Goal: Task Accomplishment & Management: Manage account settings

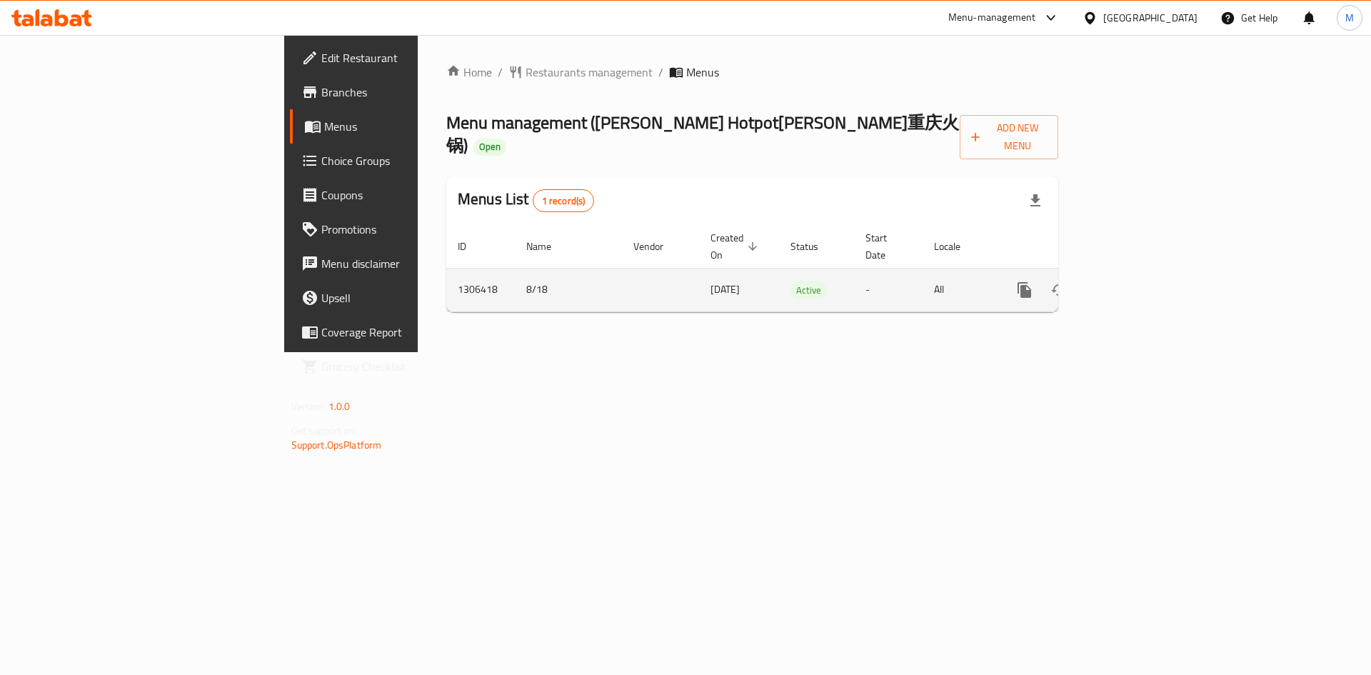
click at [1136, 281] on icon "enhanced table" at bounding box center [1127, 289] width 17 height 17
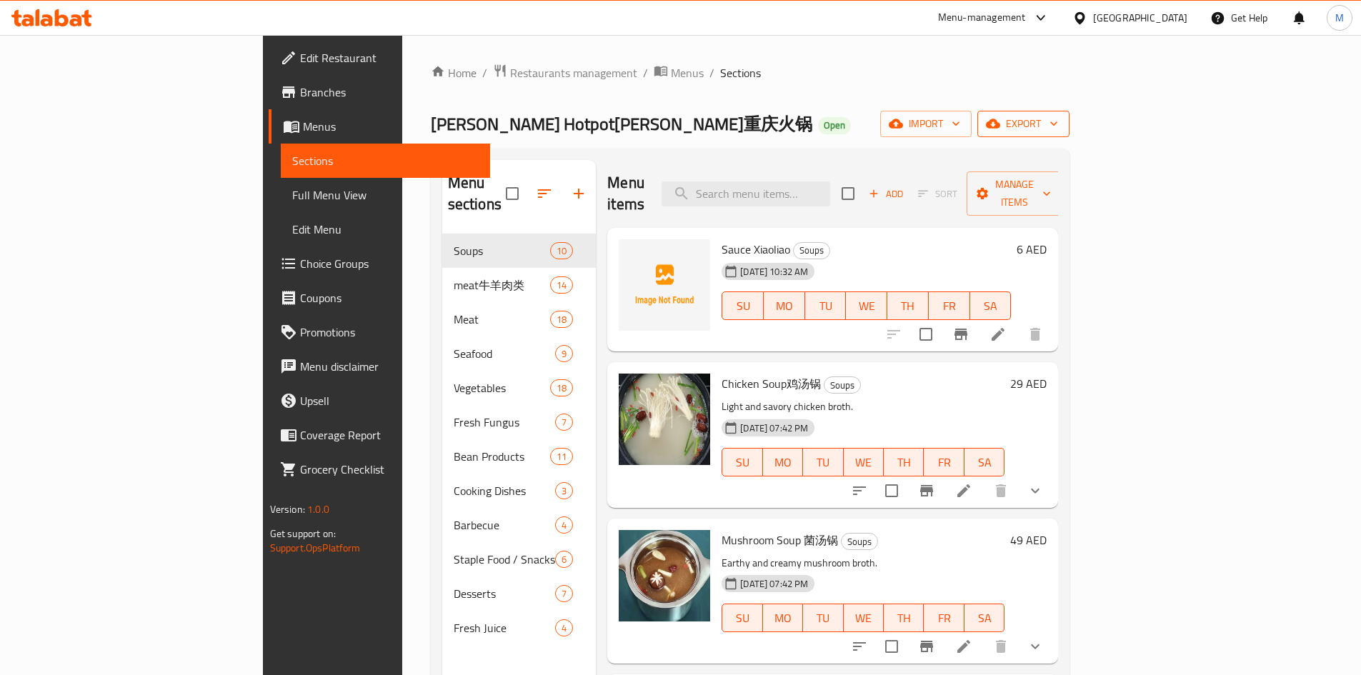
click at [1070, 109] on div "Home / Restaurants management / Menus / Sections [PERSON_NAME] Hotpot[PERSON_NA…" at bounding box center [750, 455] width 639 height 783
click at [1058, 115] on span "export" at bounding box center [1022, 124] width 69 height 18
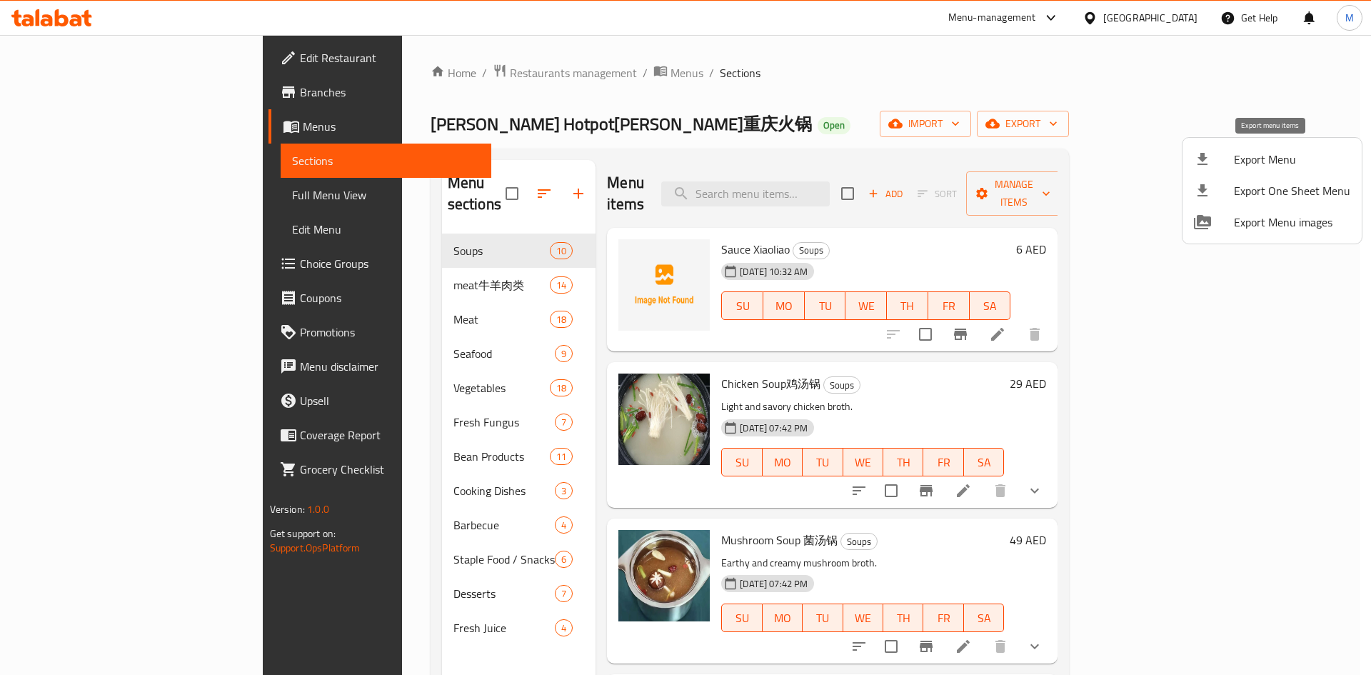
click at [1253, 155] on span "Export Menu" at bounding box center [1292, 159] width 116 height 17
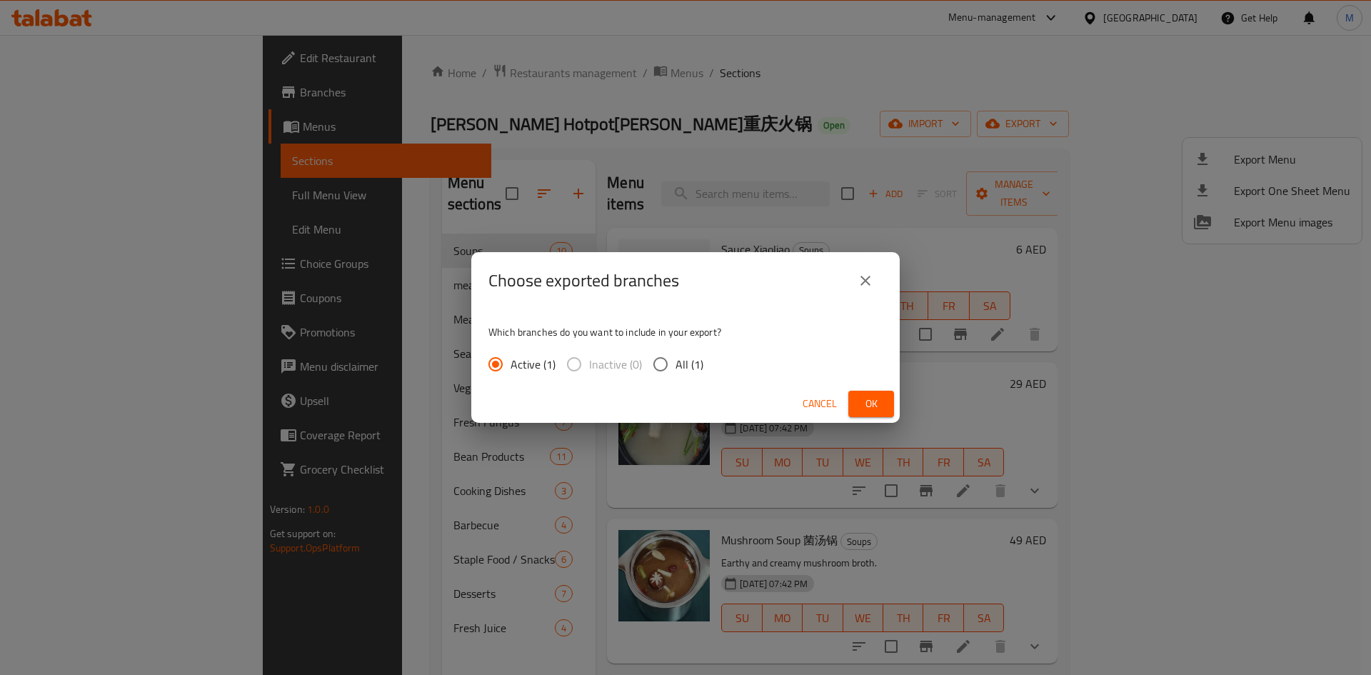
click at [660, 366] on input "All (1)" at bounding box center [661, 364] width 30 height 30
radio input "true"
click at [851, 402] on button "Ok" at bounding box center [871, 404] width 46 height 26
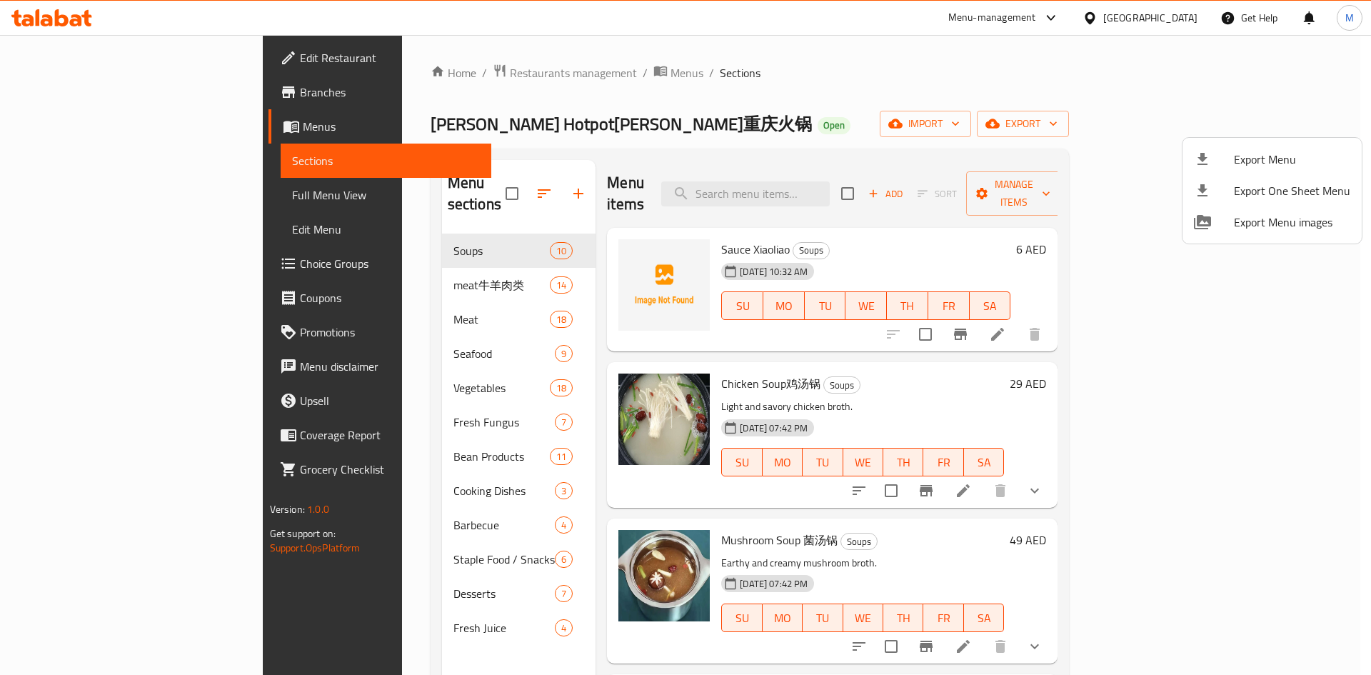
click at [757, 64] on div at bounding box center [685, 337] width 1371 height 675
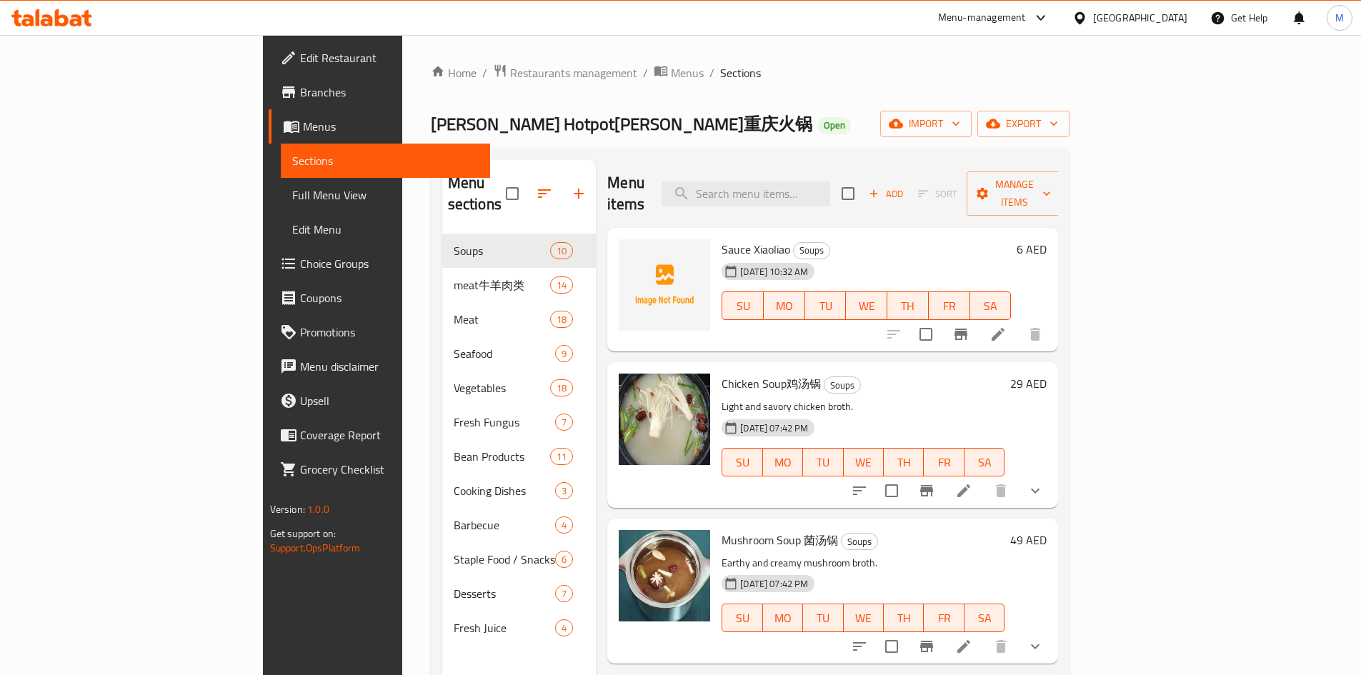
click at [303, 123] on span "Menus" at bounding box center [391, 126] width 176 height 17
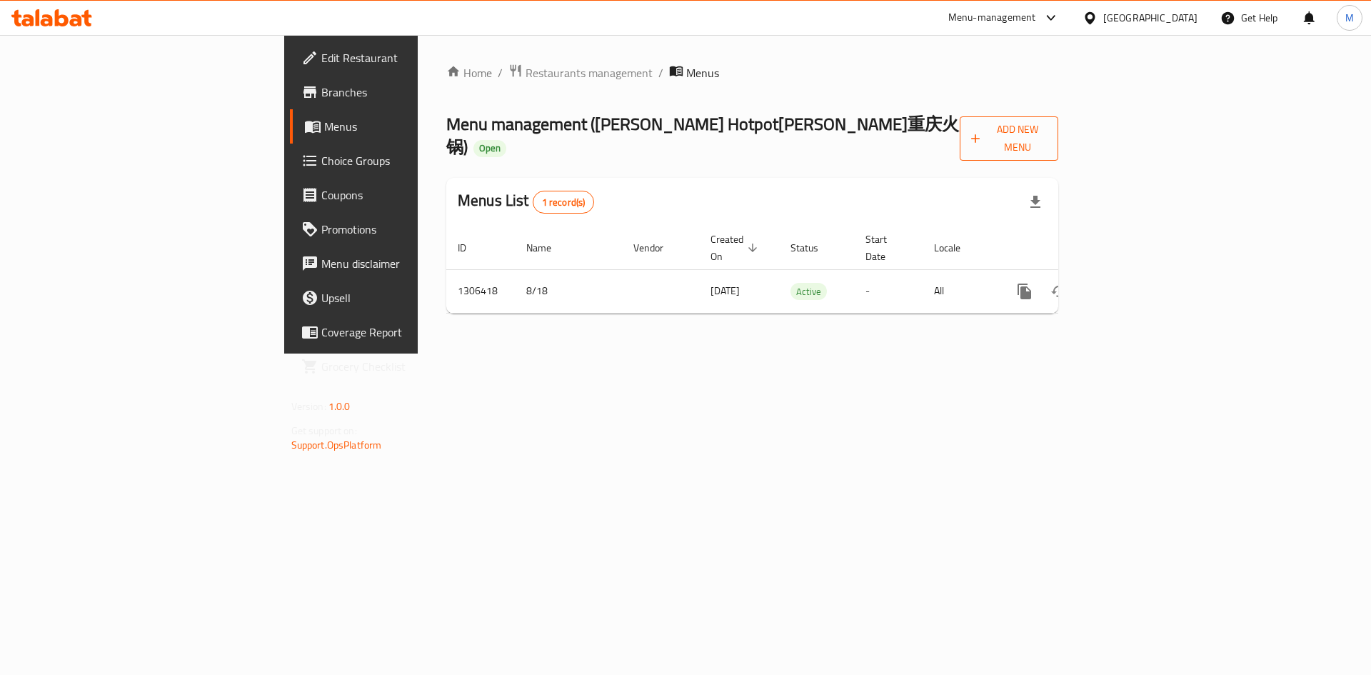
click at [1048, 134] on span "Add New Menu" at bounding box center [1009, 139] width 76 height 36
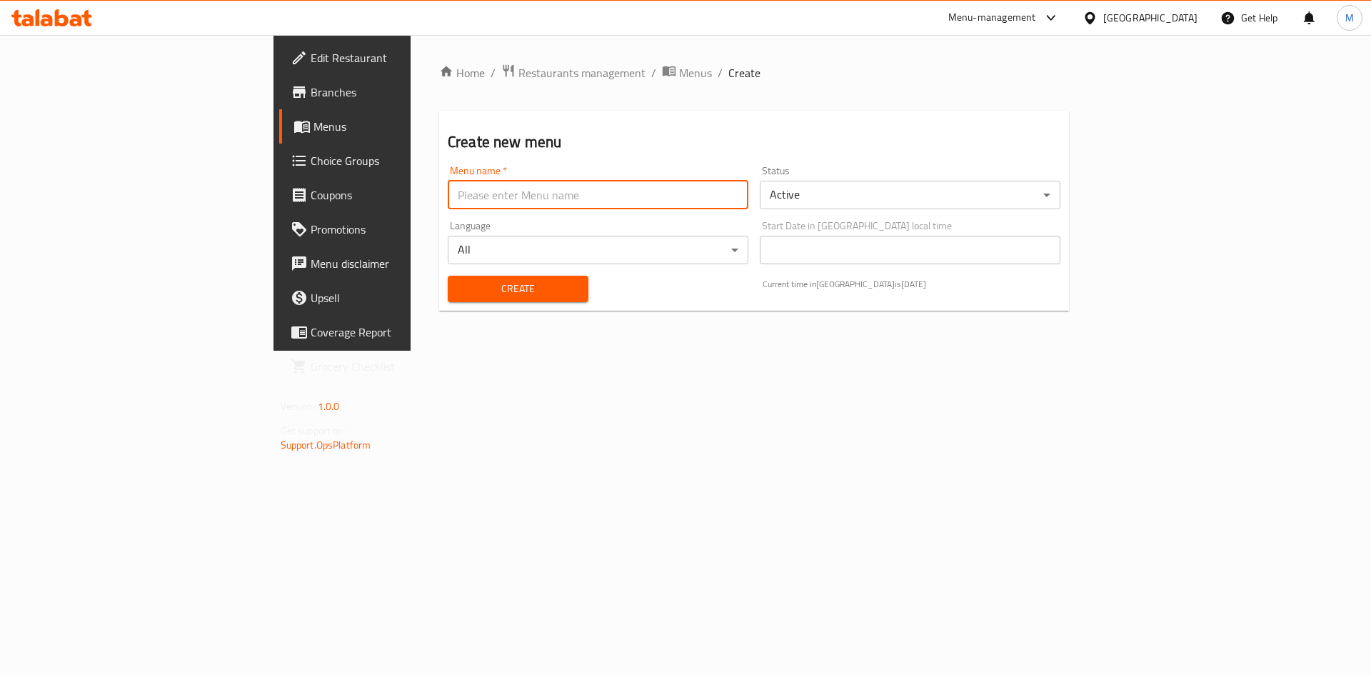
click at [448, 196] on input "text" at bounding box center [598, 195] width 301 height 29
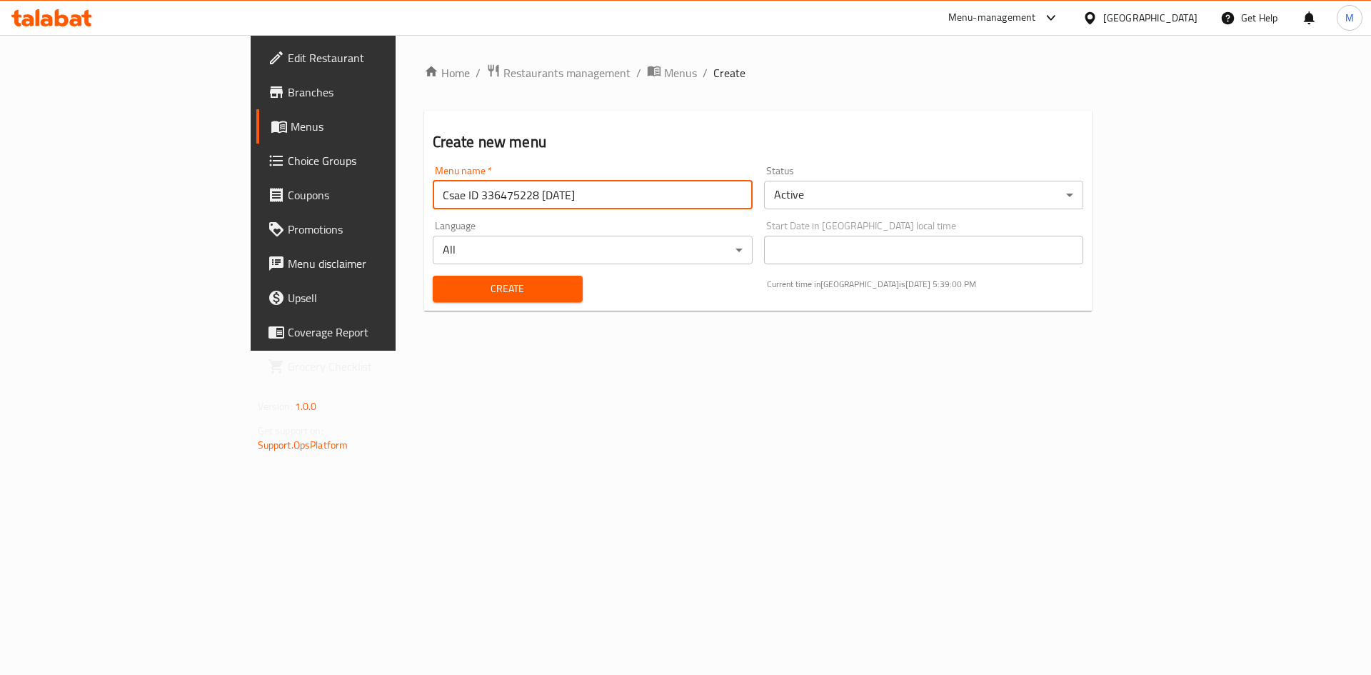
click at [433, 196] on input "Csae ID 336475228 [DATE]" at bounding box center [593, 195] width 320 height 29
paste input "41860017"
click at [433, 194] on input "Csae ID 341860017 [DATE]" at bounding box center [593, 195] width 320 height 29
drag, startPoint x: 377, startPoint y: 194, endPoint x: 375, endPoint y: 213, distance: 18.7
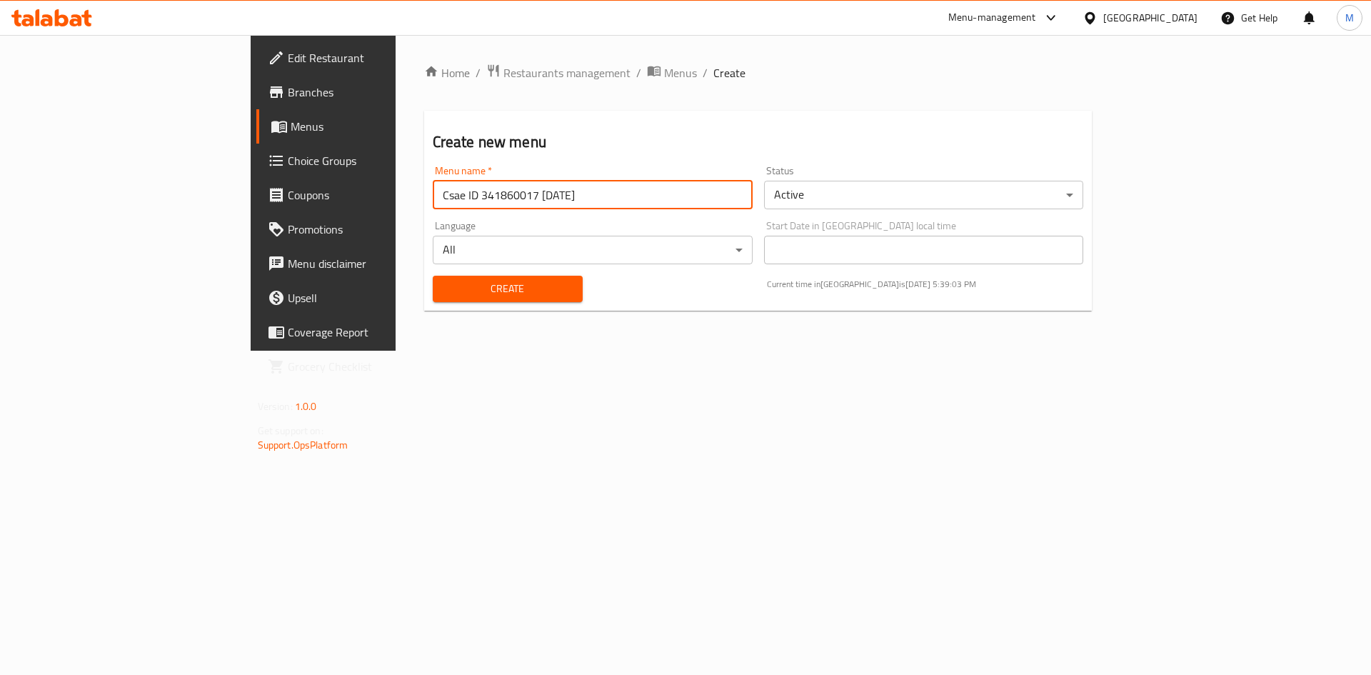
click at [433, 194] on input "Csae ID 341860017 [DATE]" at bounding box center [593, 195] width 320 height 29
click at [433, 195] on input "Csae ID 341860017 [DATE]" at bounding box center [593, 195] width 320 height 29
type input "Csae ID 341860017 [DATE]"
click at [933, 202] on body "​ Menu-management [GEOGRAPHIC_DATA] Get Help M Edit Restaurant Branches Menus C…" at bounding box center [685, 355] width 1371 height 640
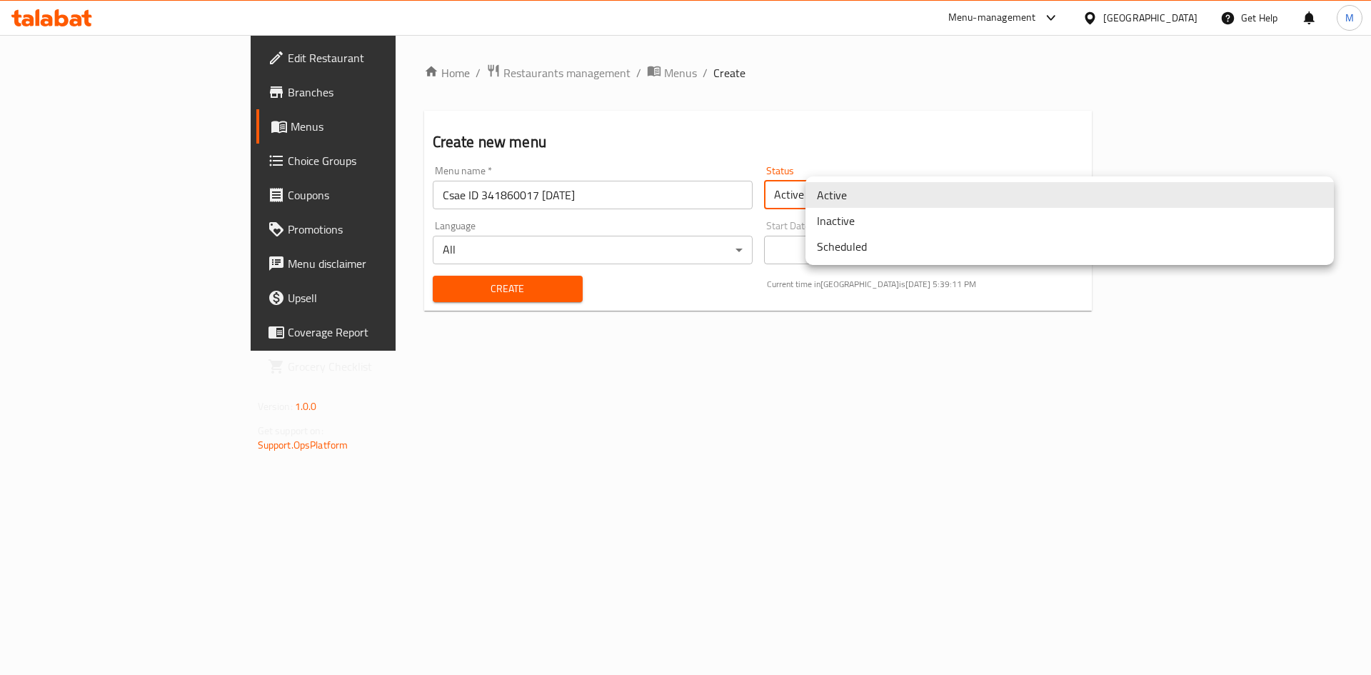
click at [883, 228] on li "Inactive" at bounding box center [1070, 221] width 529 height 26
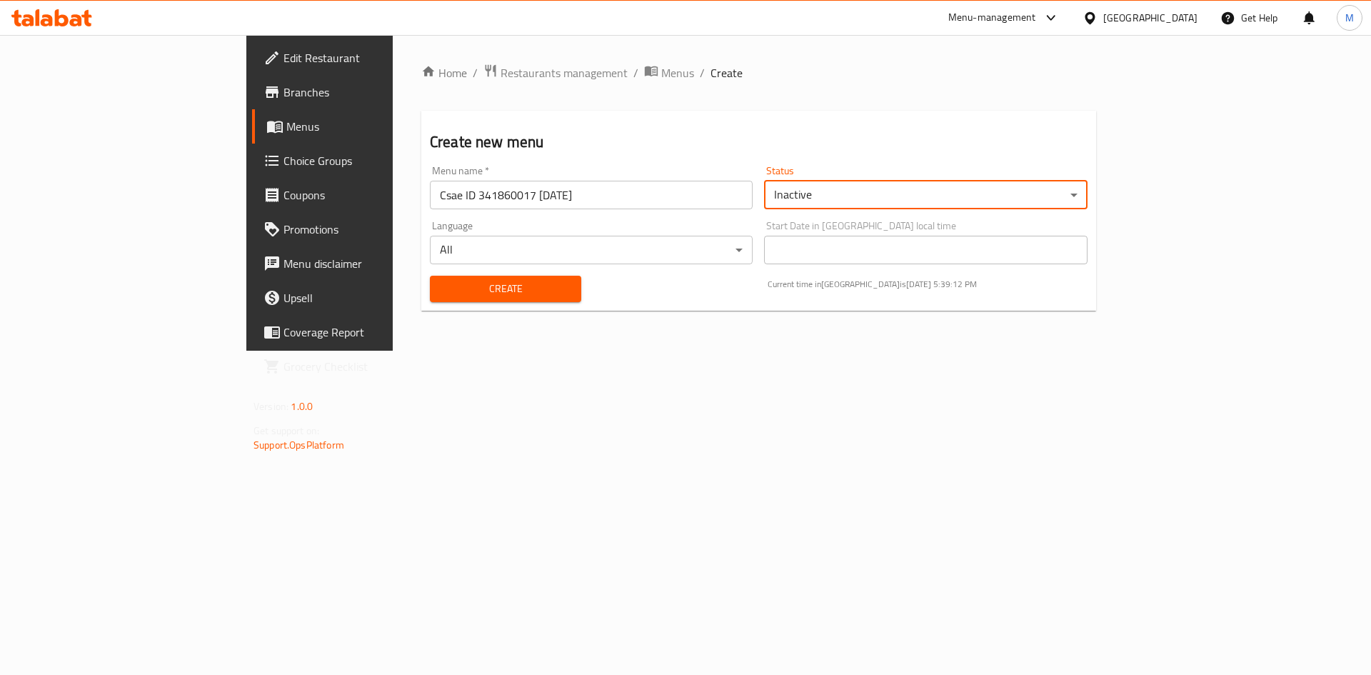
click at [475, 300] on button "Create" at bounding box center [505, 289] width 151 height 26
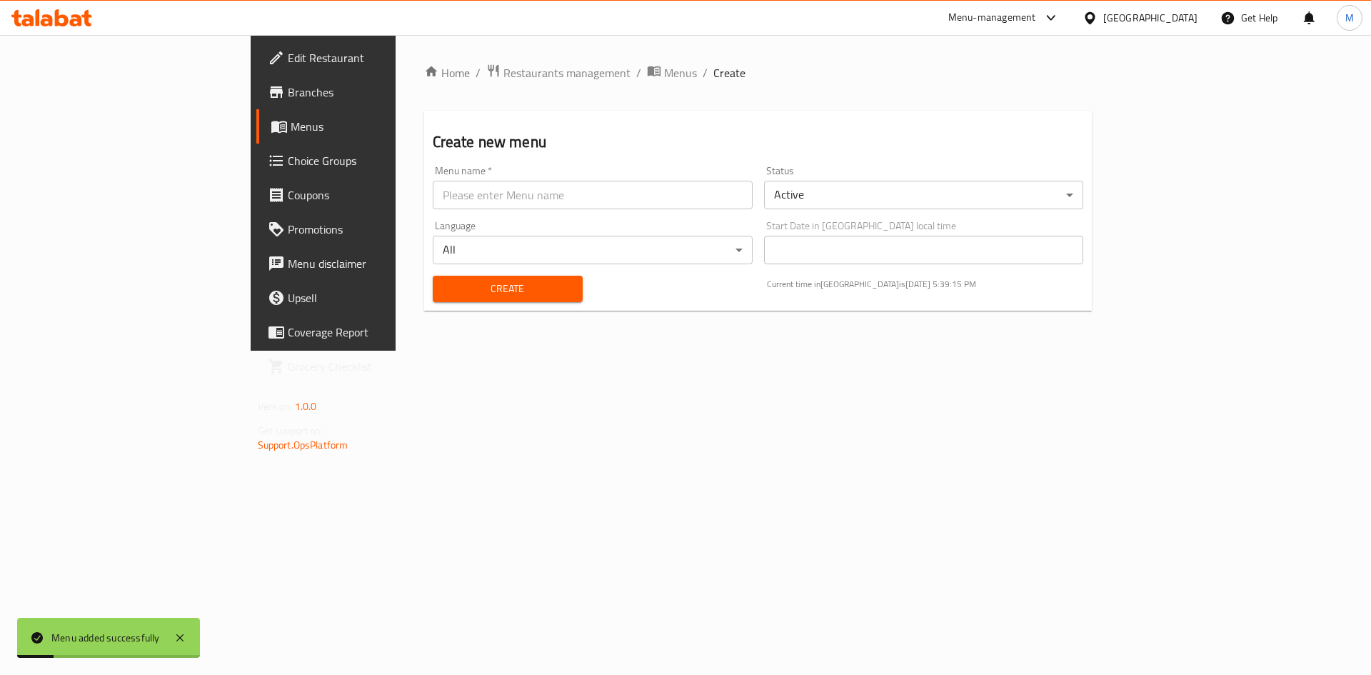
click at [291, 132] on span "Menus" at bounding box center [380, 126] width 178 height 17
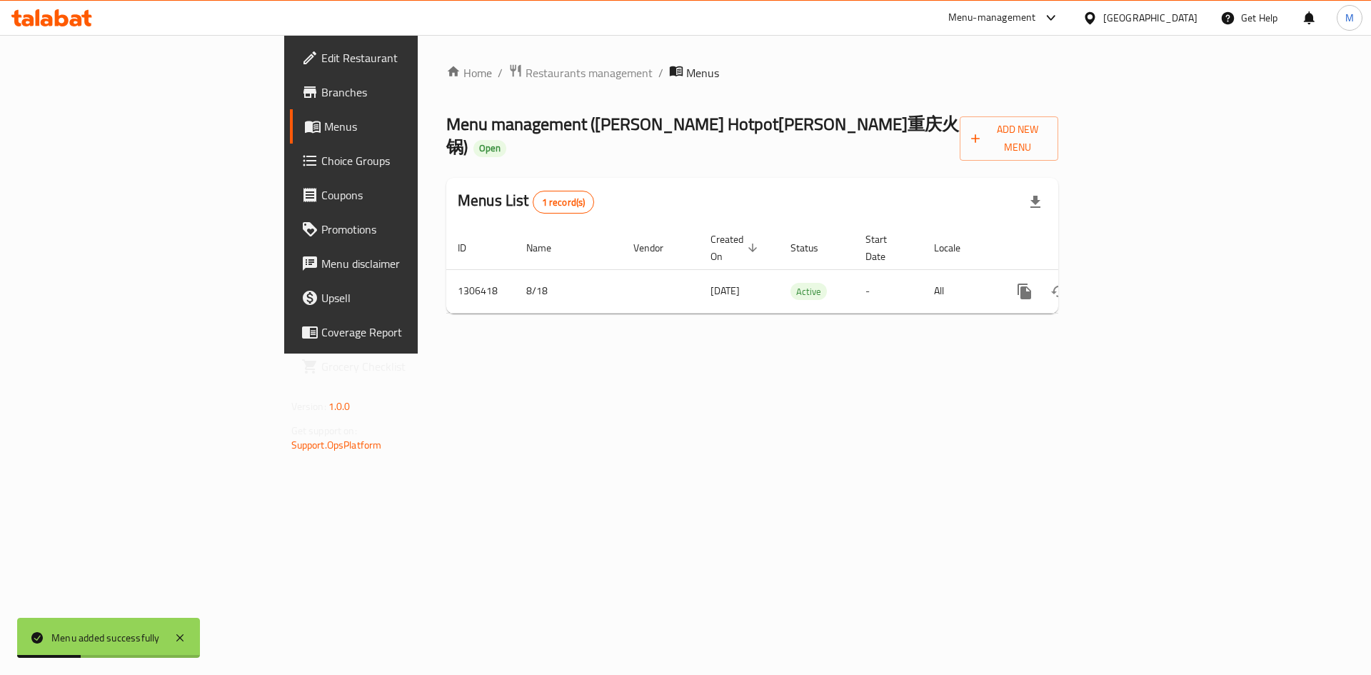
click at [1033, 354] on div "Home / Restaurants management / Menus Menu management ( [PERSON_NAME] Hotpot[PE…" at bounding box center [752, 194] width 669 height 319
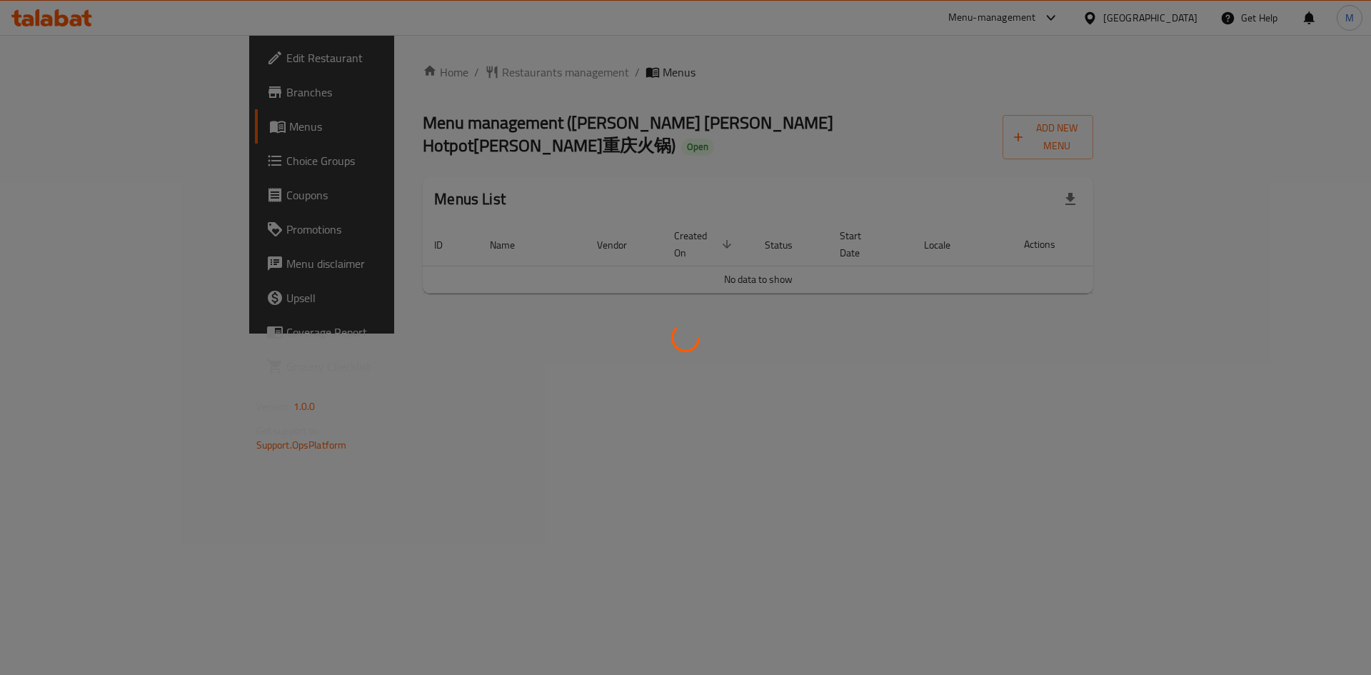
click at [670, 114] on div at bounding box center [685, 337] width 1371 height 675
click at [669, 114] on div at bounding box center [685, 337] width 1371 height 675
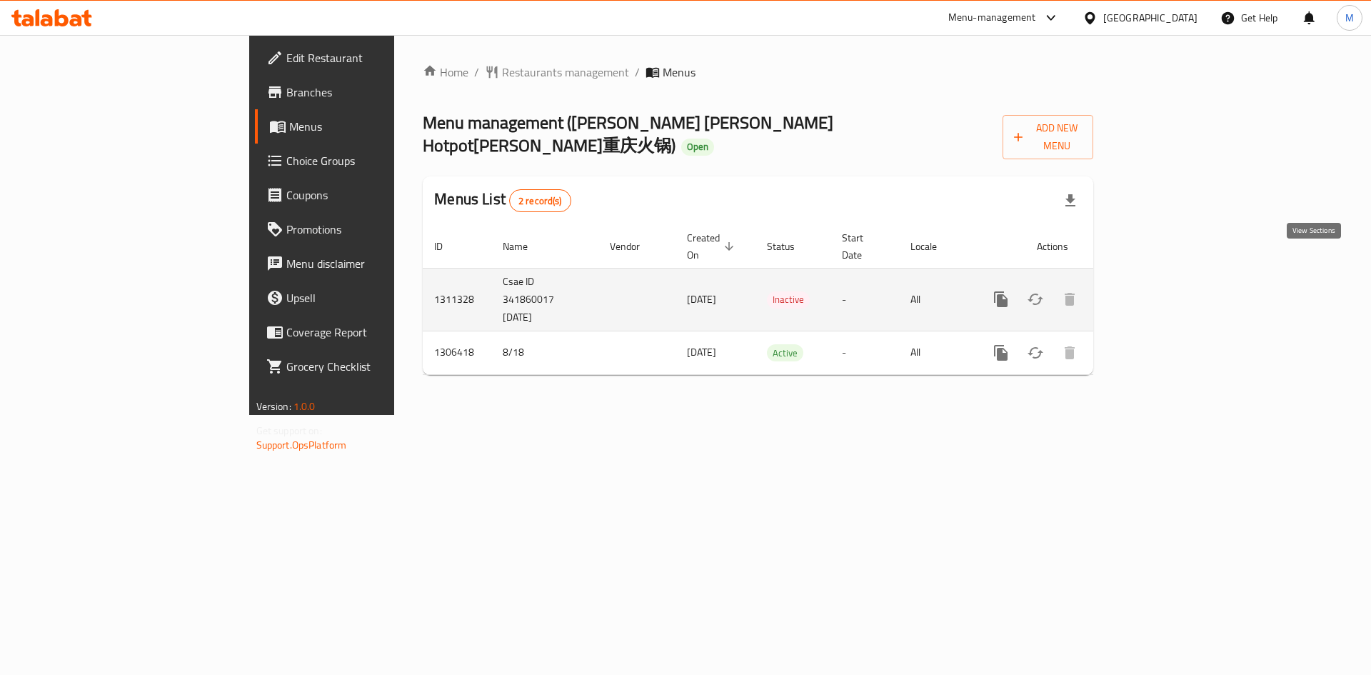
click at [1113, 291] on icon "enhanced table" at bounding box center [1104, 299] width 17 height 17
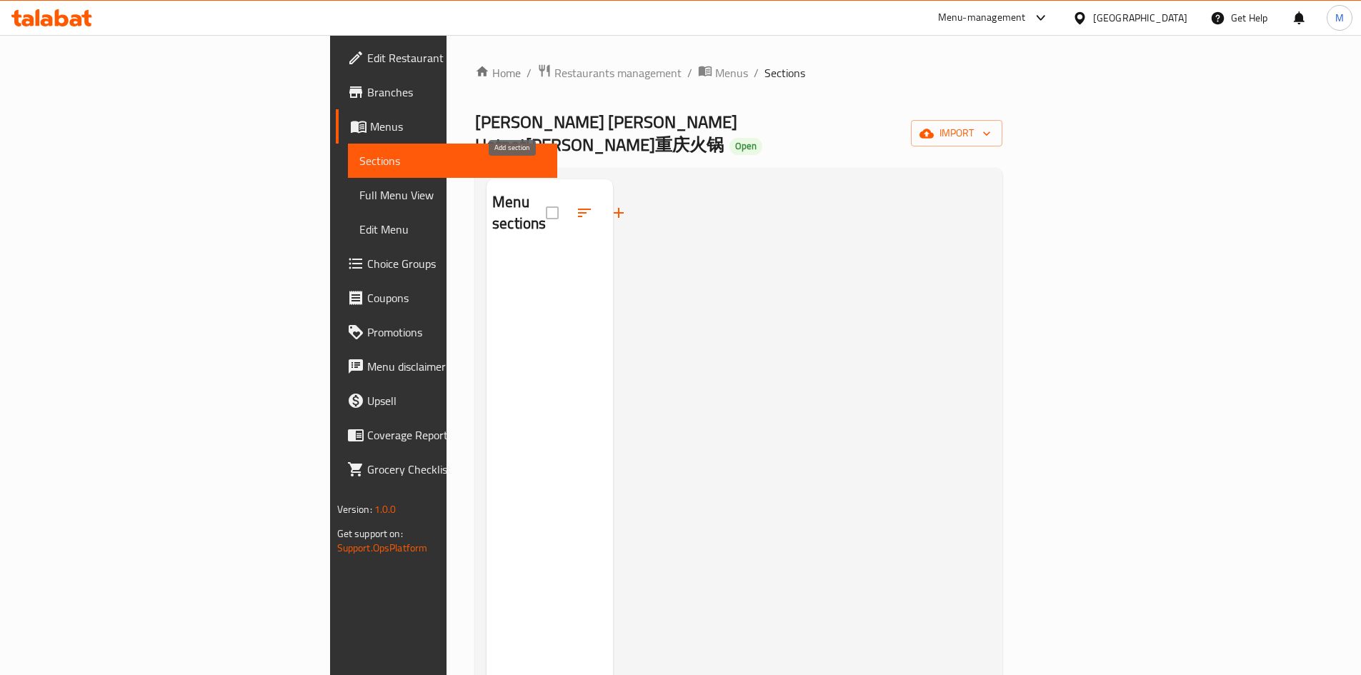
click at [610, 204] on icon "button" at bounding box center [618, 212] width 17 height 17
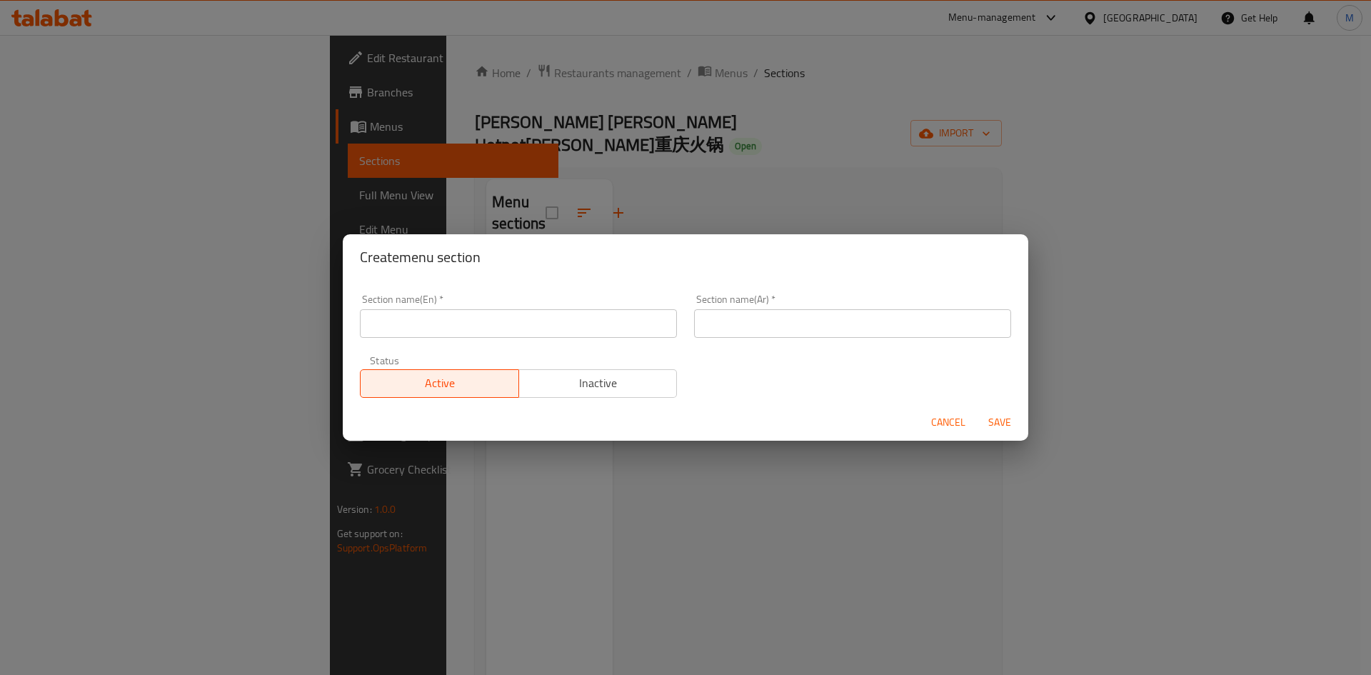
click at [535, 324] on input "text" at bounding box center [518, 323] width 317 height 29
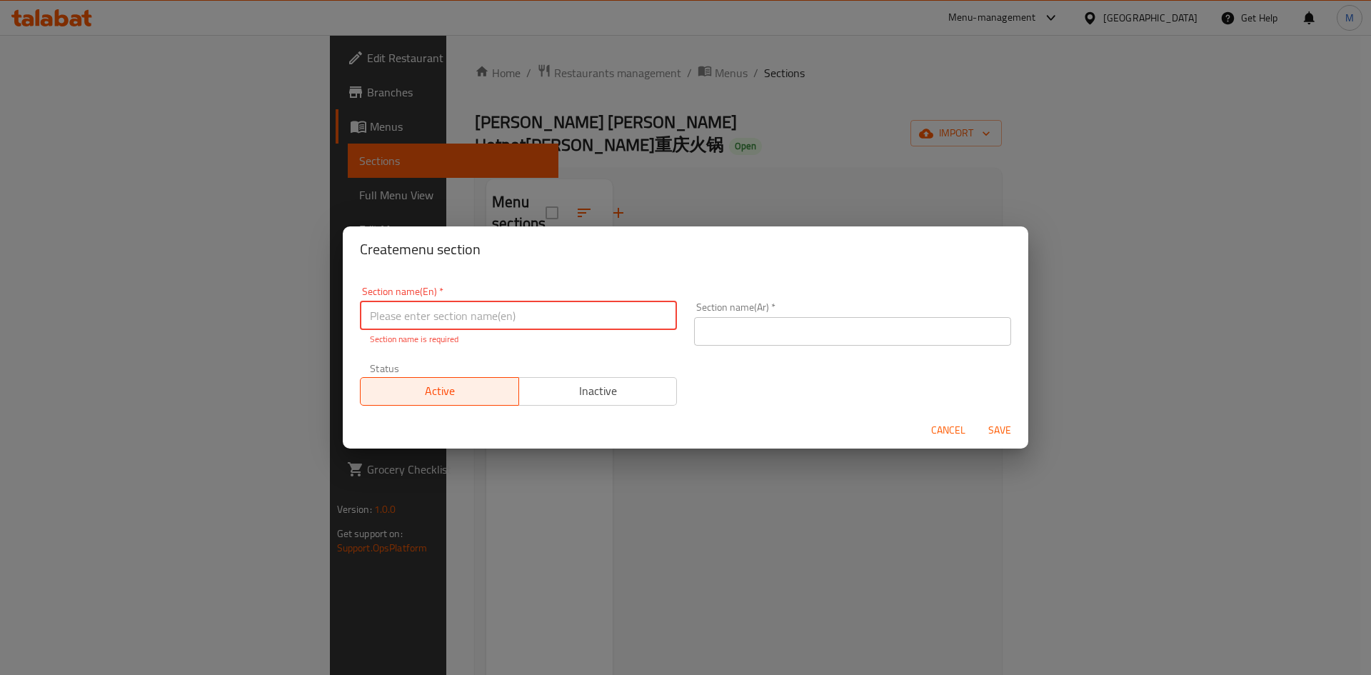
paste input "Fried-dish"
click at [436, 312] on input "Fried-dish" at bounding box center [518, 315] width 317 height 29
click at [448, 313] on input "Fried-Dish" at bounding box center [518, 315] width 317 height 29
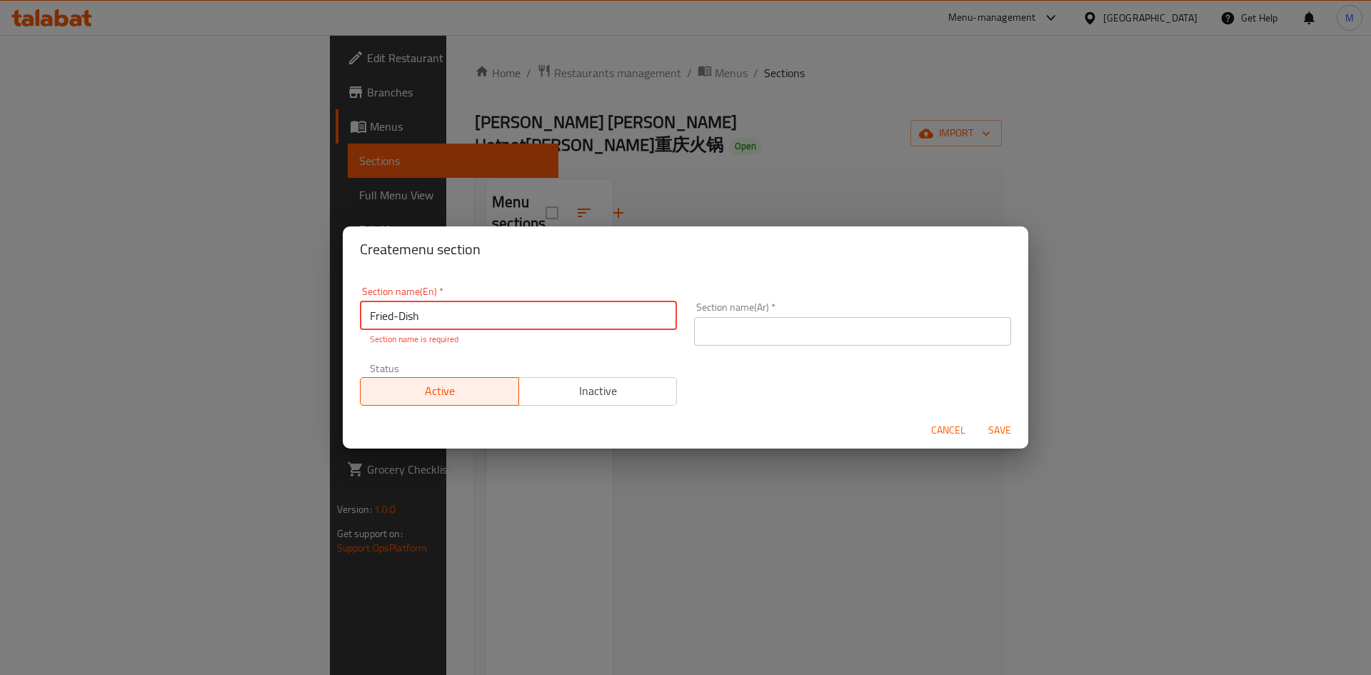
type input "Fried-Dish"
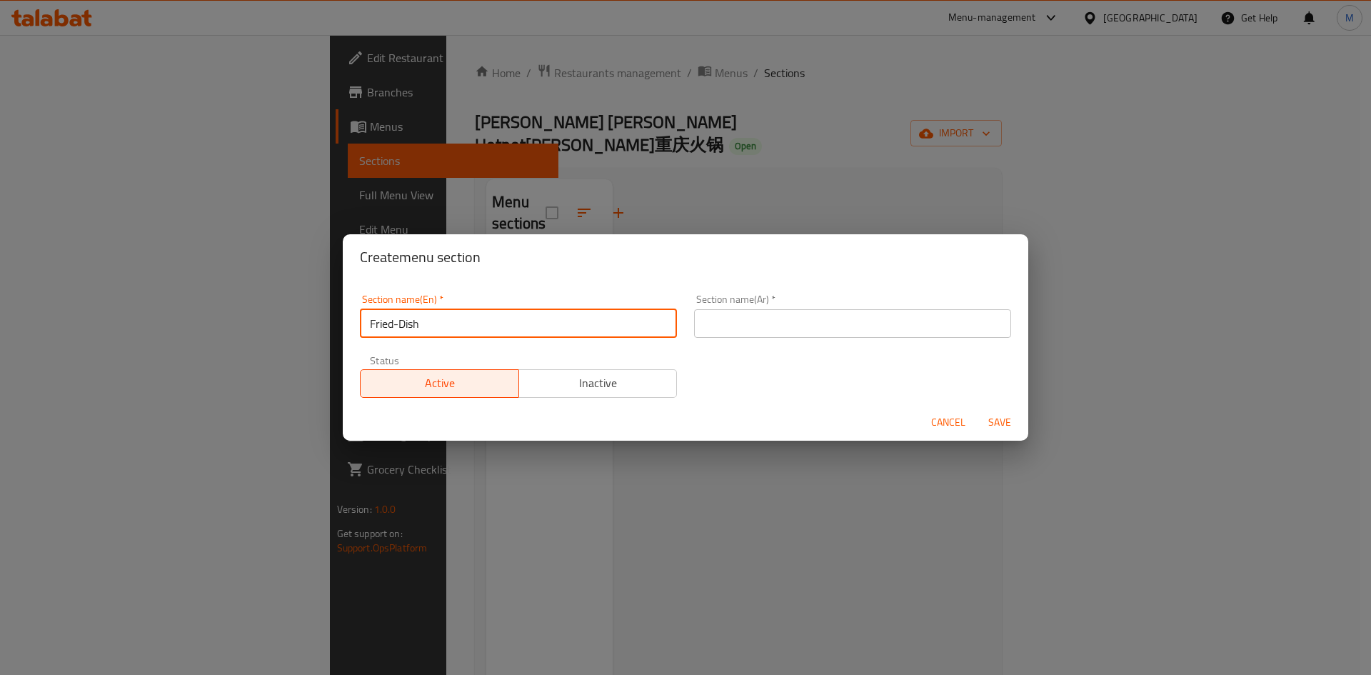
click at [862, 316] on input "text" at bounding box center [852, 323] width 317 height 29
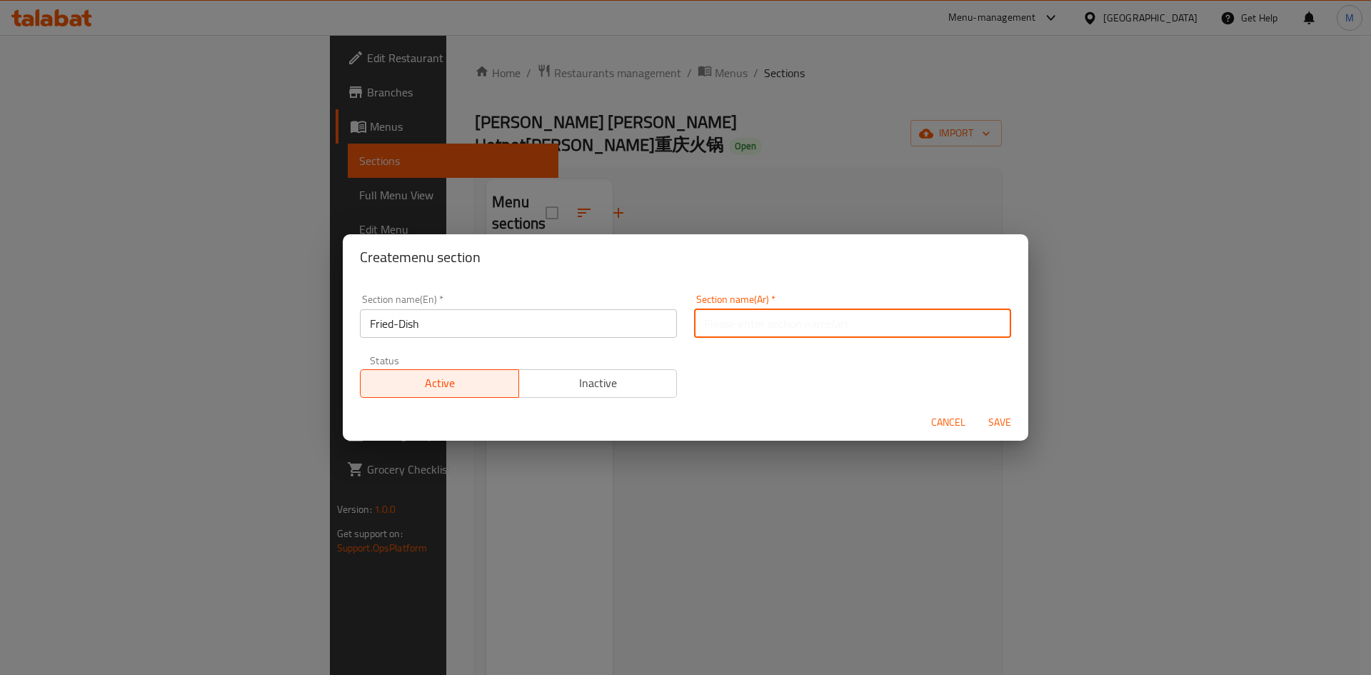
paste input "طبق مقلي"
type input "طبق مقلي"
click at [996, 420] on span "Save" at bounding box center [1000, 423] width 34 height 18
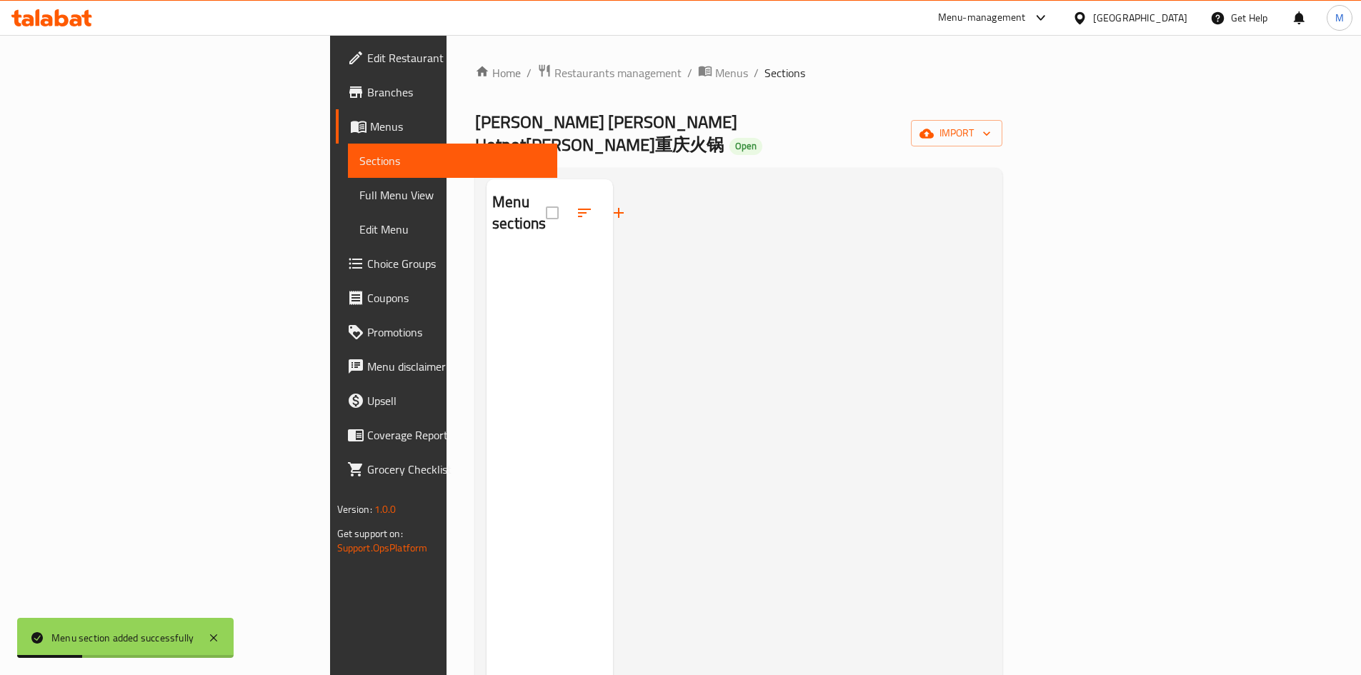
click at [658, 416] on div at bounding box center [802, 516] width 379 height 675
click at [701, 400] on div at bounding box center [802, 516] width 379 height 675
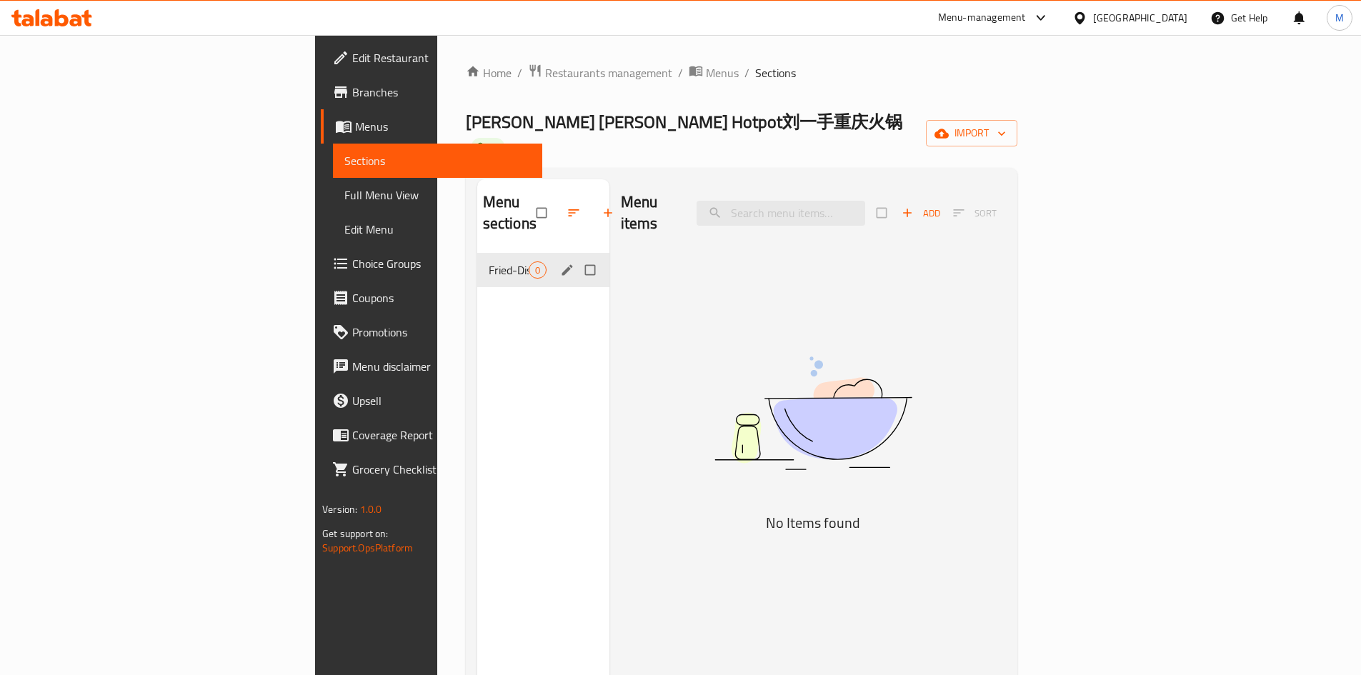
click at [489, 261] on span "Fried-Dish" at bounding box center [509, 269] width 40 height 17
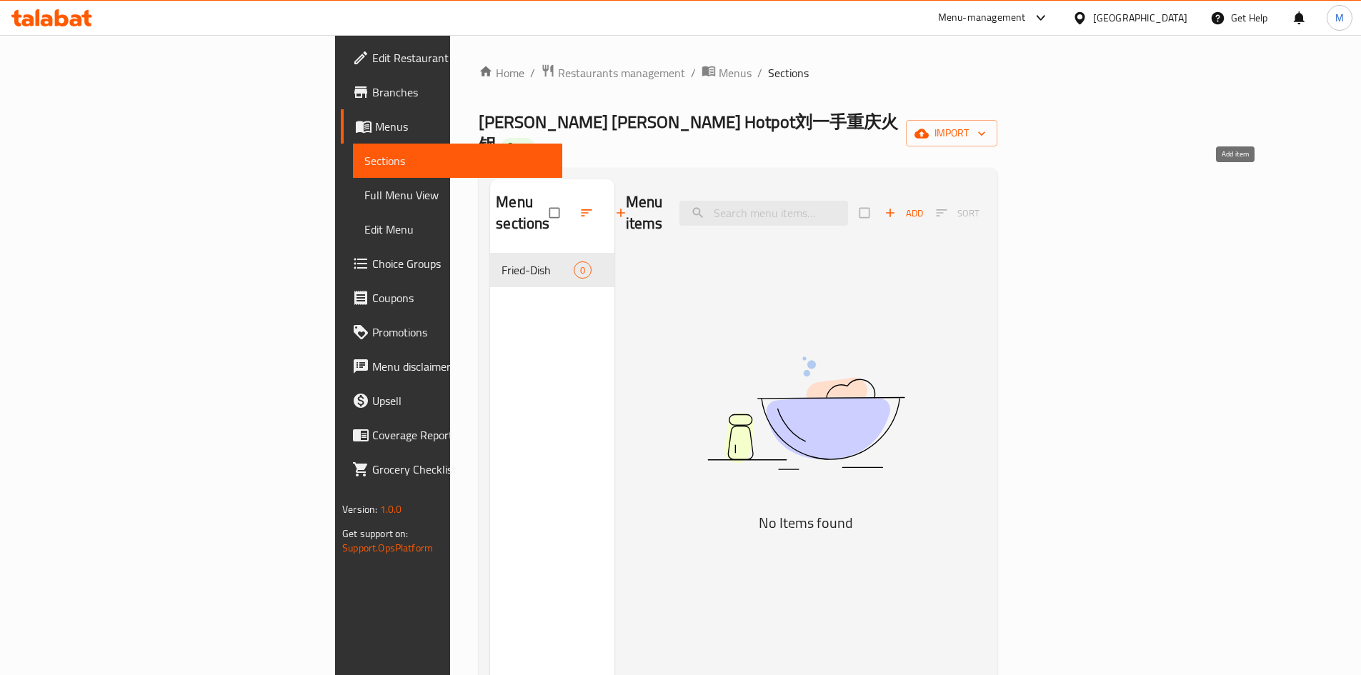
click at [923, 205] on span "Add" at bounding box center [903, 213] width 39 height 16
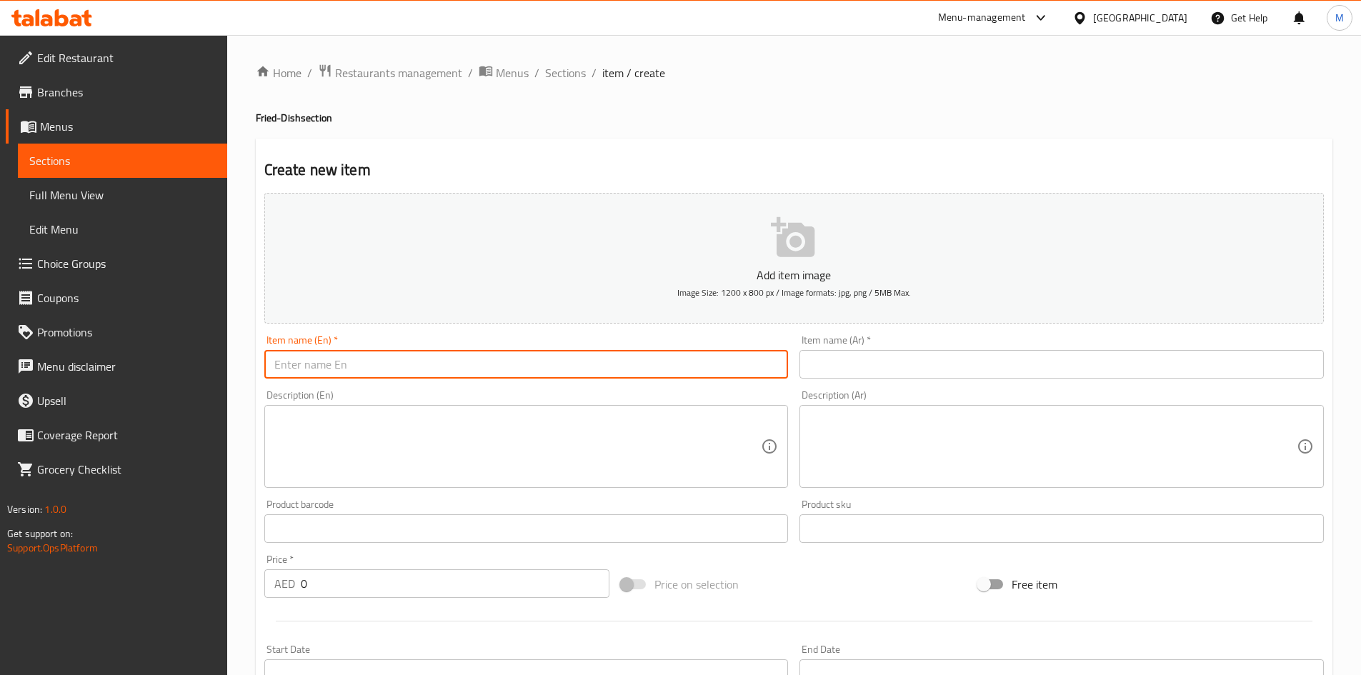
click at [492, 361] on input "text" at bounding box center [526, 364] width 524 height 29
paste input "The stinky mandarin fish from old Changsha"
type input "The stinky mandarin fish from old Changsha"
click at [1020, 352] on input "text" at bounding box center [1061, 364] width 524 height 29
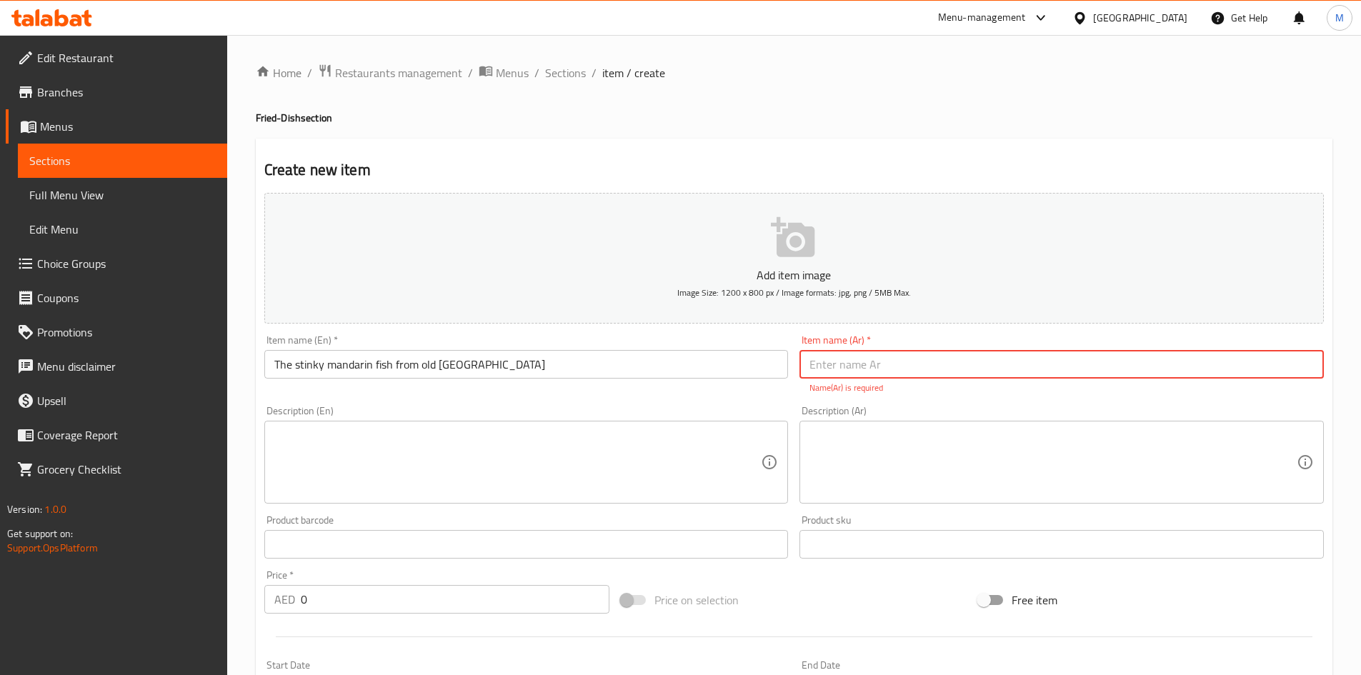
click at [978, 356] on input "text" at bounding box center [1061, 364] width 524 height 29
paste input "سمكة الماندرين ذات الرائحة الكريهة من تشانغشا القديمة"
drag, startPoint x: 1229, startPoint y: 365, endPoint x: 1146, endPoint y: 369, distance: 83.6
click at [1146, 369] on input "سمكة الماندرين ذات الرائحة الكريهة من تشانغشا القديمة" at bounding box center [1061, 364] width 524 height 29
type input "سمكة الماندرين ذا ستينكي من تشانغشا القديمة"
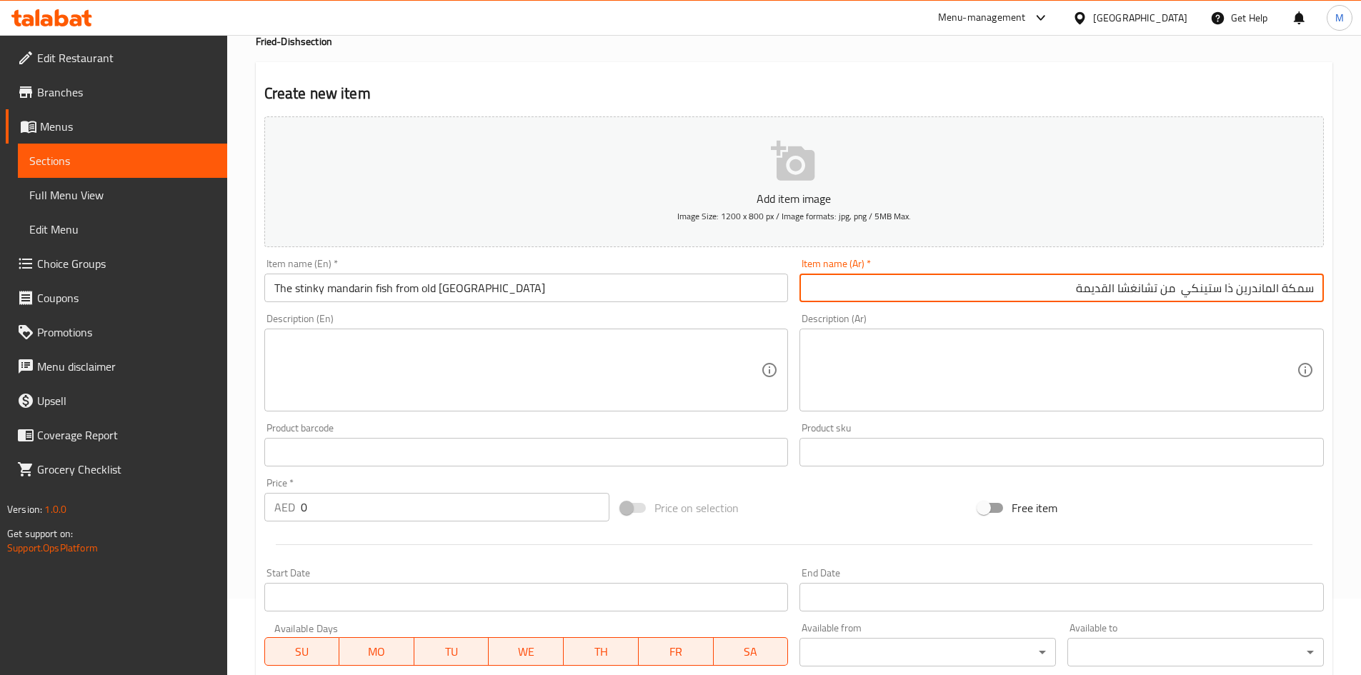
scroll to position [214, 0]
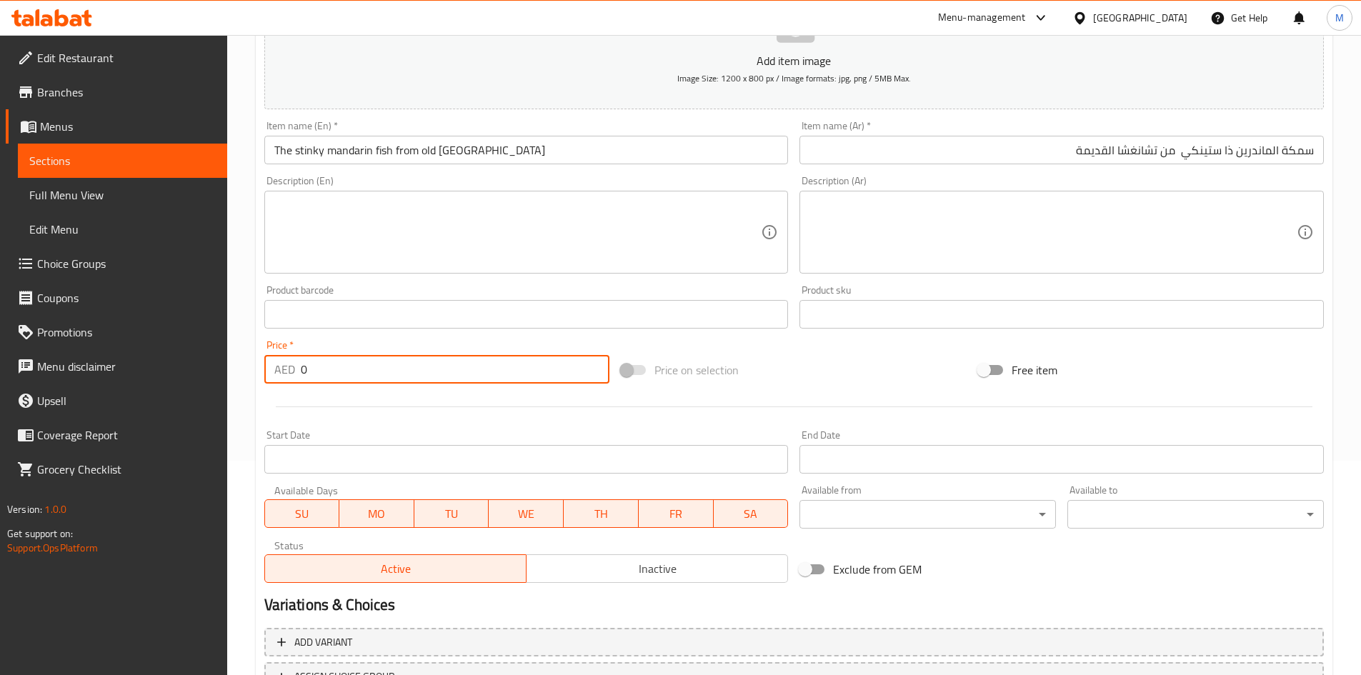
click at [351, 367] on input "0" at bounding box center [455, 369] width 309 height 29
click at [350, 367] on input "0" at bounding box center [455, 369] width 309 height 29
paste input "138"
type input "138"
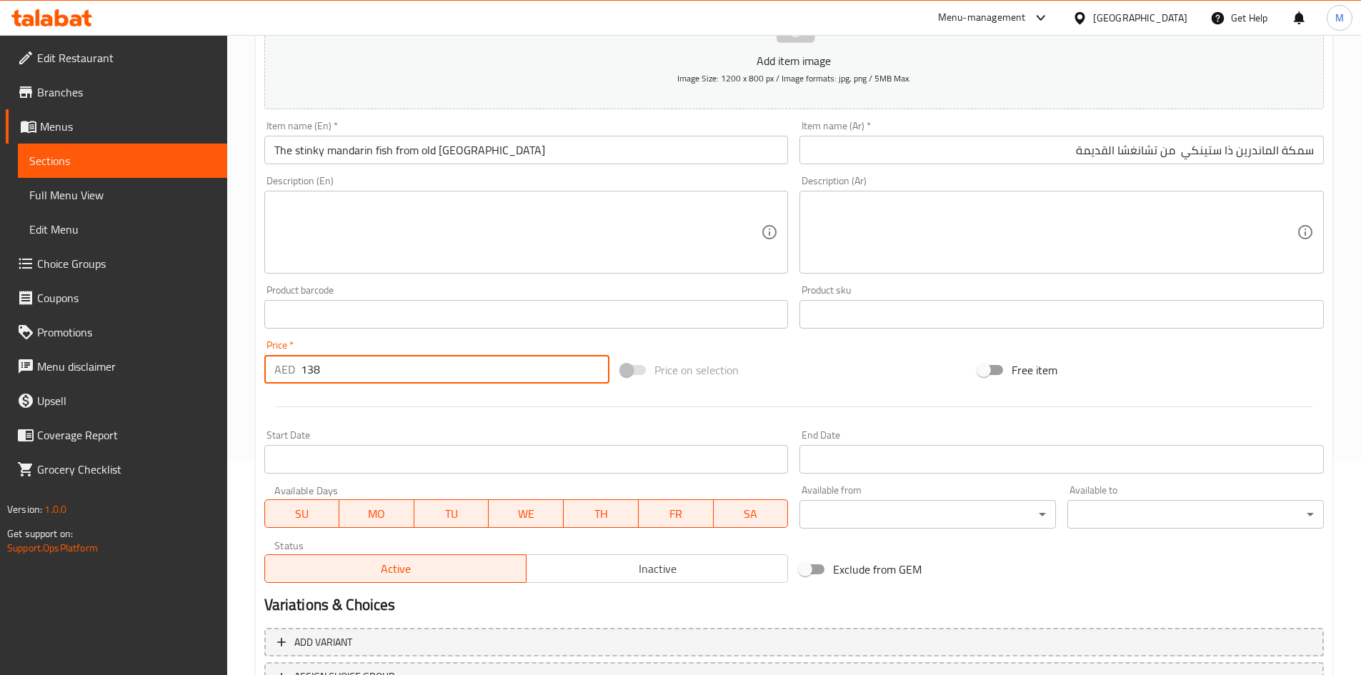
click at [349, 338] on div "Price   * AED 138 Price *" at bounding box center [437, 361] width 357 height 55
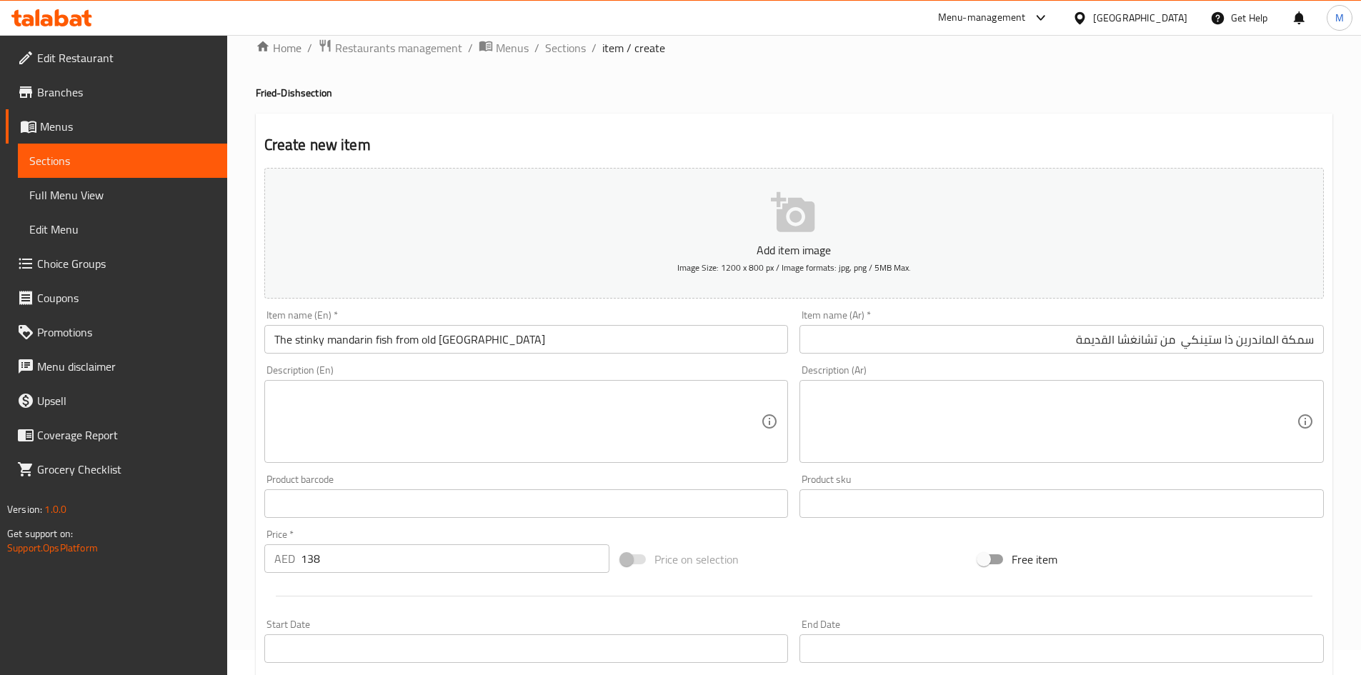
scroll to position [0, 0]
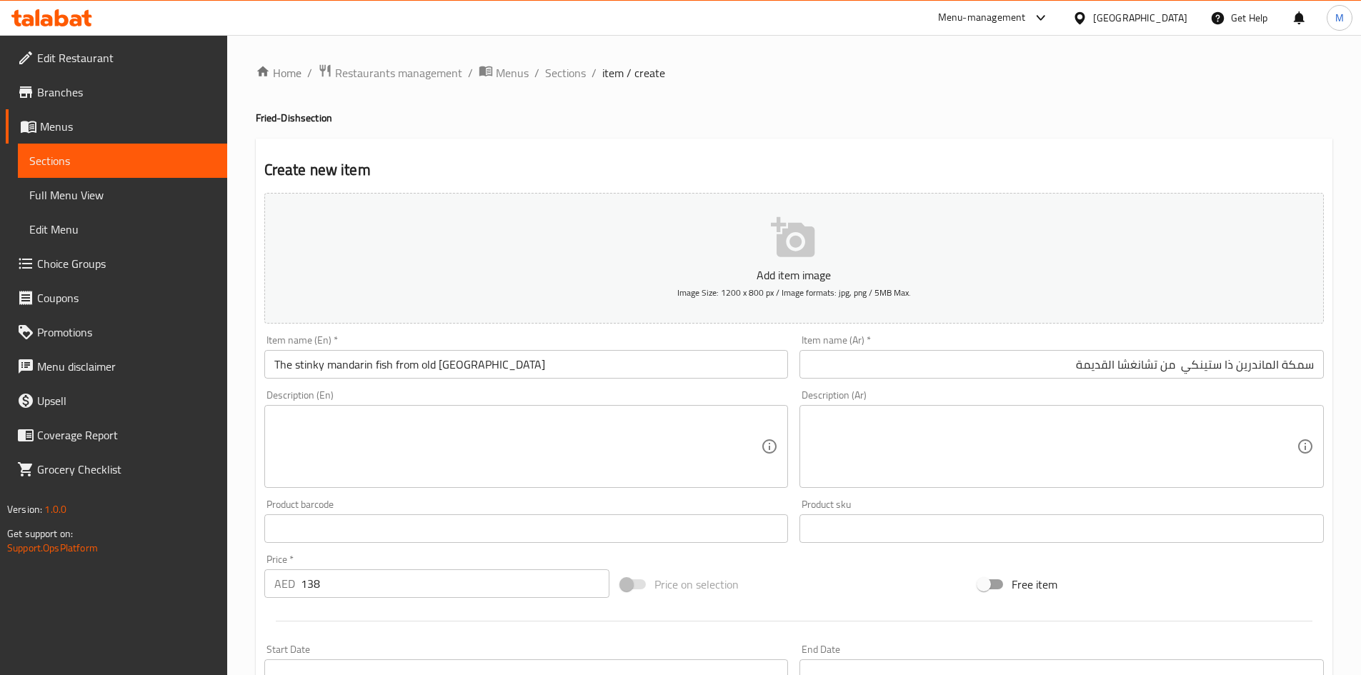
click at [383, 553] on div "Price   * AED 138 Price *" at bounding box center [437, 576] width 357 height 55
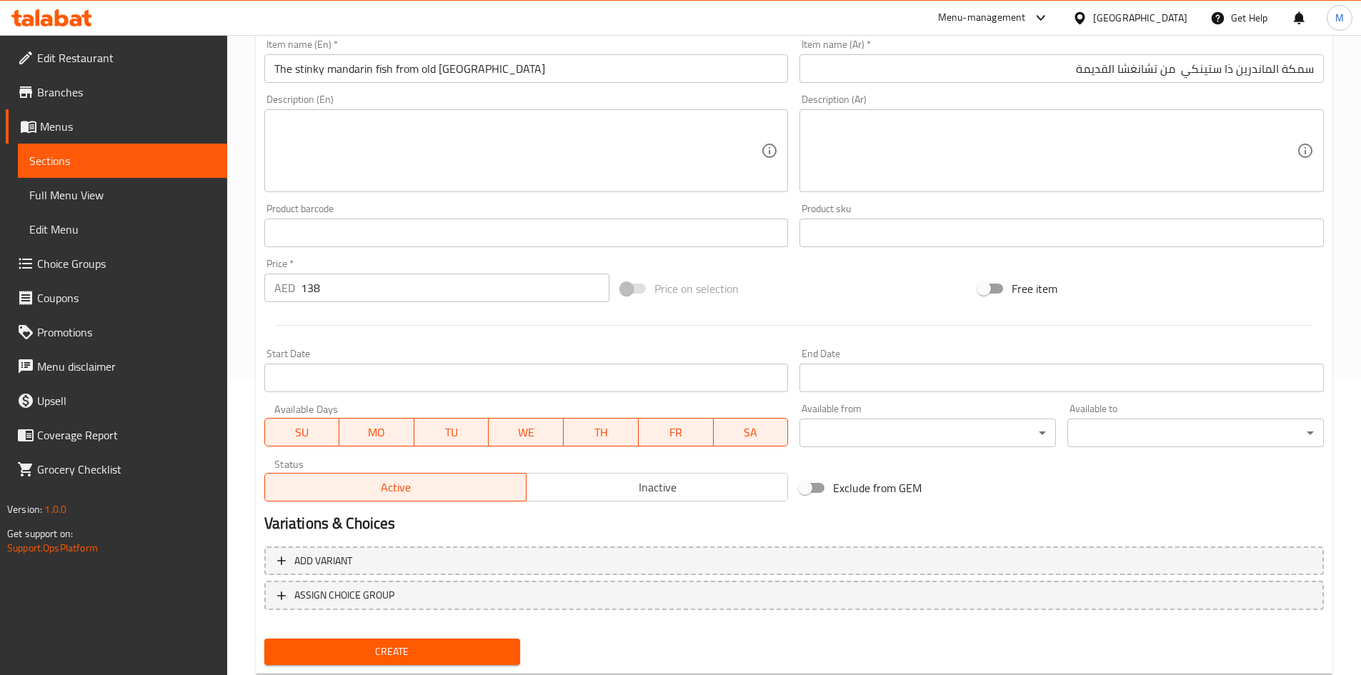
scroll to position [334, 0]
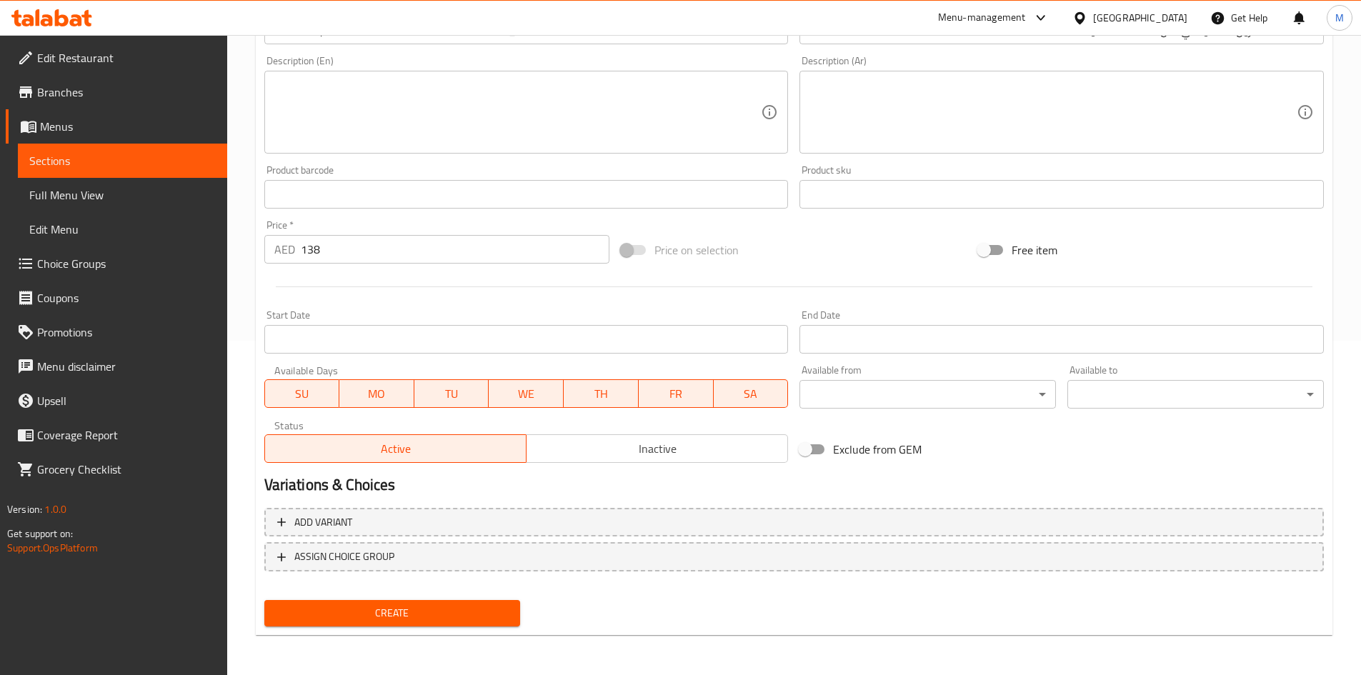
click at [417, 601] on button "Create" at bounding box center [392, 613] width 256 height 26
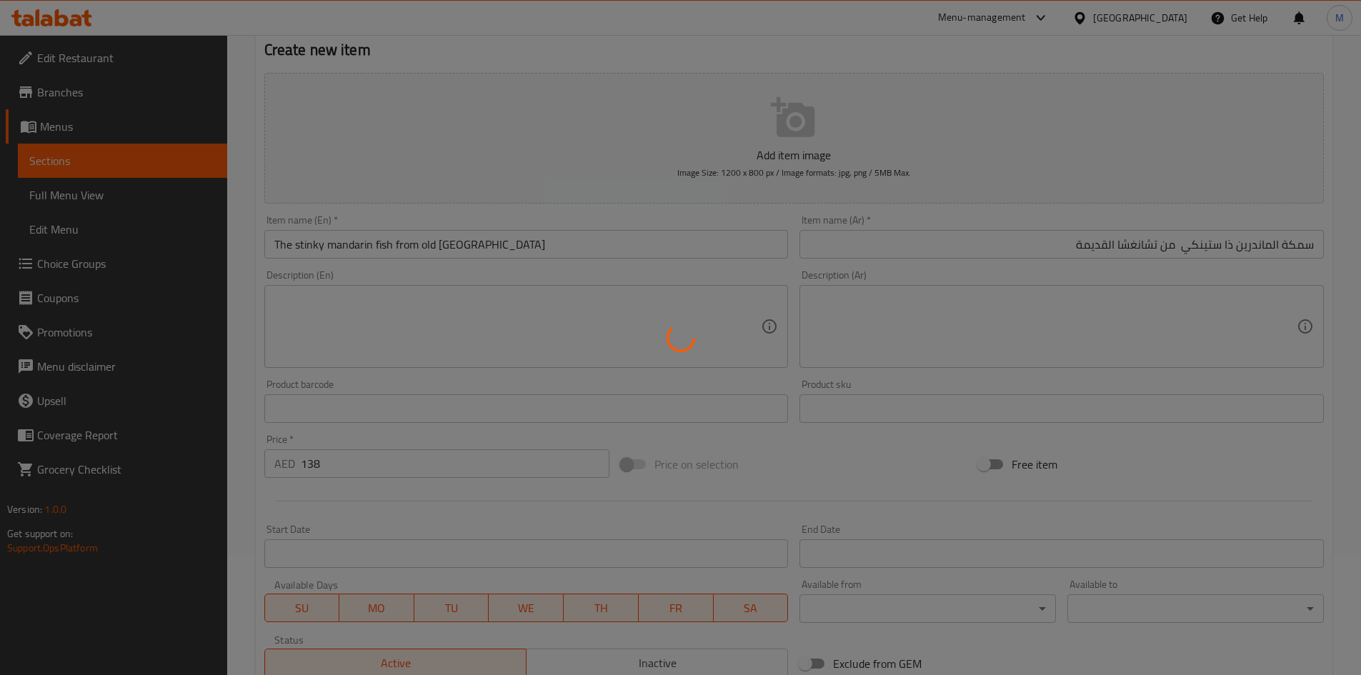
scroll to position [0, 0]
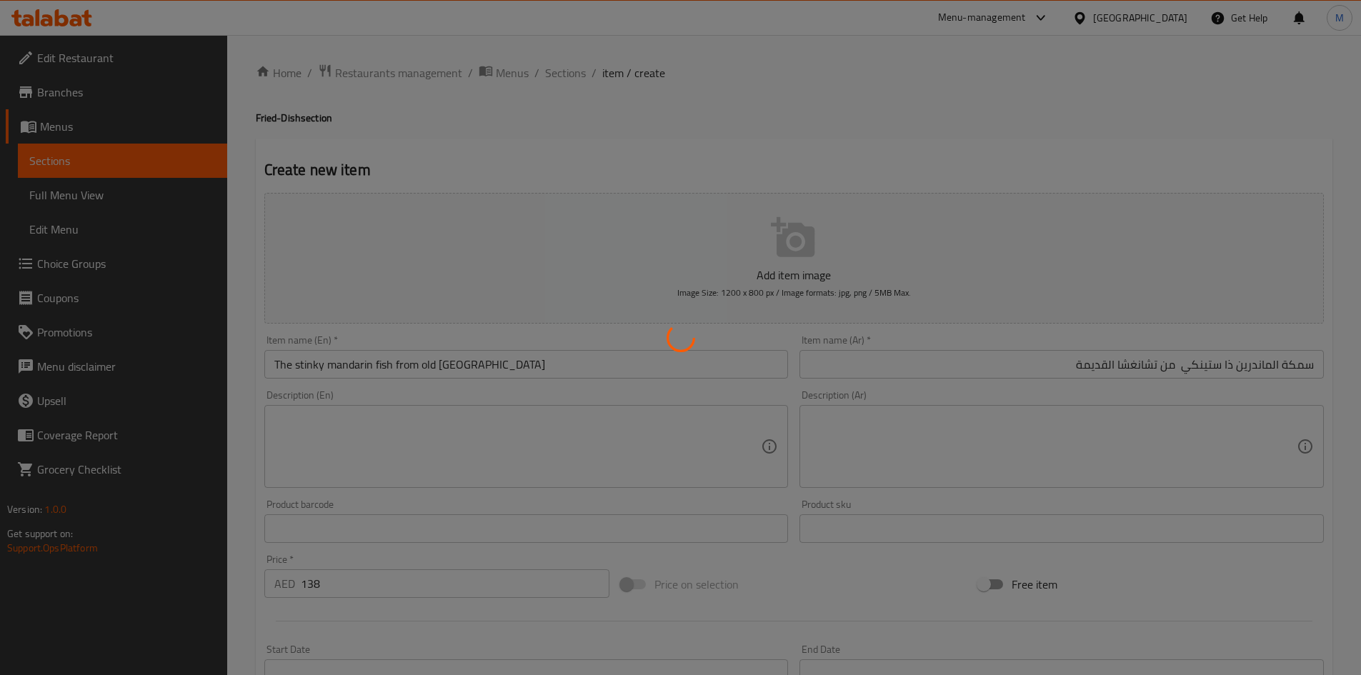
type input "0"
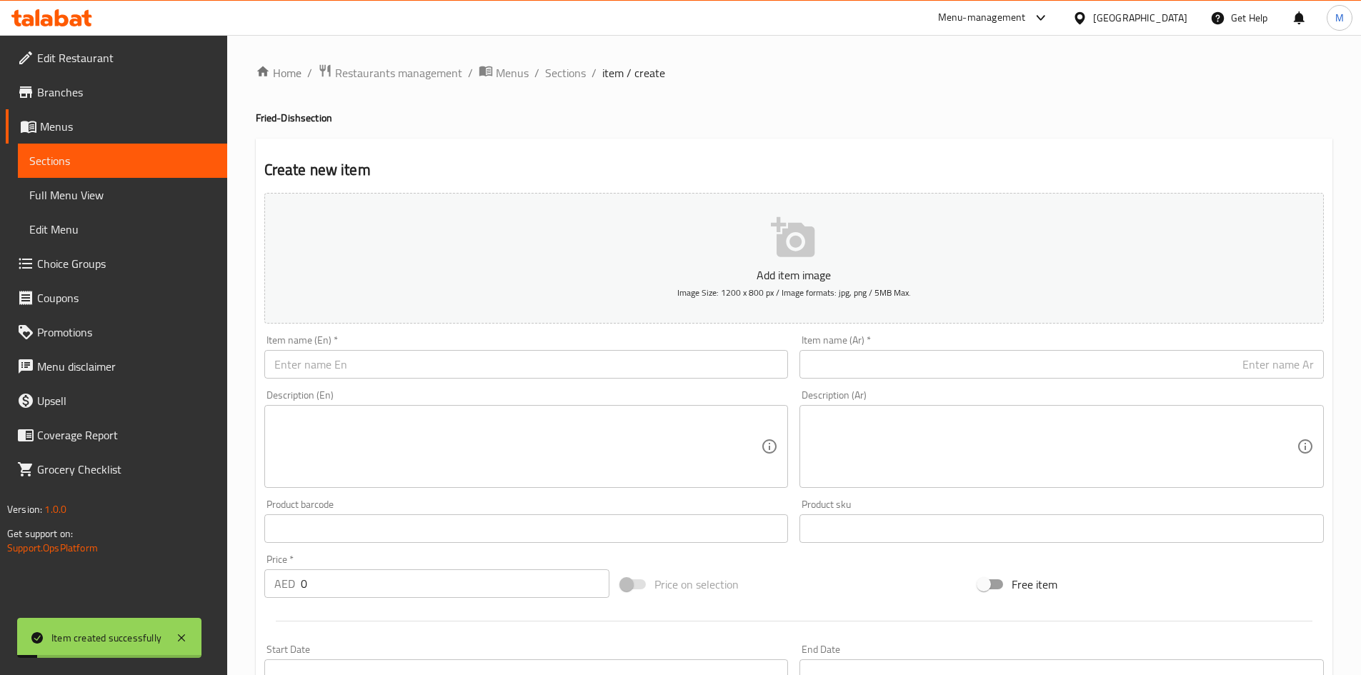
click at [496, 359] on input "text" at bounding box center [526, 364] width 524 height 29
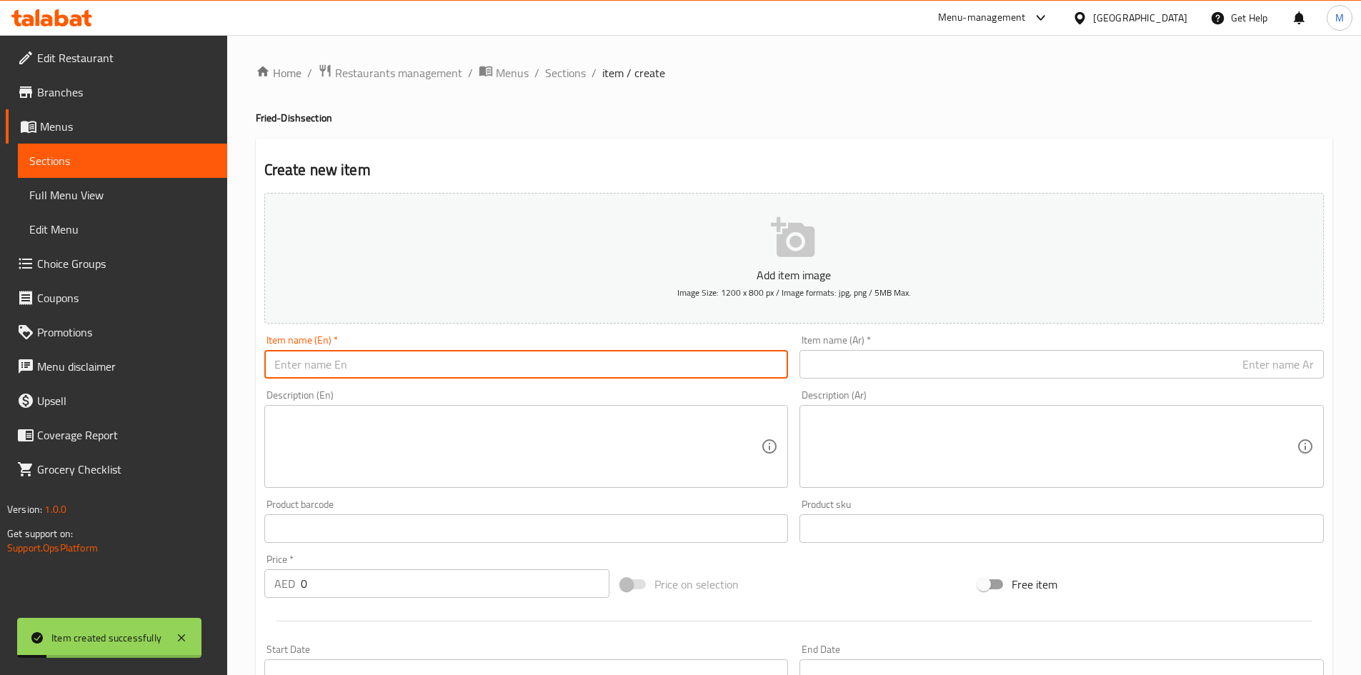
paste input "Mom stir-fries yellow beef"
click at [484, 365] on input "Mom stir-fries yellow beef" at bounding box center [526, 364] width 524 height 29
type input "Mom Stir-Fries Yellow Beef"
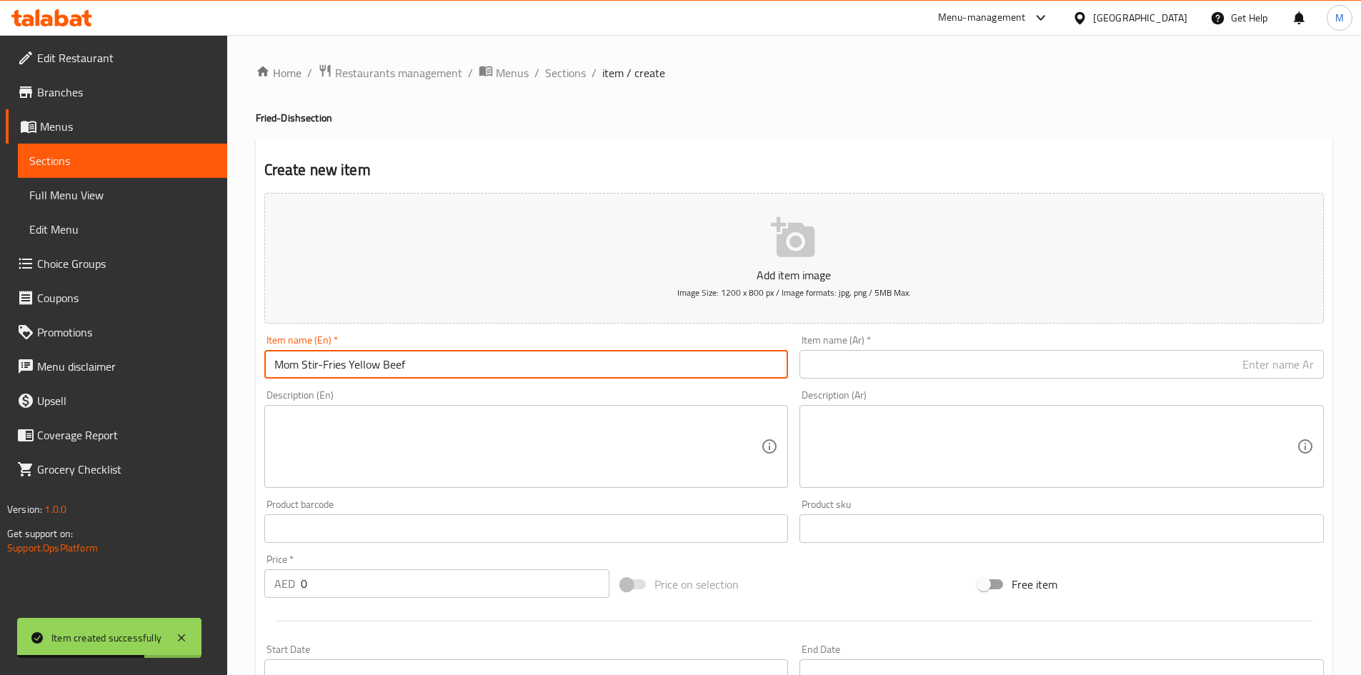
click at [998, 360] on input "text" at bounding box center [1061, 364] width 524 height 29
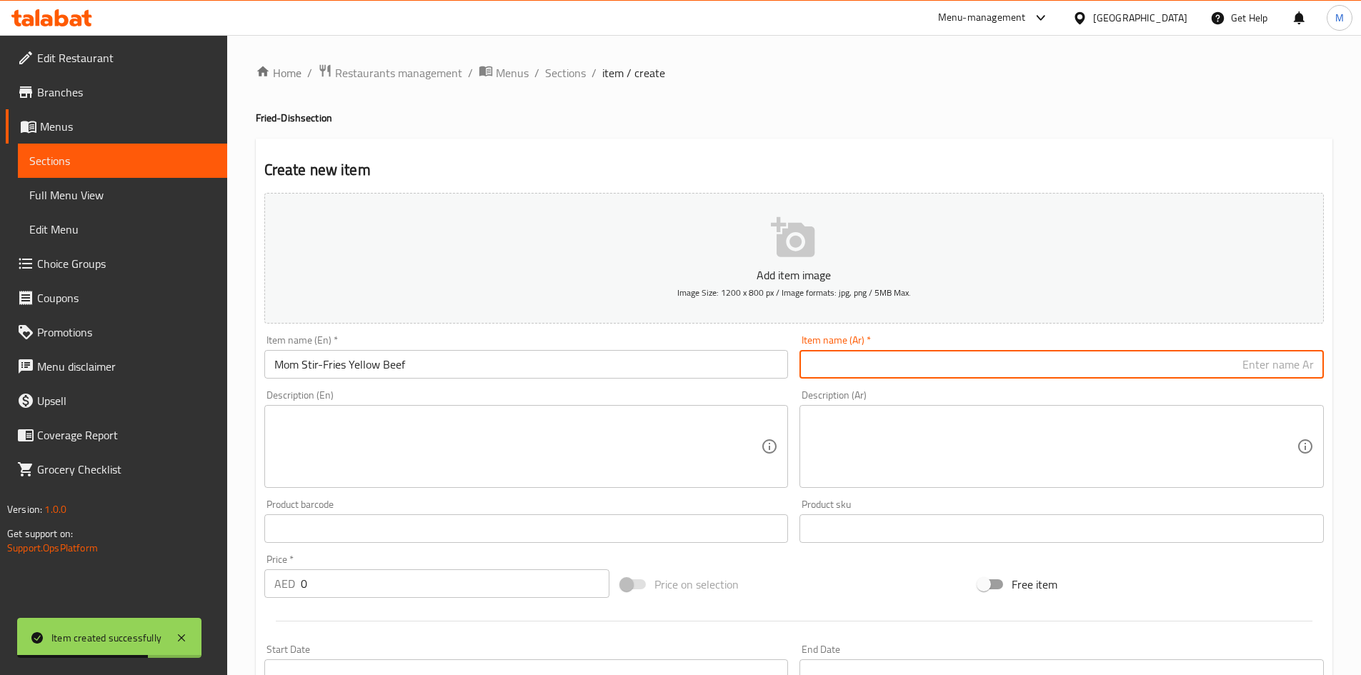
paste input "أمي تقلي لحم البقر الأصفر"
click at [1301, 365] on input "أمي تقلي لحم البقر الأصفر" at bounding box center [1061, 364] width 524 height 29
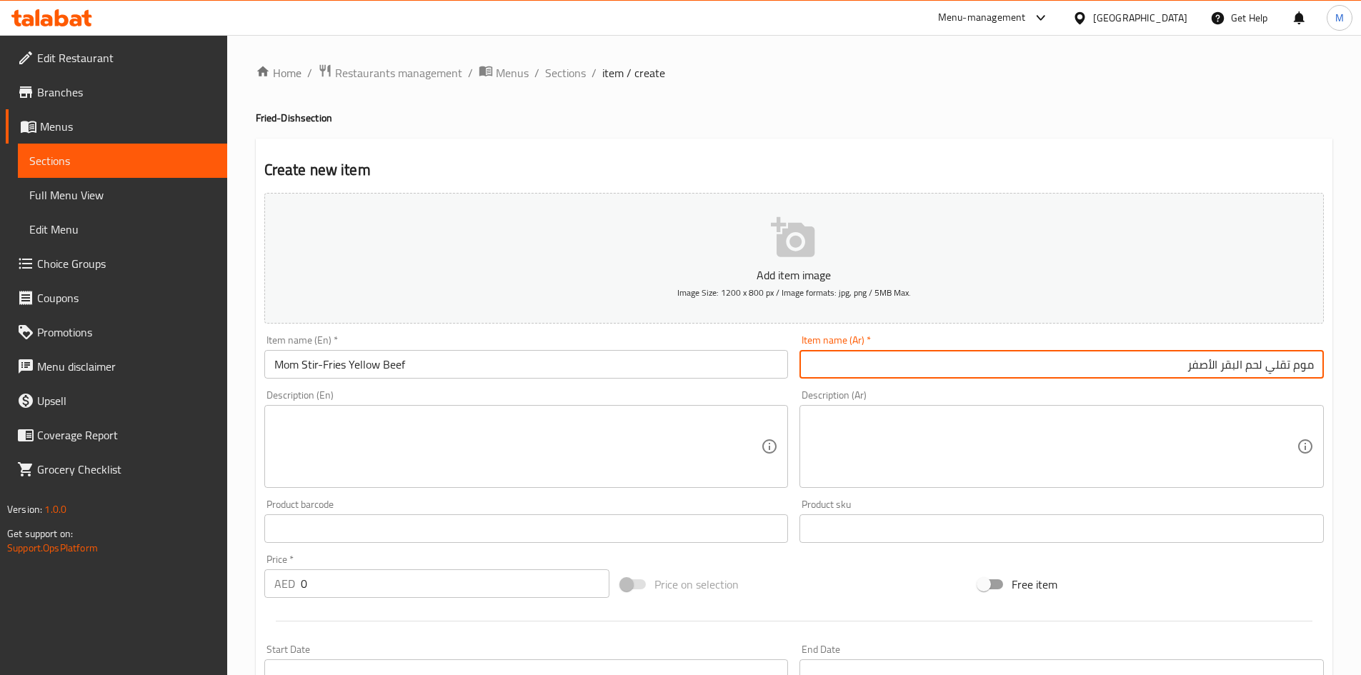
type input "موم تقلي لحم البقر الأصفر"
click at [381, 571] on input "0" at bounding box center [455, 583] width 309 height 29
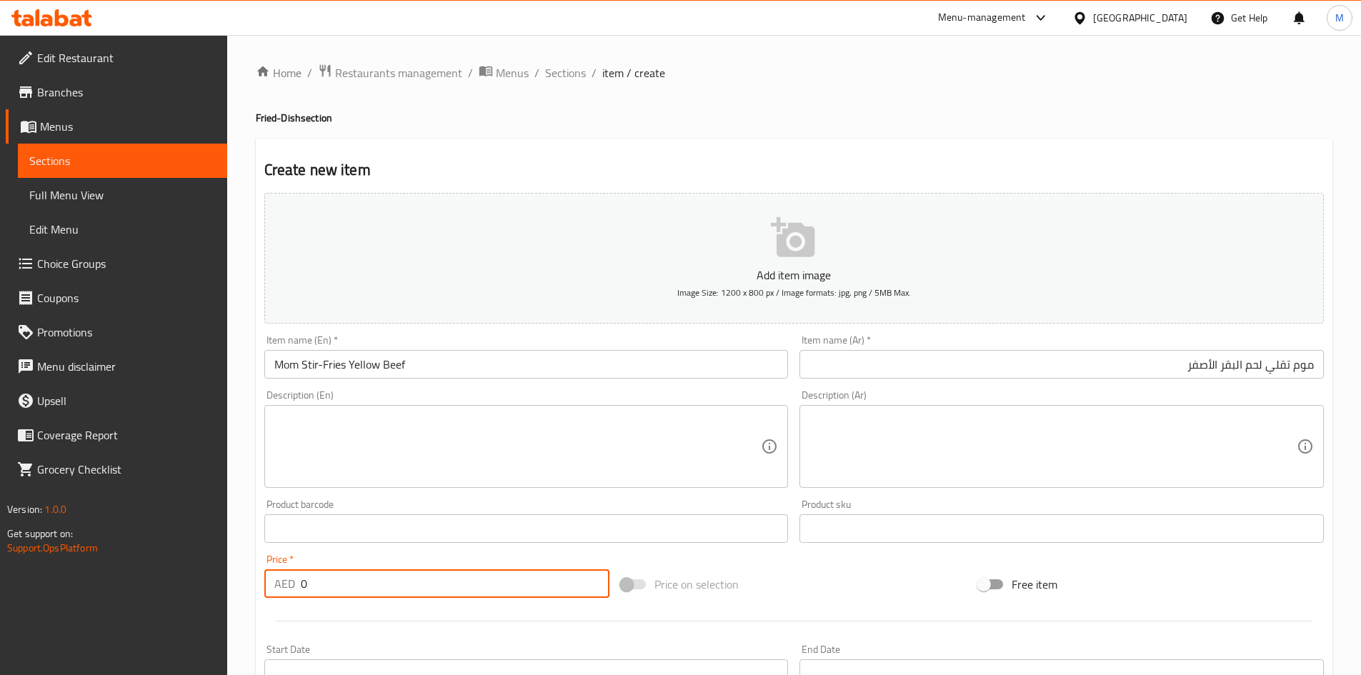
click at [381, 571] on input "0" at bounding box center [455, 583] width 309 height 29
paste input "59"
type input "59"
click at [379, 561] on div "Price   * AED 59 Price *" at bounding box center [437, 576] width 346 height 44
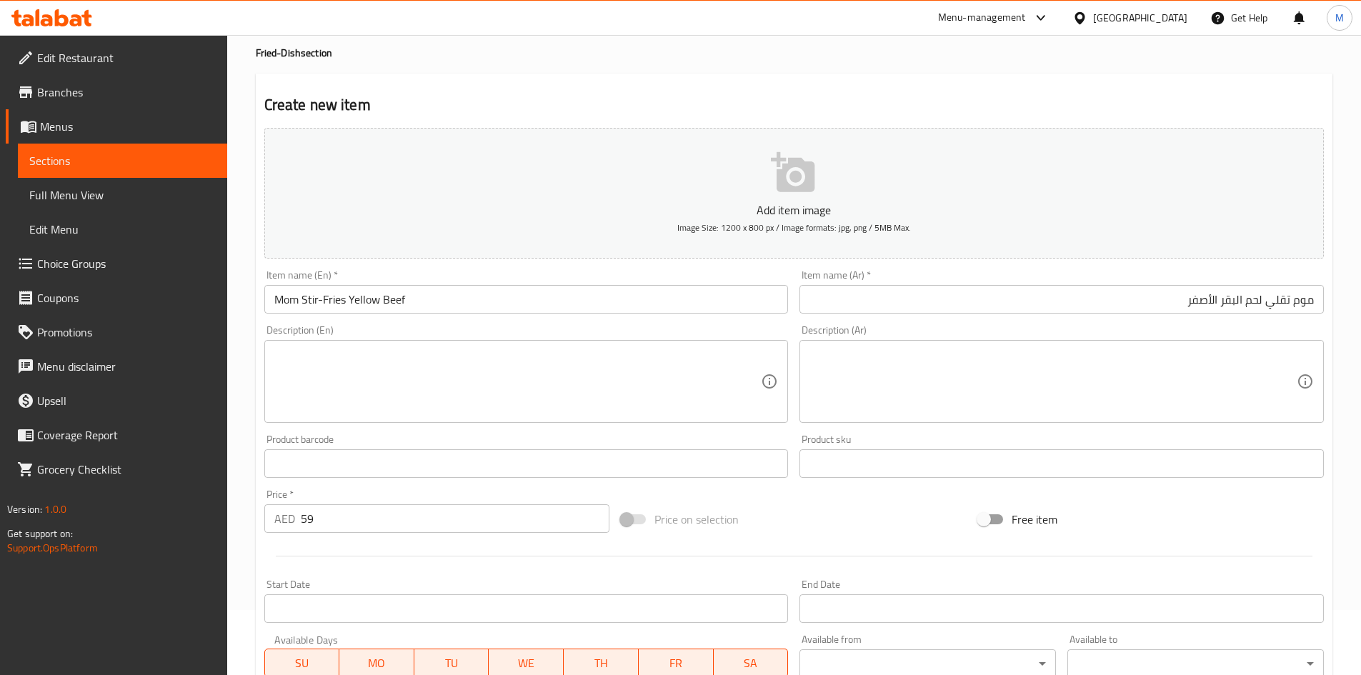
scroll to position [334, 0]
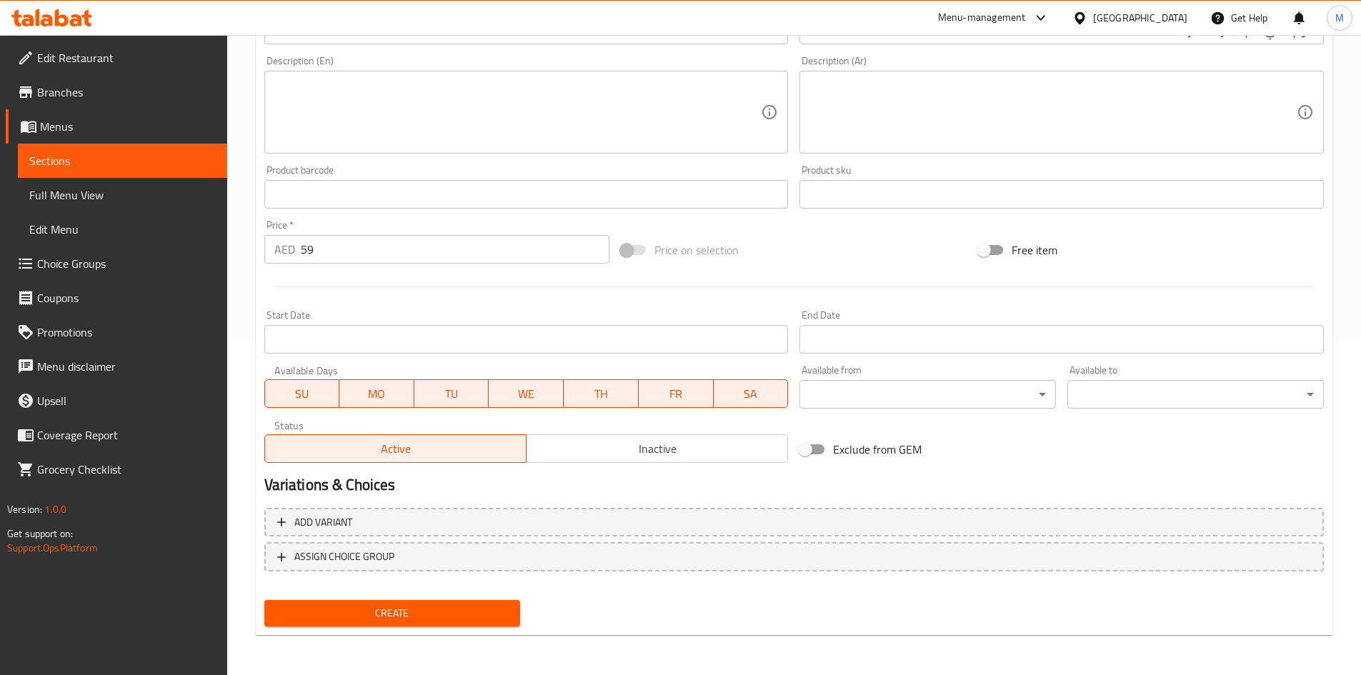
drag, startPoint x: 401, startPoint y: 610, endPoint x: 395, endPoint y: 534, distance: 76.7
click at [401, 609] on span "Create" at bounding box center [393, 613] width 234 height 18
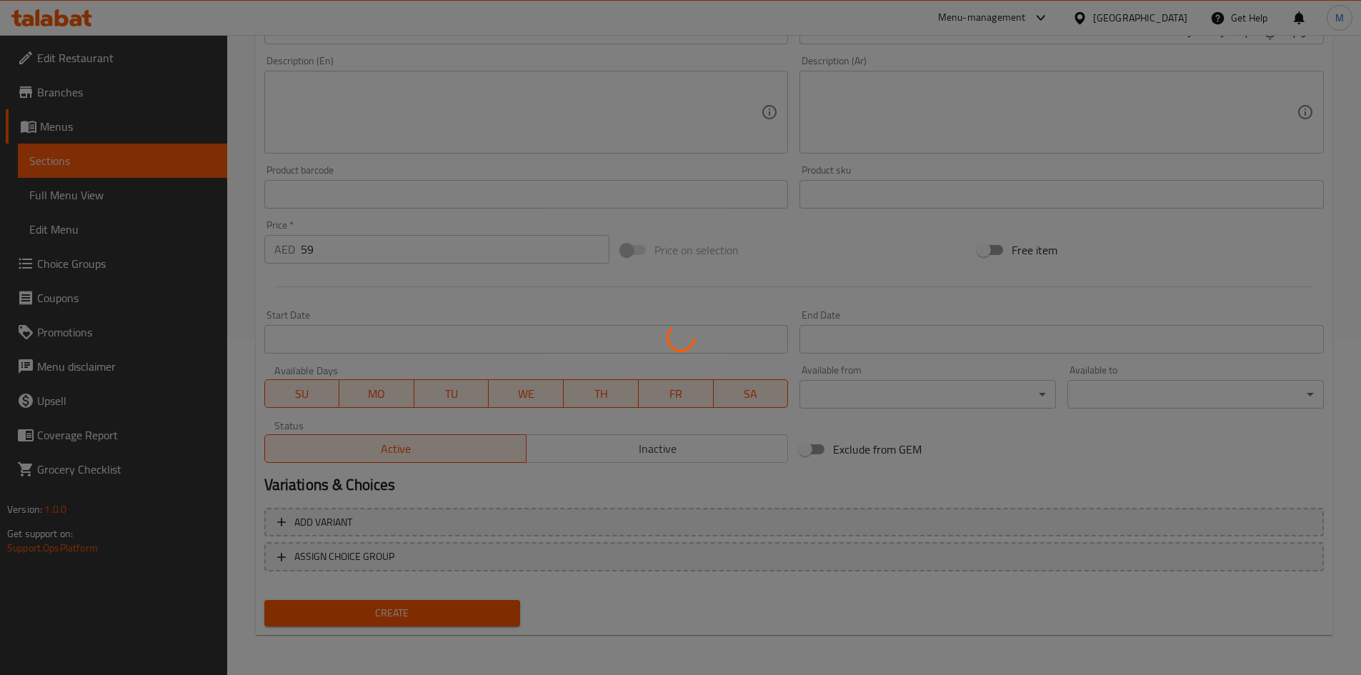
type input "0"
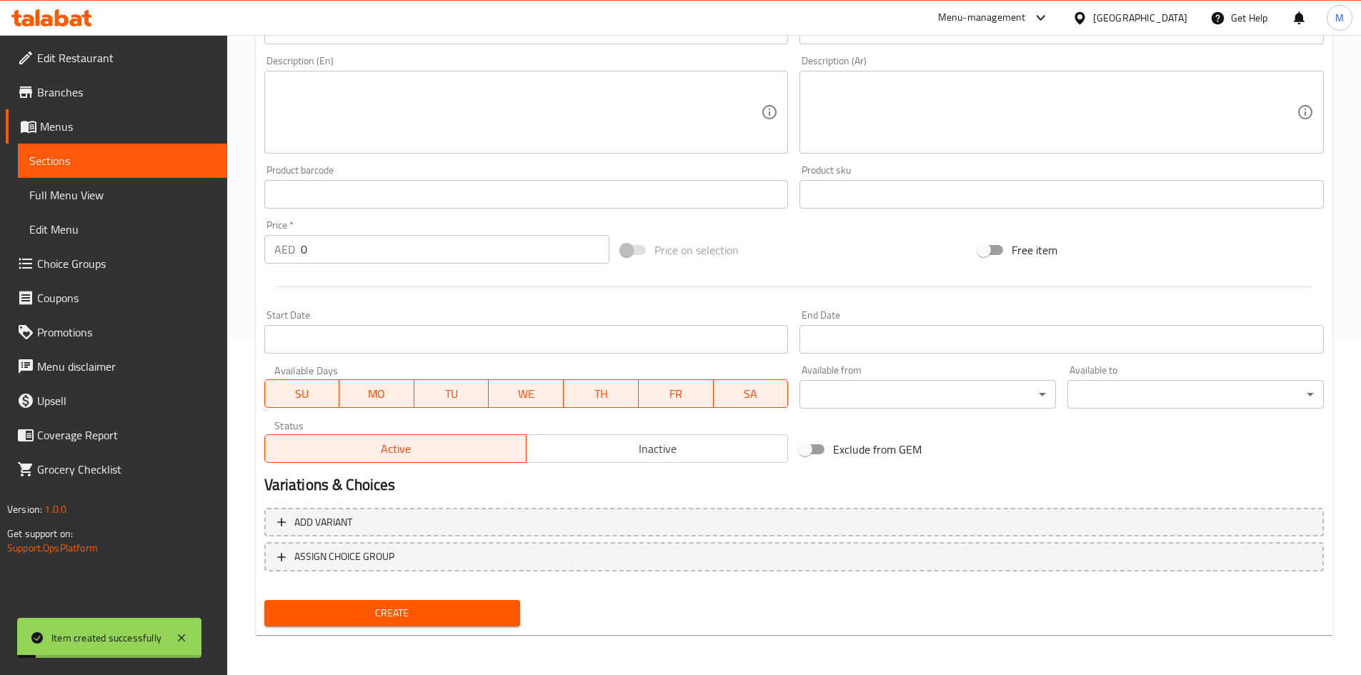
scroll to position [120, 0]
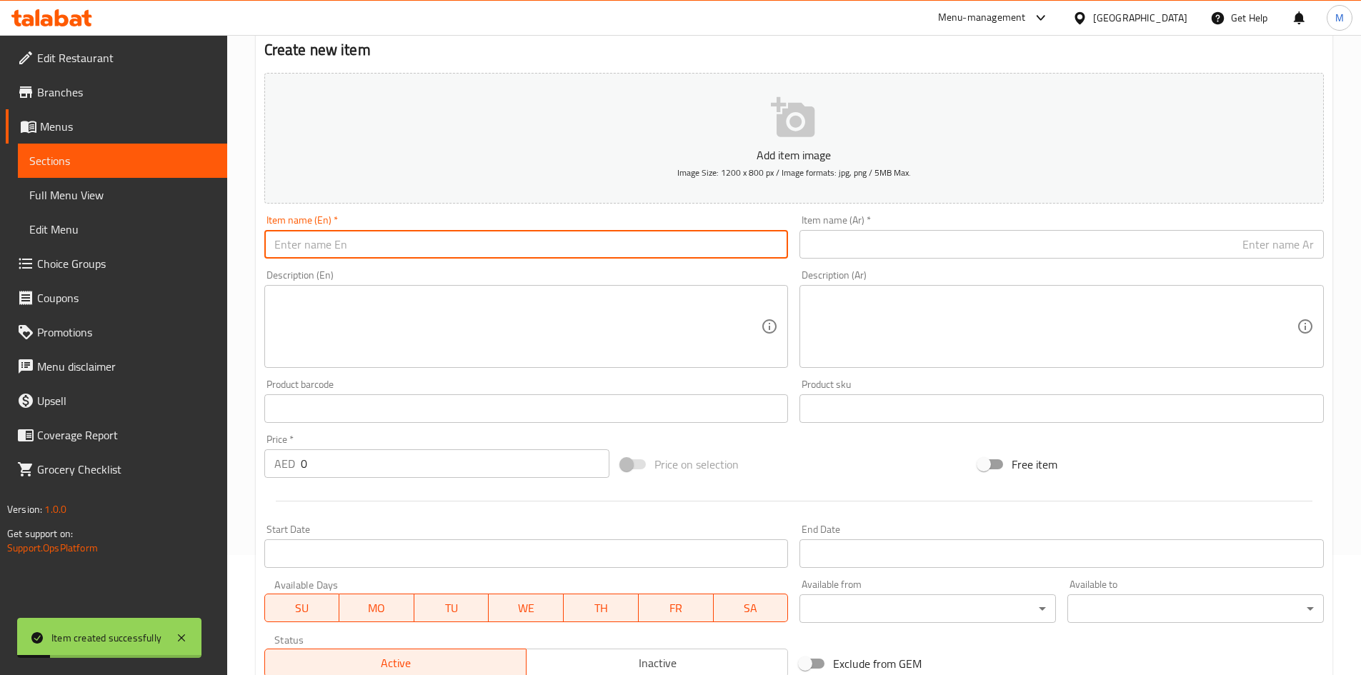
click at [388, 249] on input "text" at bounding box center [526, 244] width 524 height 29
paste input "Braised goose in yellow sauce"
click at [591, 234] on input "Braised goose in yellow sauce" at bounding box center [526, 244] width 524 height 29
click at [592, 234] on input "Braised goose in yellow sauce" at bounding box center [526, 244] width 524 height 29
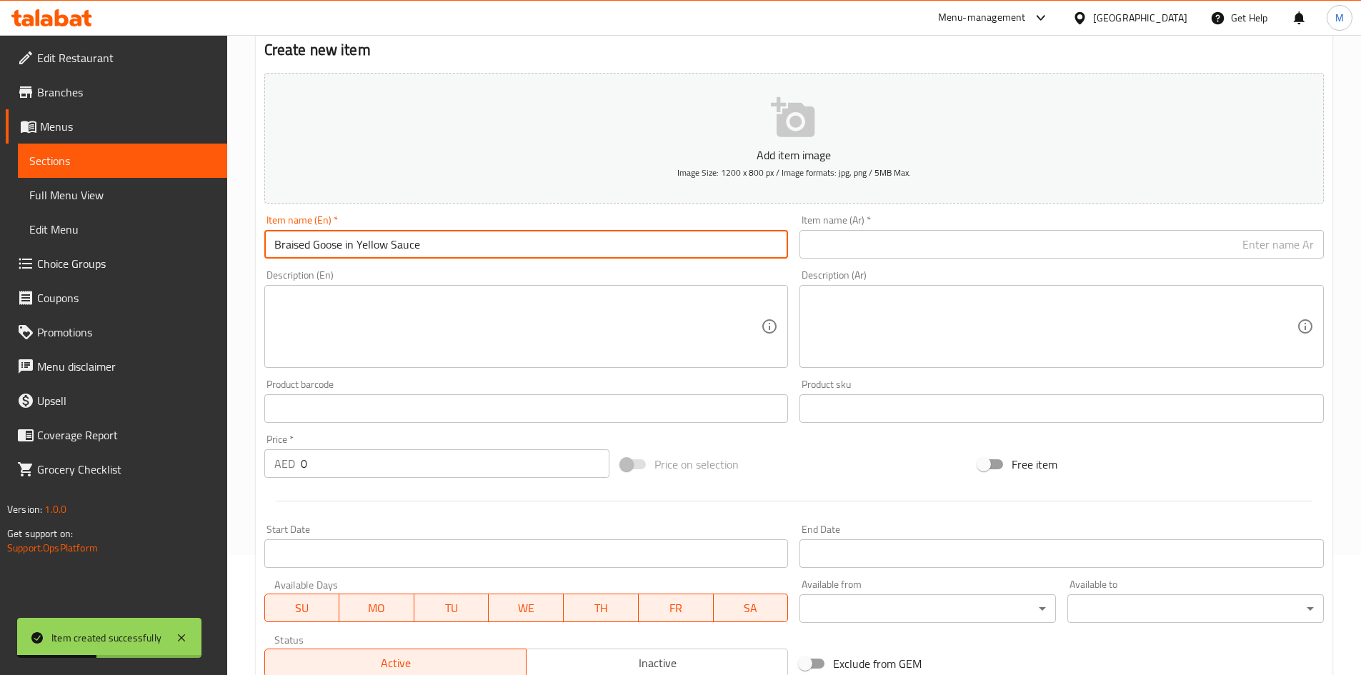
click at [601, 231] on input "Braised Goose in Yellow Sauce" at bounding box center [526, 244] width 524 height 29
type input "Braised Goose in Yellow Sauce"
click at [958, 247] on input "text" at bounding box center [1061, 244] width 524 height 29
paste input "أوزة مطهوة في صلصة صفراء"
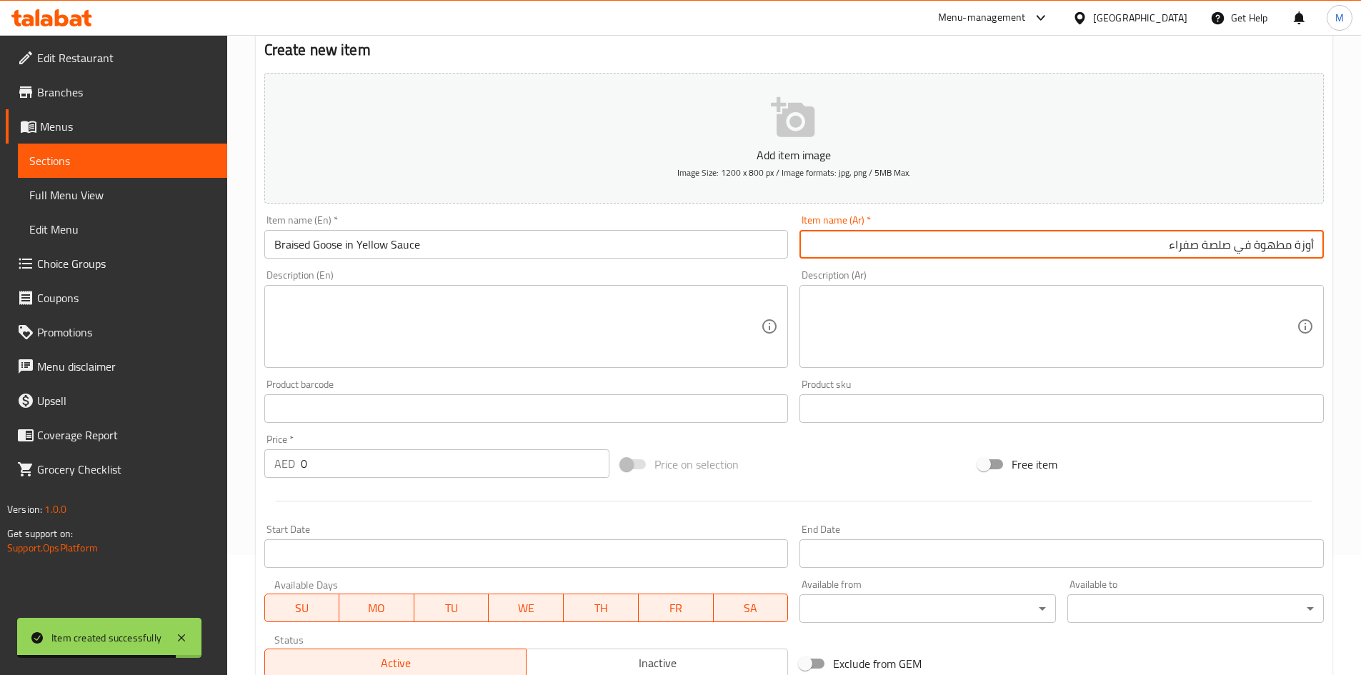
type input "أوزة مطهوة في صلصة صفراء"
click at [387, 450] on input "0" at bounding box center [455, 463] width 309 height 29
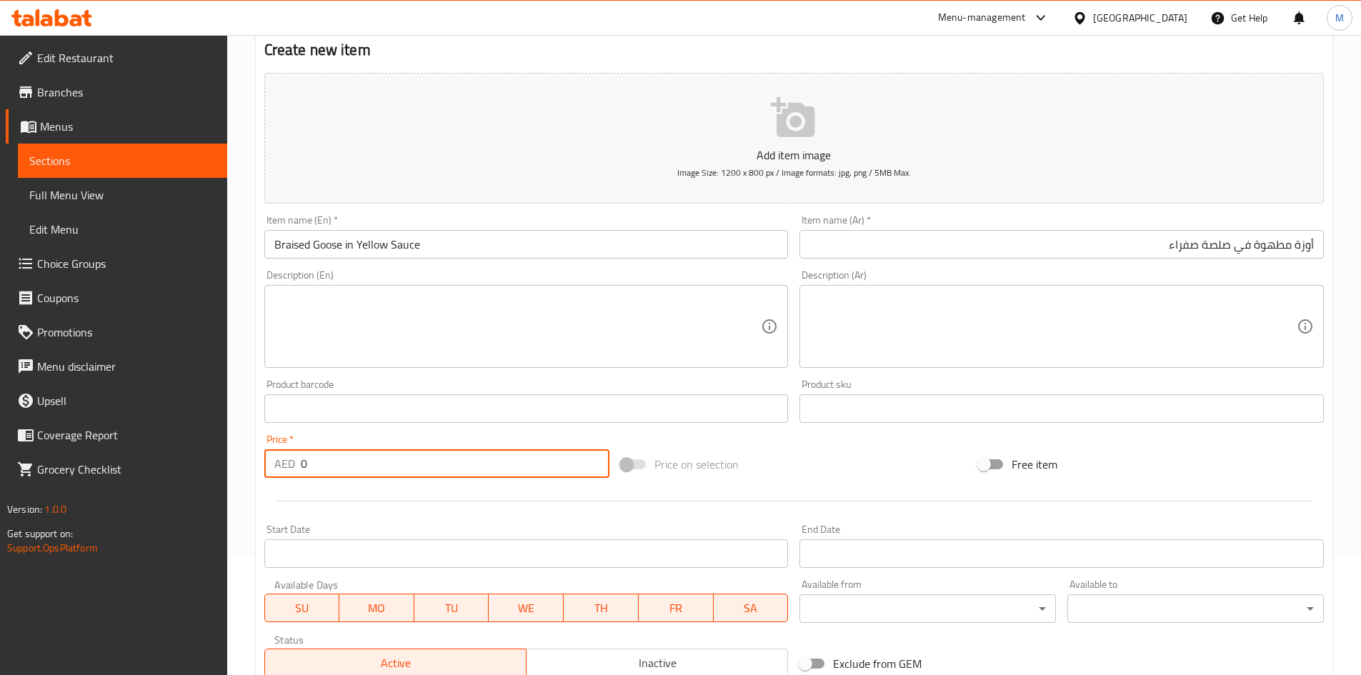
click at [387, 450] on input "0" at bounding box center [455, 463] width 309 height 29
click at [388, 450] on input "0" at bounding box center [455, 463] width 309 height 29
paste input "158"
type input "158"
click at [381, 426] on div "Product barcode Product barcode" at bounding box center [527, 401] width 536 height 55
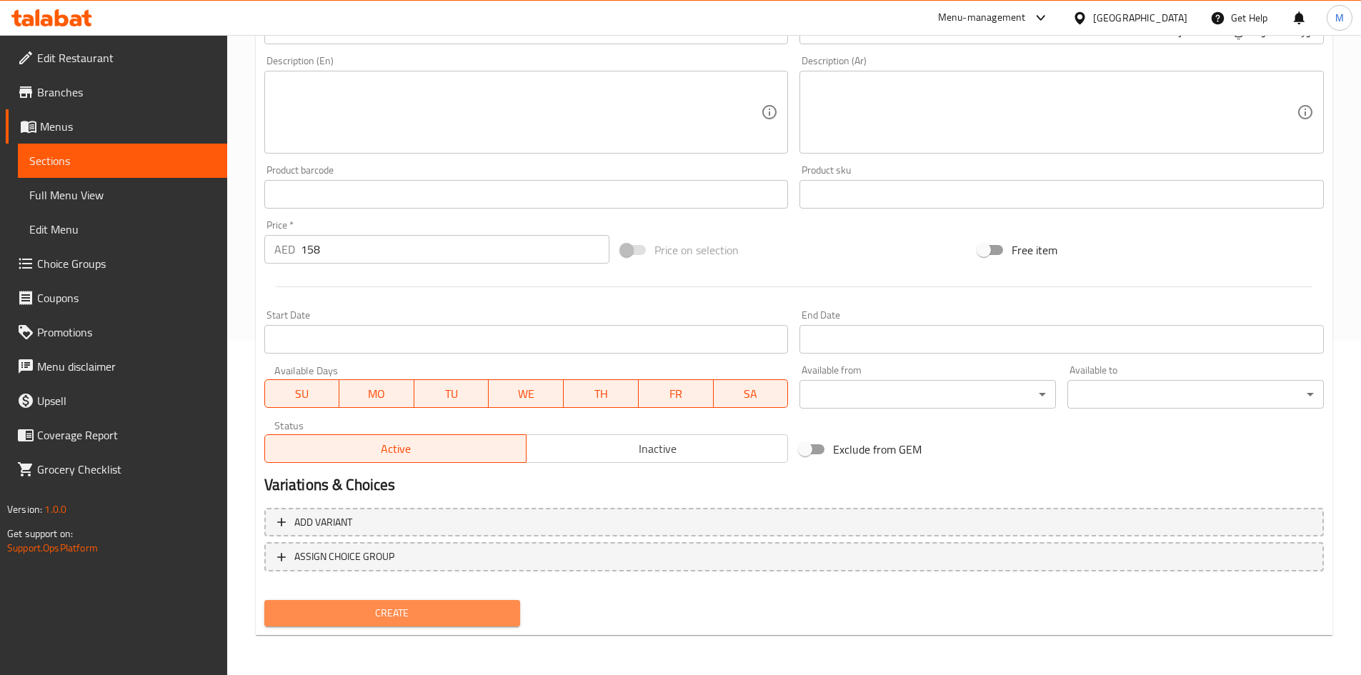
click at [439, 616] on span "Create" at bounding box center [393, 613] width 234 height 18
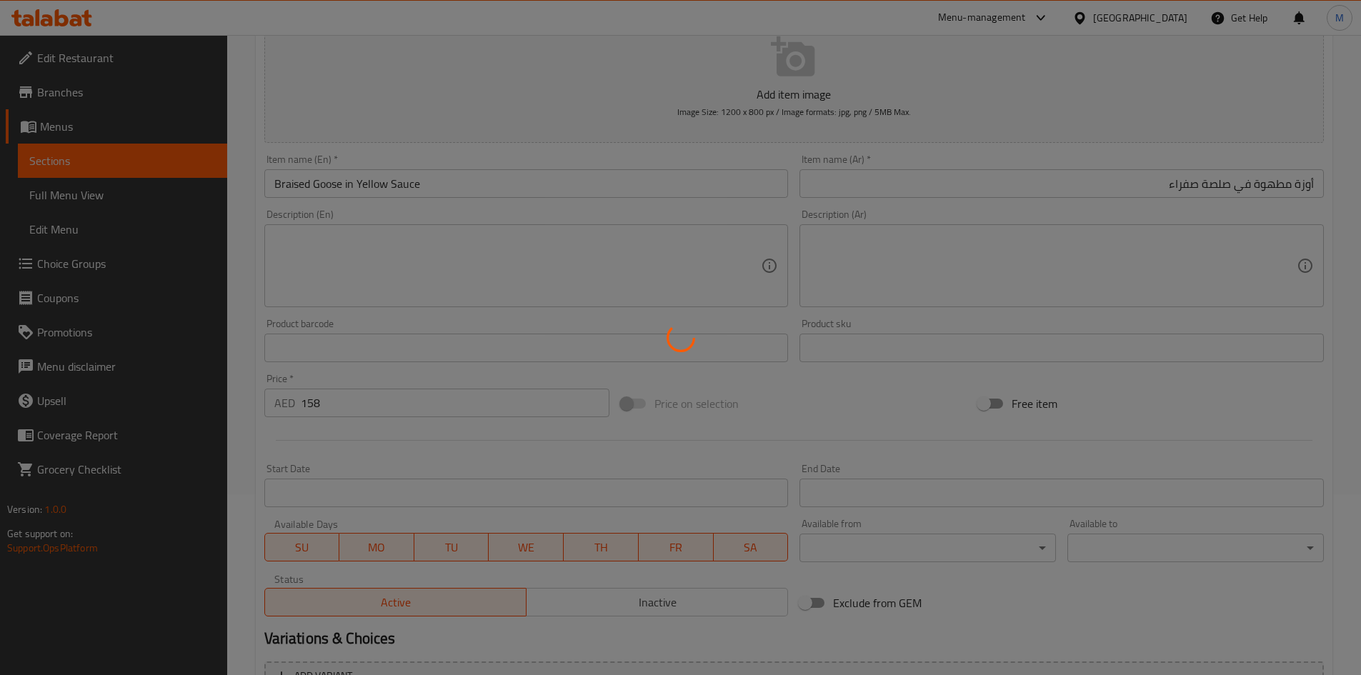
scroll to position [49, 0]
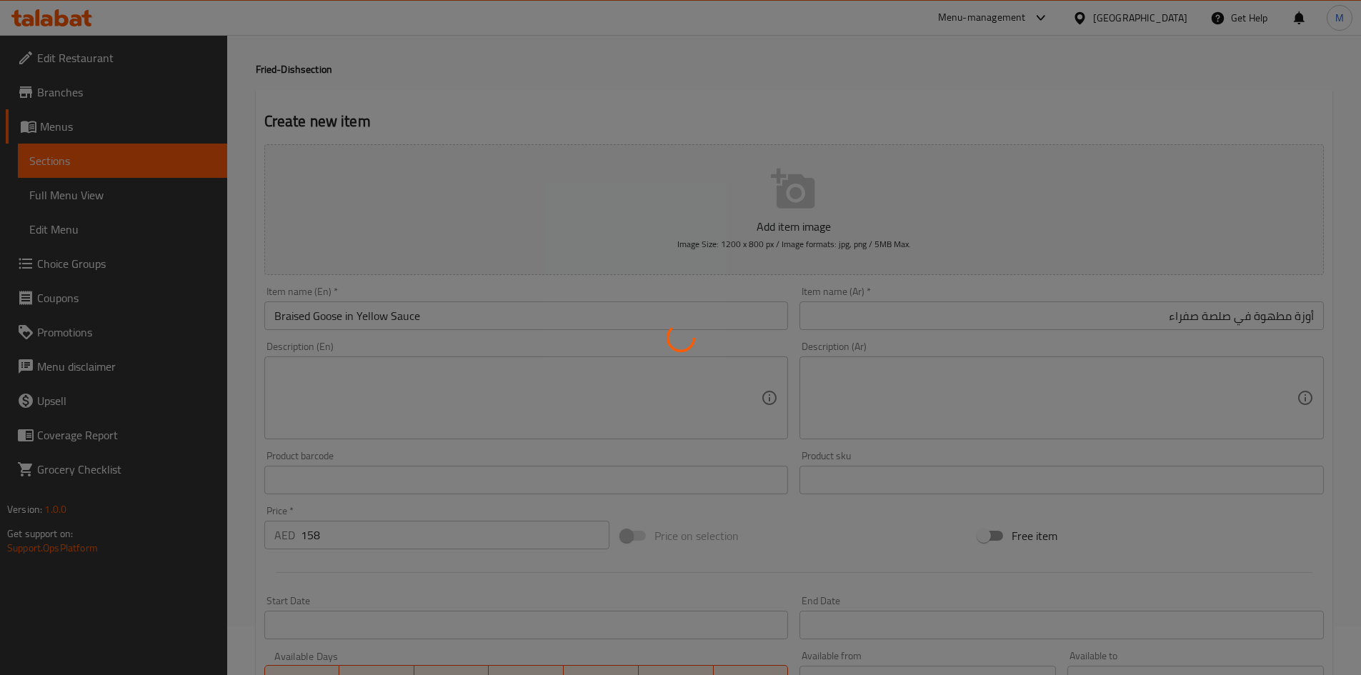
type input "0"
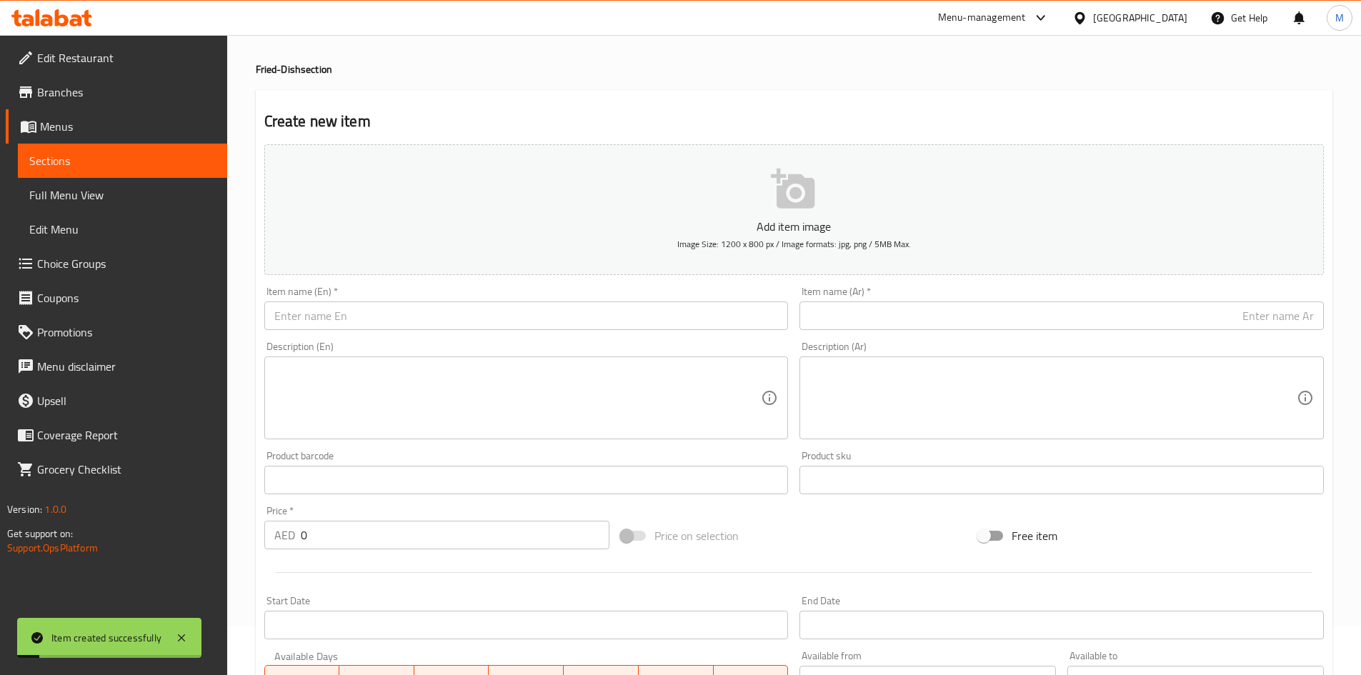
click at [539, 320] on input "text" at bounding box center [526, 315] width 524 height 29
paste input "Mom’s Hunan-style duck"
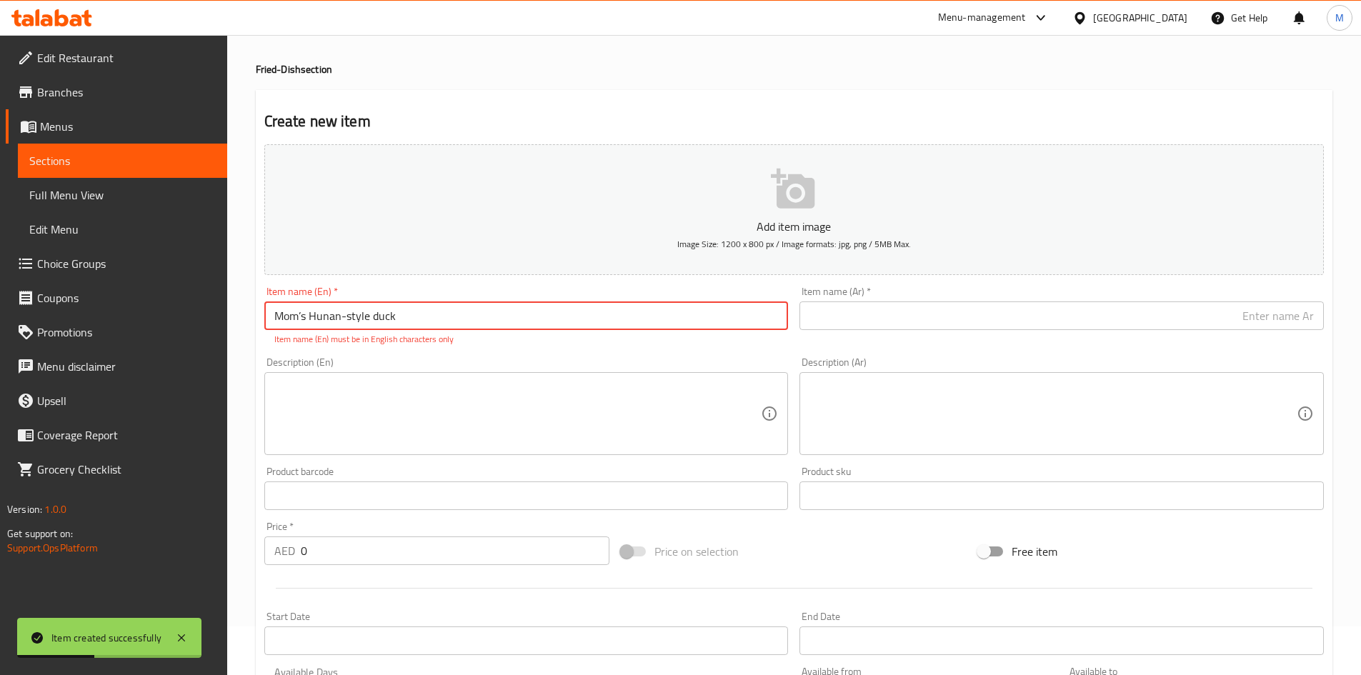
click at [303, 316] on input "Mom’s Hunan-style duck" at bounding box center [526, 315] width 524 height 29
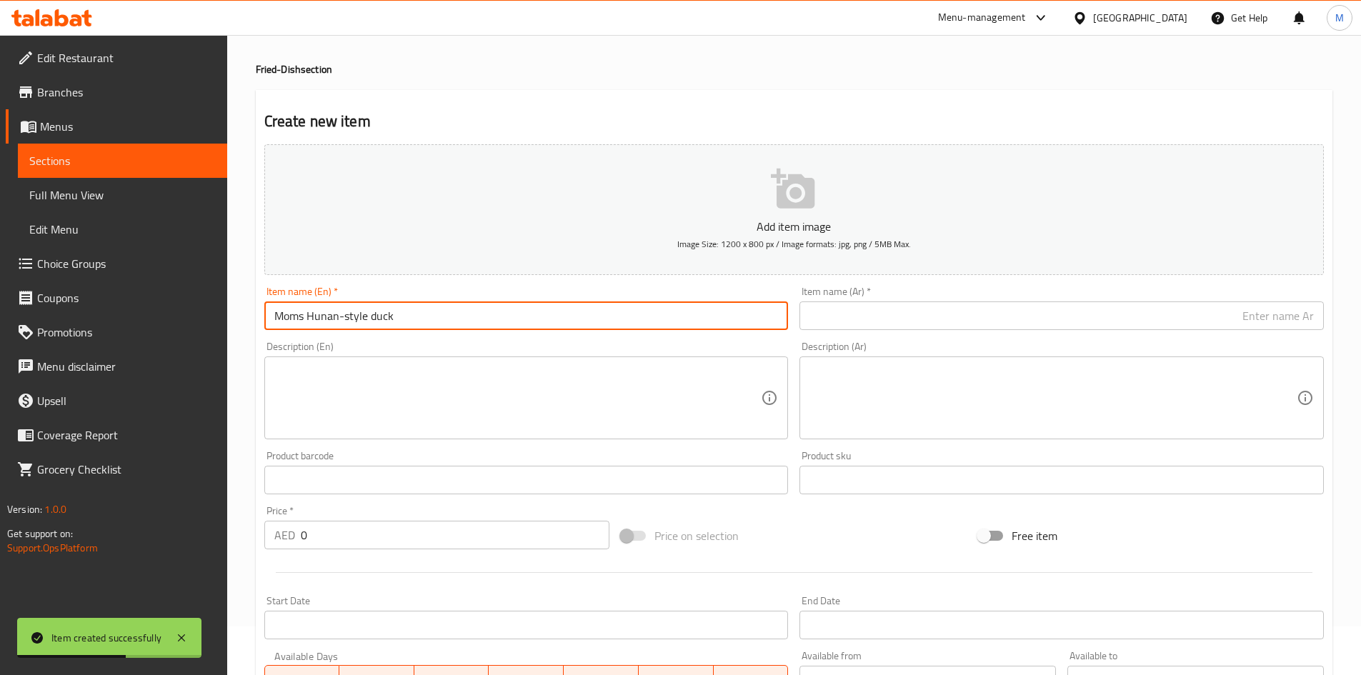
click at [424, 314] on input "Moms Hunan-style duck" at bounding box center [526, 315] width 524 height 29
click at [424, 313] on input "Moms Hunan-style duck" at bounding box center [526, 315] width 524 height 29
click at [424, 313] on input "Moms Hunan-Style Duck" at bounding box center [526, 315] width 524 height 29
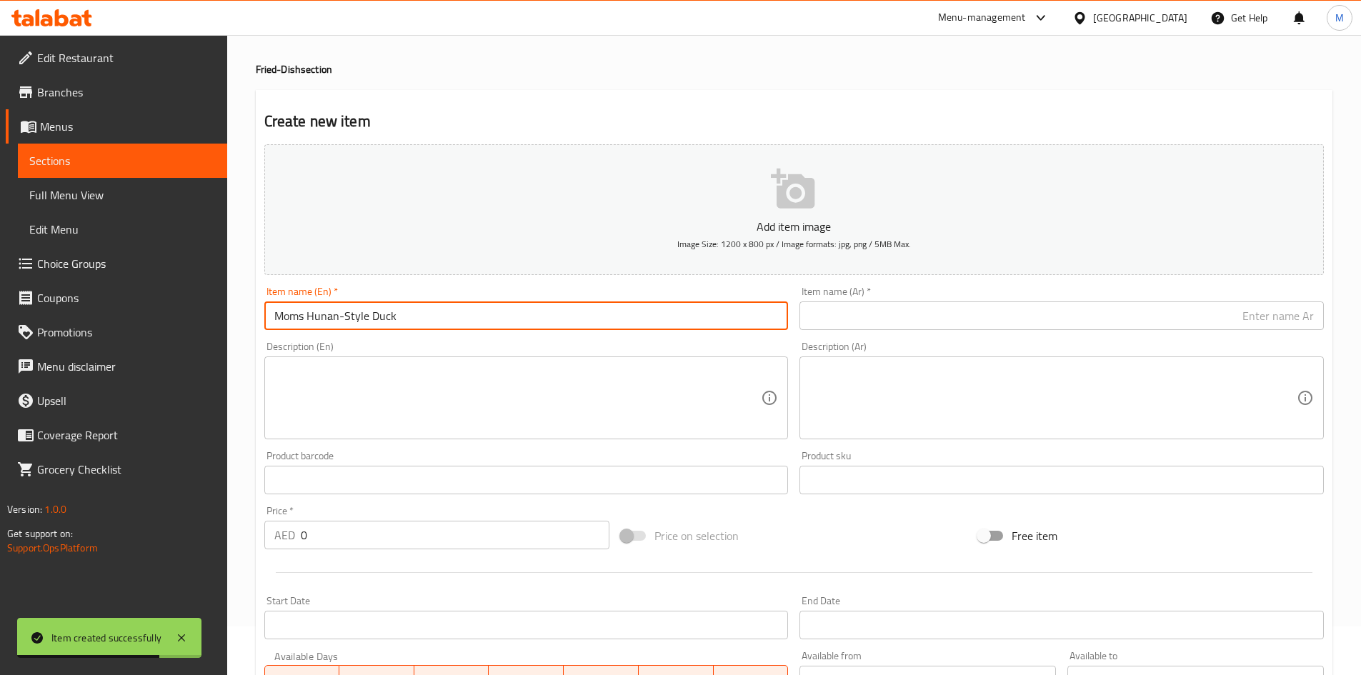
click at [424, 313] on input "Moms Hunan-Style Duck" at bounding box center [526, 315] width 524 height 29
type input "Moms Hunan-Style Duck"
click at [871, 310] on input "text" at bounding box center [1061, 315] width 524 height 29
paste input "بطة على طريقة هونان"
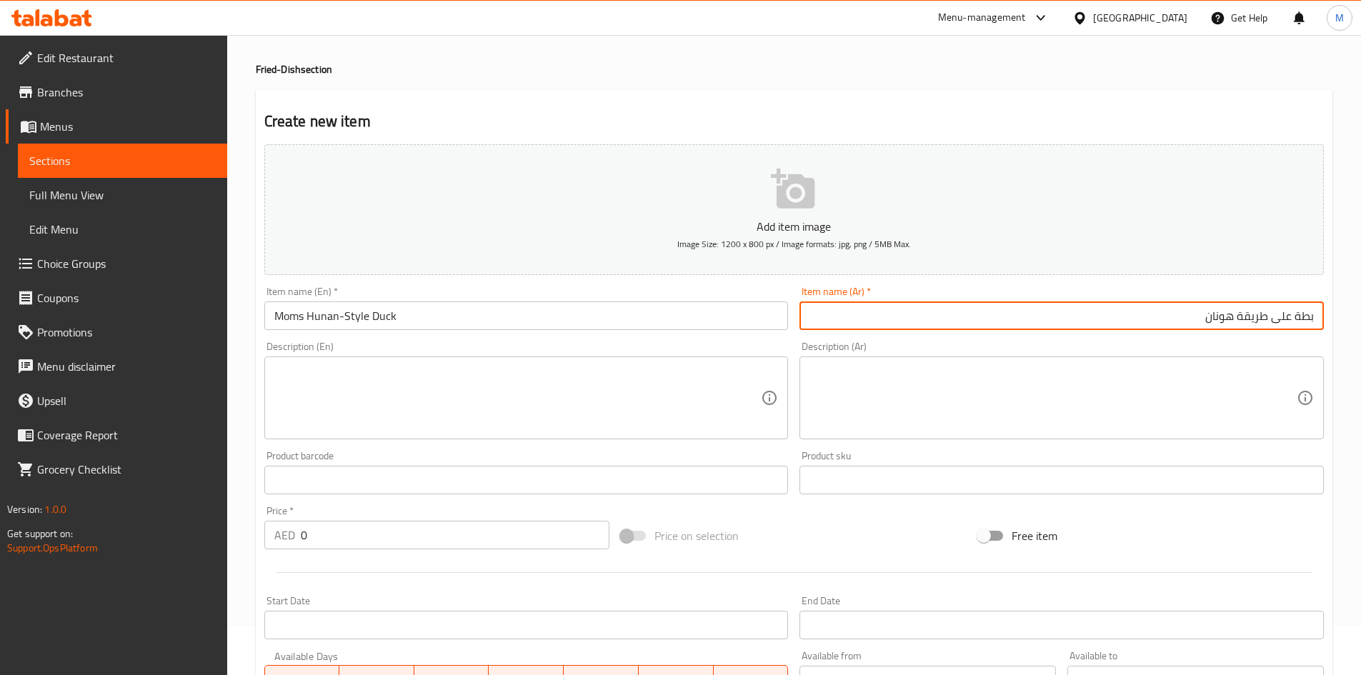
click at [1313, 320] on input "بطة على طريقة هونان" at bounding box center [1061, 315] width 524 height 29
type input "مومز بطة على طريقة هونان"
click at [403, 540] on input "0" at bounding box center [455, 535] width 309 height 29
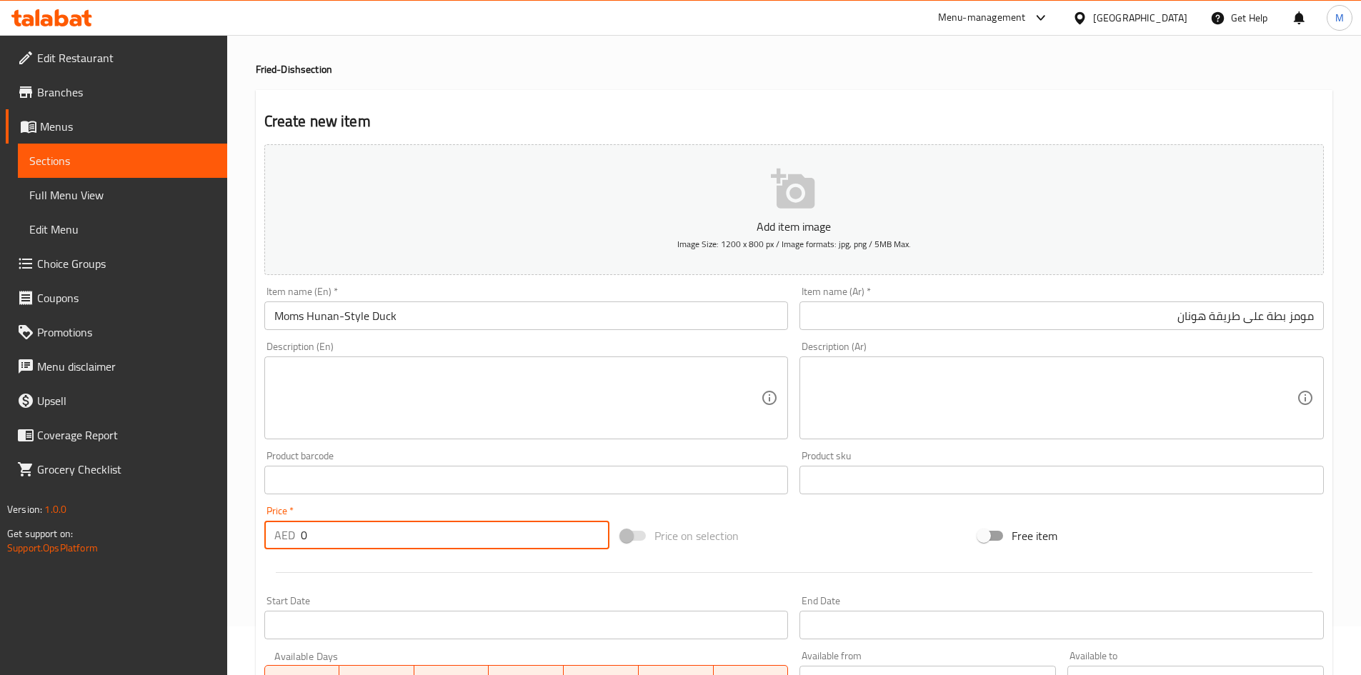
click at [403, 540] on input "0" at bounding box center [455, 535] width 309 height 29
paste input "108"
type input "108"
click at [391, 504] on div "Price   * AED 108 Price *" at bounding box center [437, 527] width 357 height 55
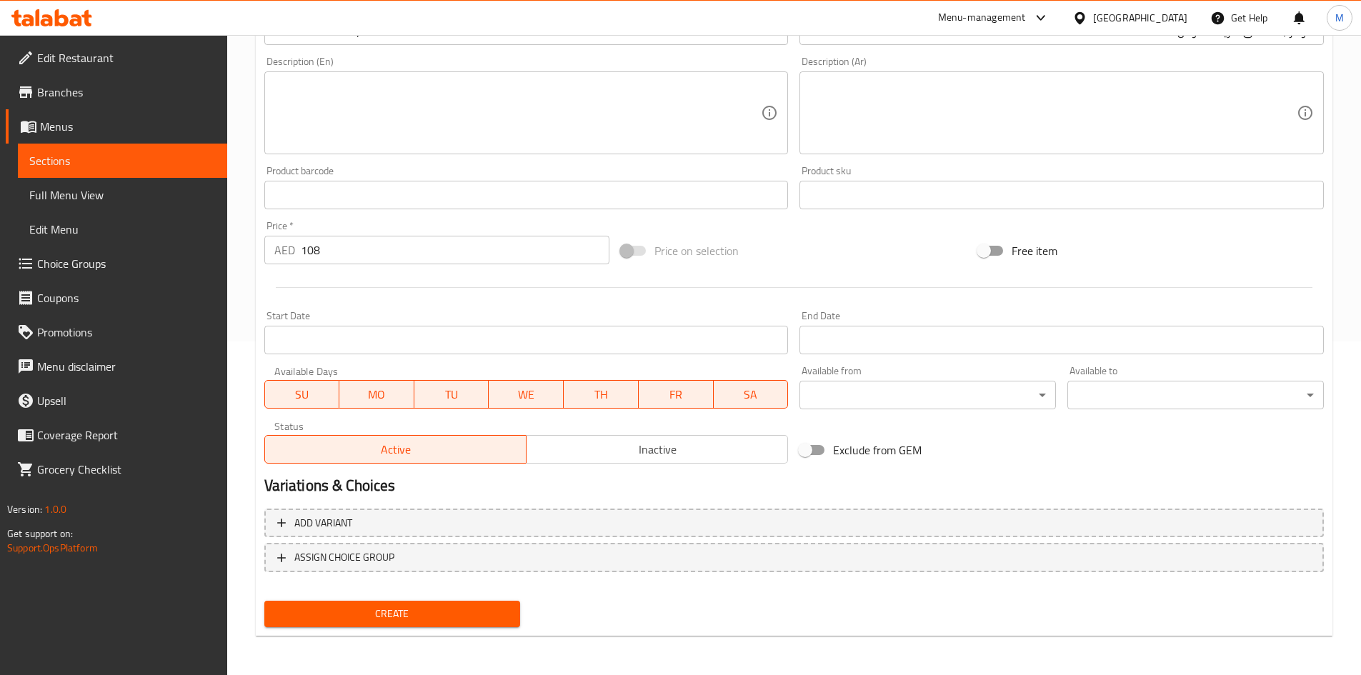
scroll to position [334, 0]
click at [399, 616] on span "Create" at bounding box center [393, 613] width 234 height 18
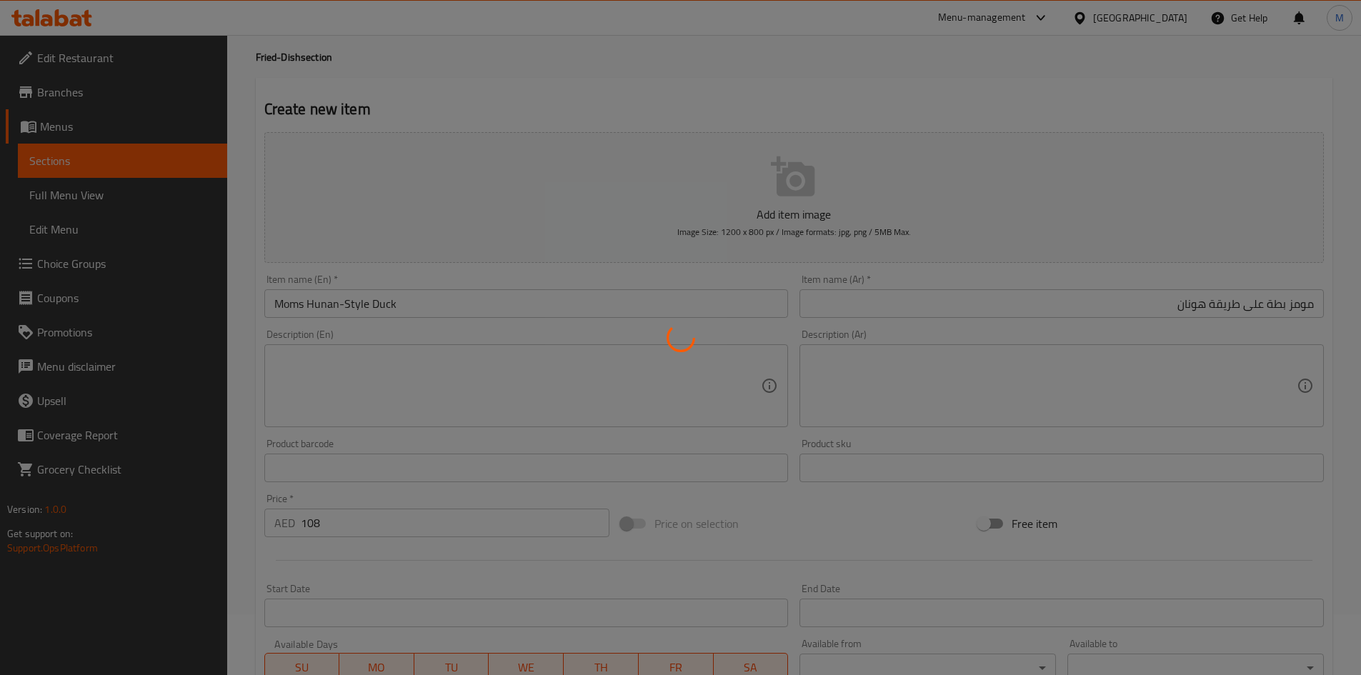
scroll to position [0, 0]
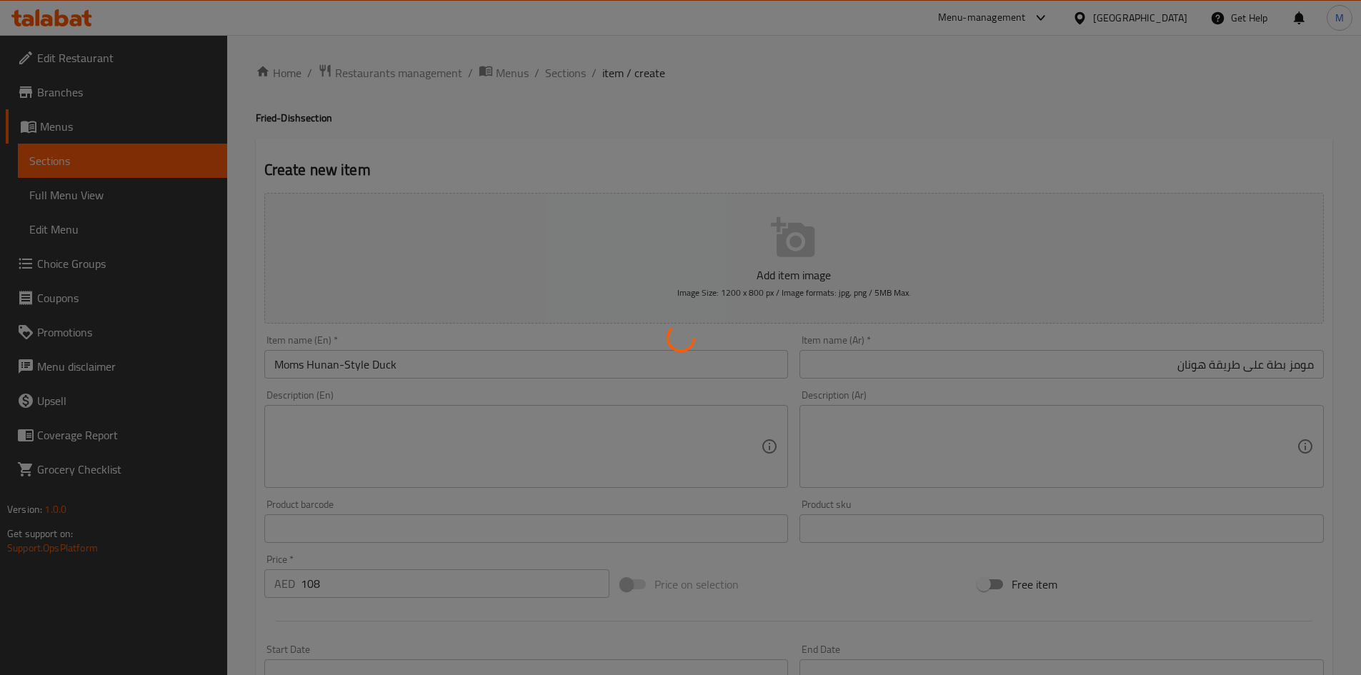
type input "0"
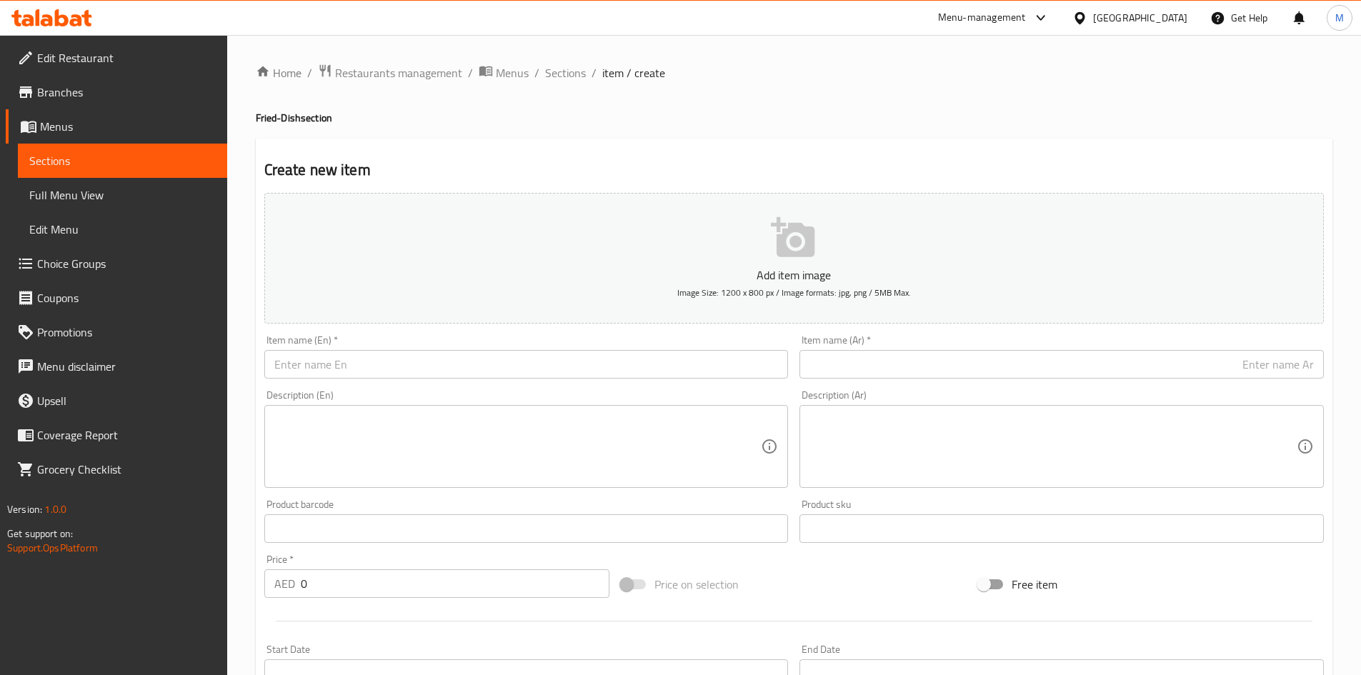
click at [395, 391] on div "Description (En) Description (En)" at bounding box center [526, 439] width 524 height 98
click at [389, 366] on input "text" at bounding box center [526, 364] width 524 height 29
paste input "Three fresh mushrooms in dry pot"
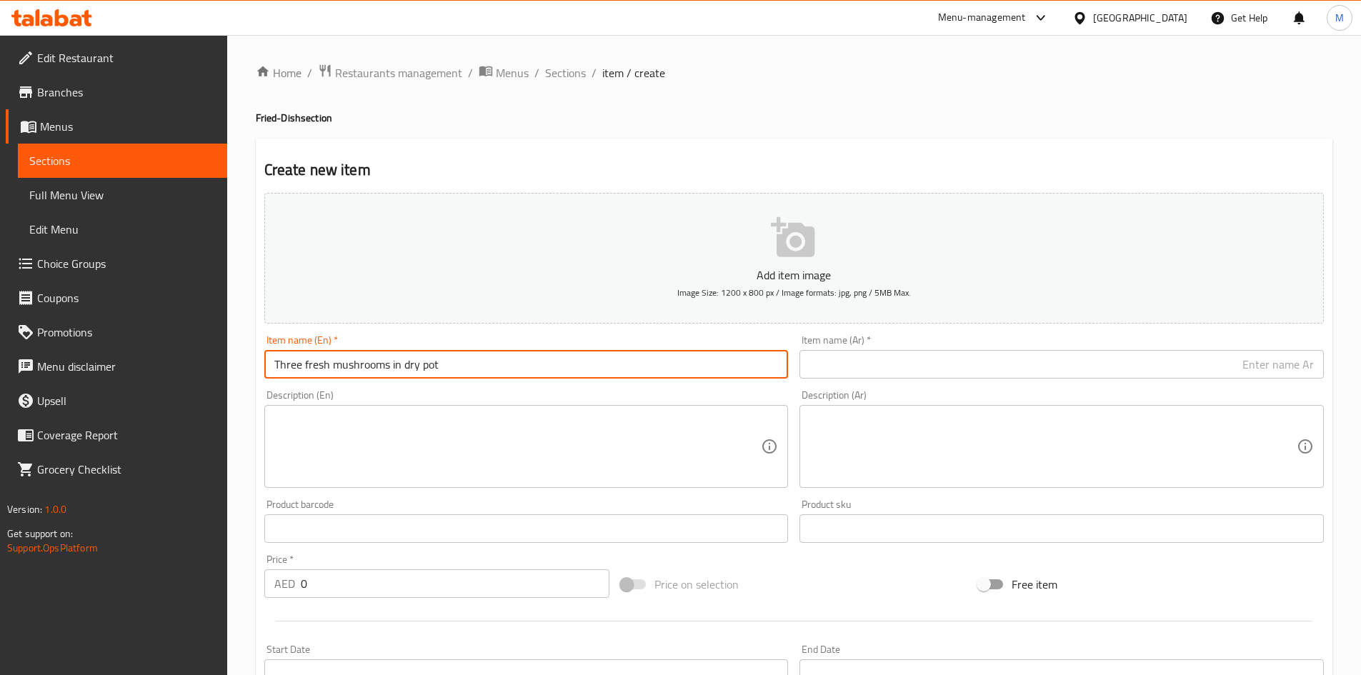
click at [367, 370] on input "Three fresh mushrooms in dry pot" at bounding box center [526, 364] width 524 height 29
click at [459, 361] on input "Three Fresh Mushrooms in Dry Pot" at bounding box center [526, 364] width 524 height 29
type input "Three Fresh Mushrooms in Dry Pot"
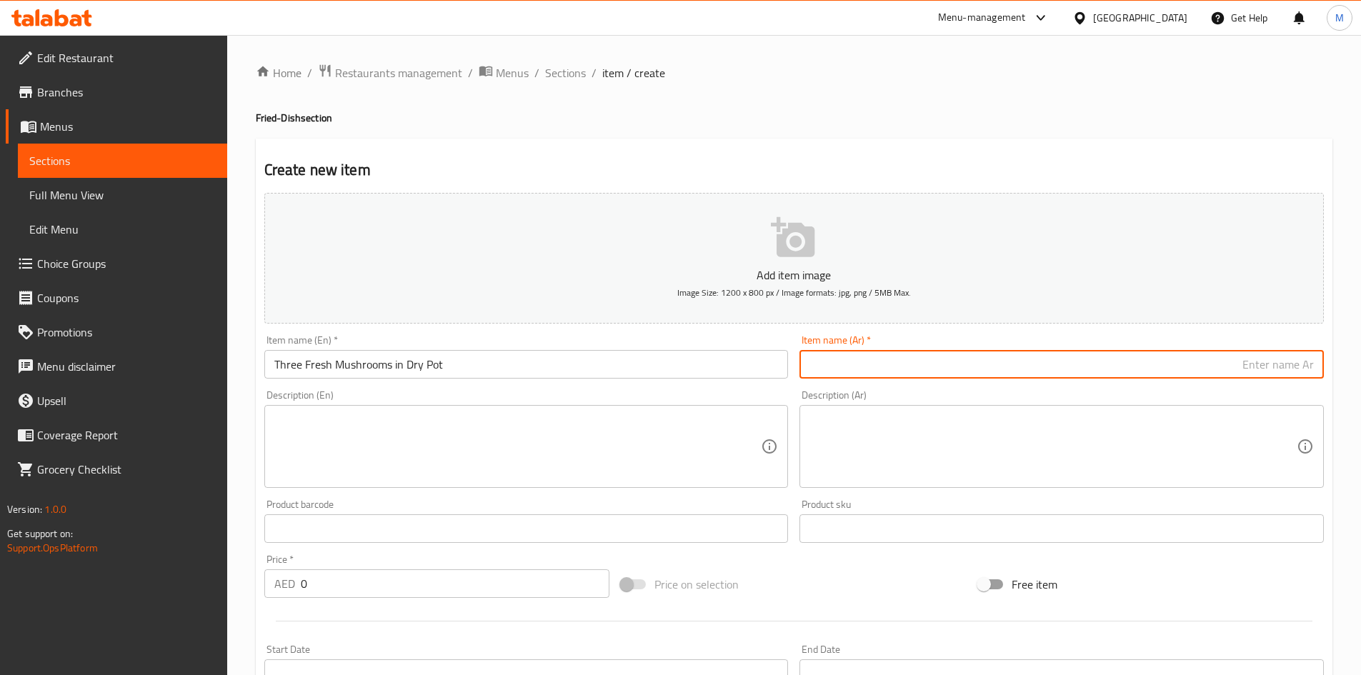
click at [906, 361] on input "text" at bounding box center [1061, 364] width 524 height 29
paste input "ثلاثة فطر طازج في وعاء جاف"
type input "ثلاثة فطر طازج في وعاء جاف"
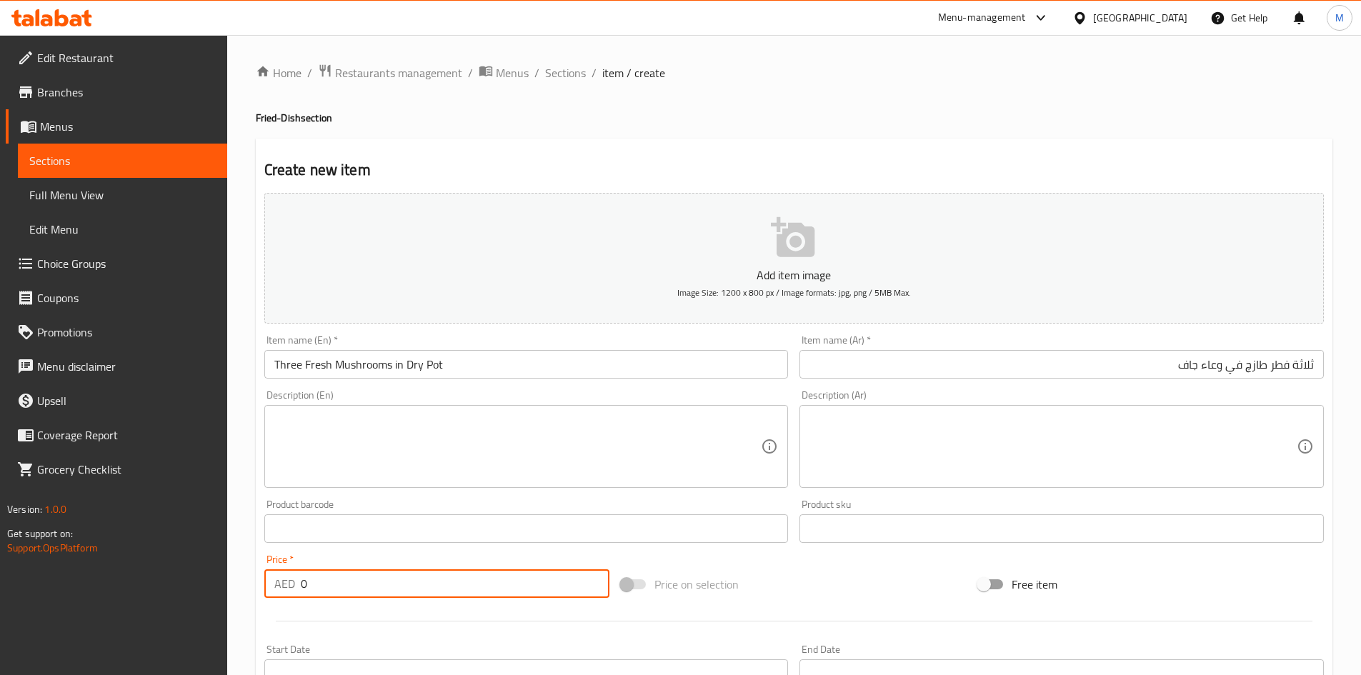
click at [390, 583] on input "0" at bounding box center [455, 583] width 309 height 29
paste input "48"
type input "48"
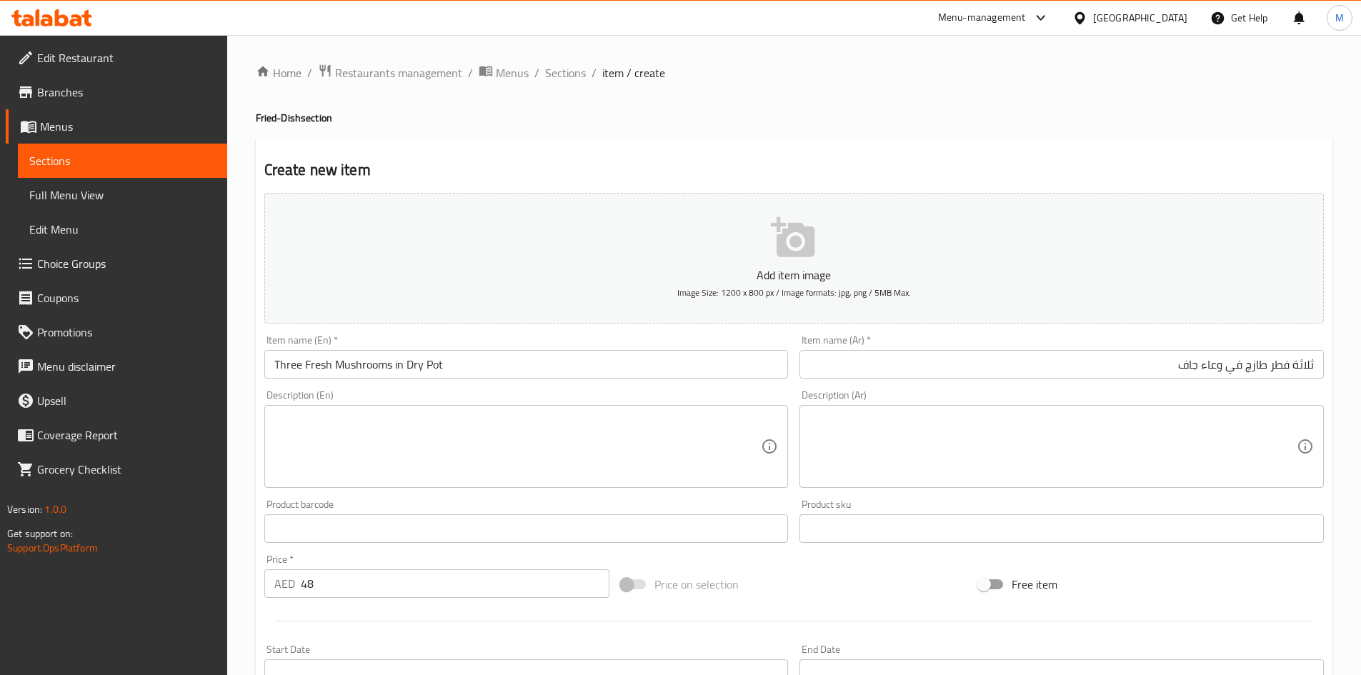
click at [389, 556] on div "Price   * AED 48 Price *" at bounding box center [437, 576] width 346 height 44
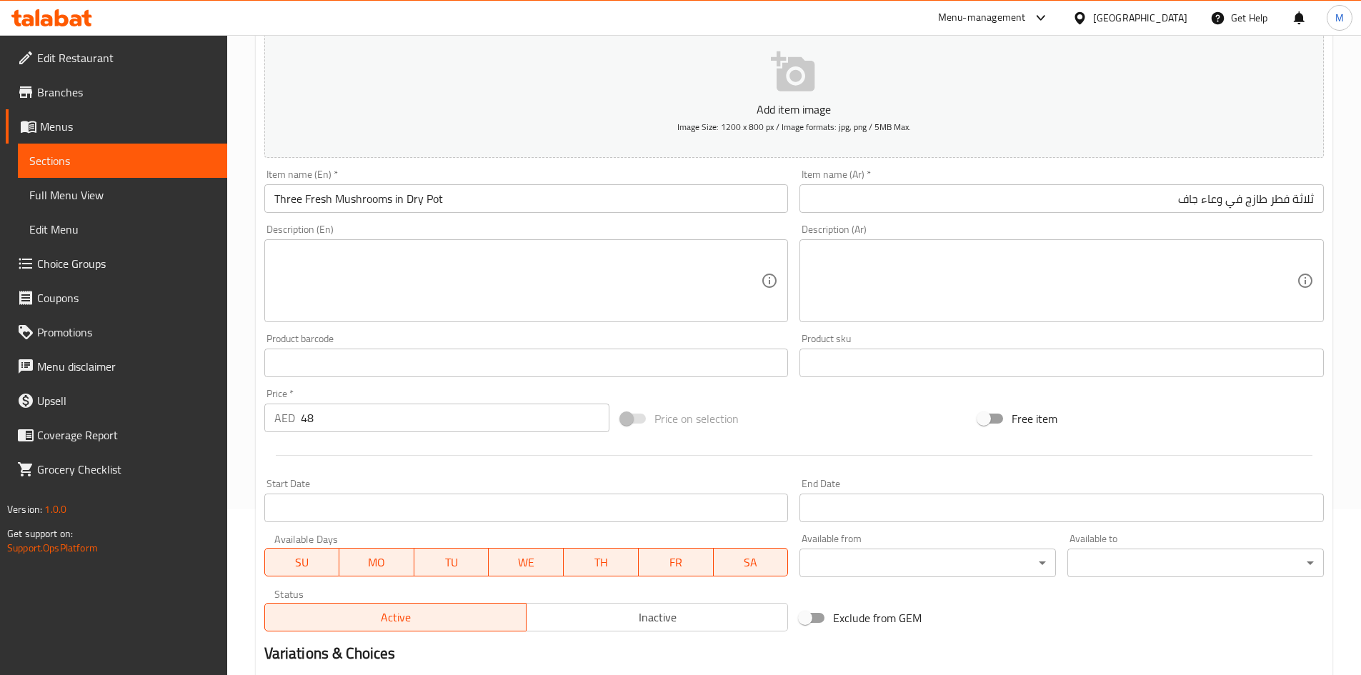
scroll to position [334, 0]
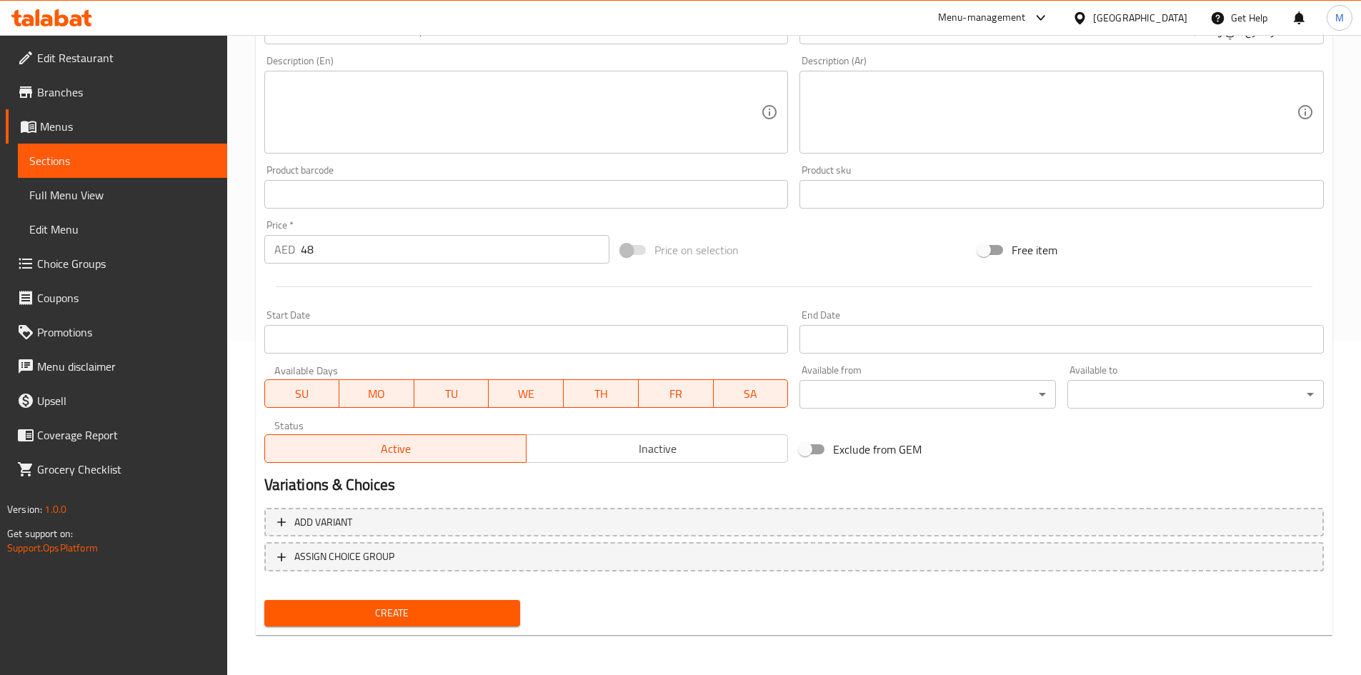
click at [355, 603] on button "Create" at bounding box center [392, 613] width 256 height 26
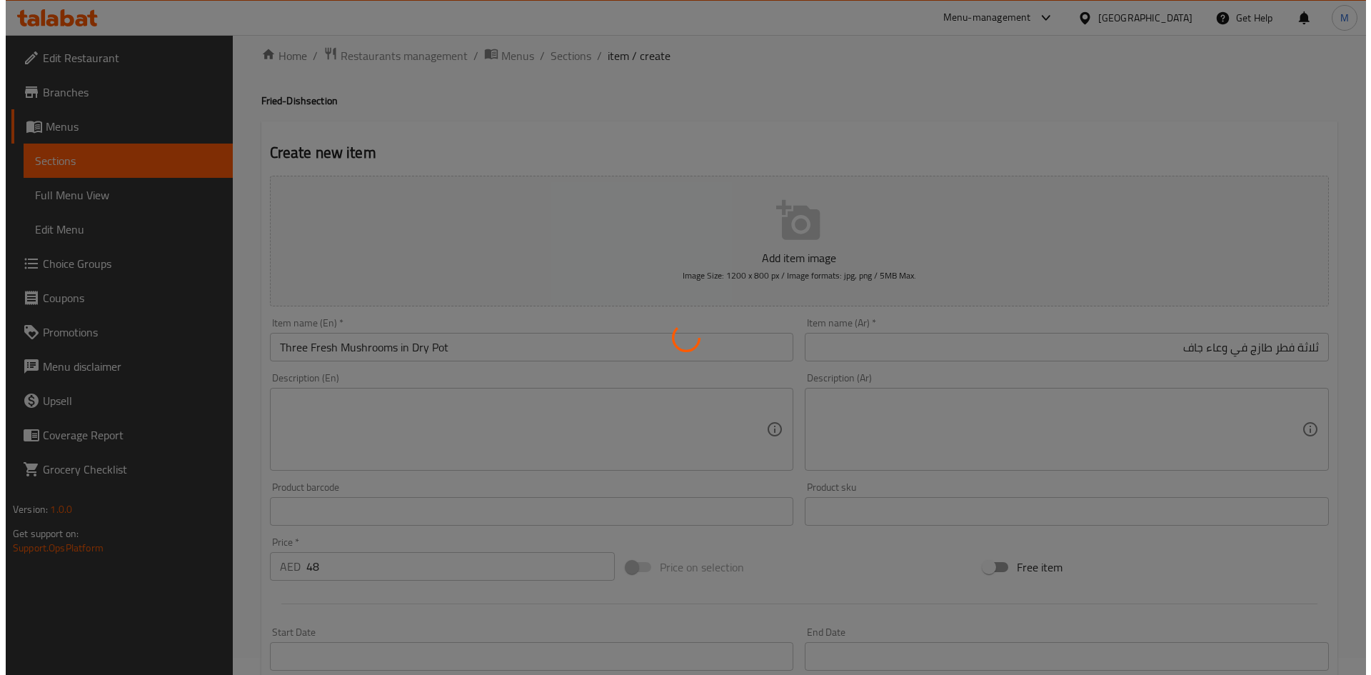
scroll to position [0, 0]
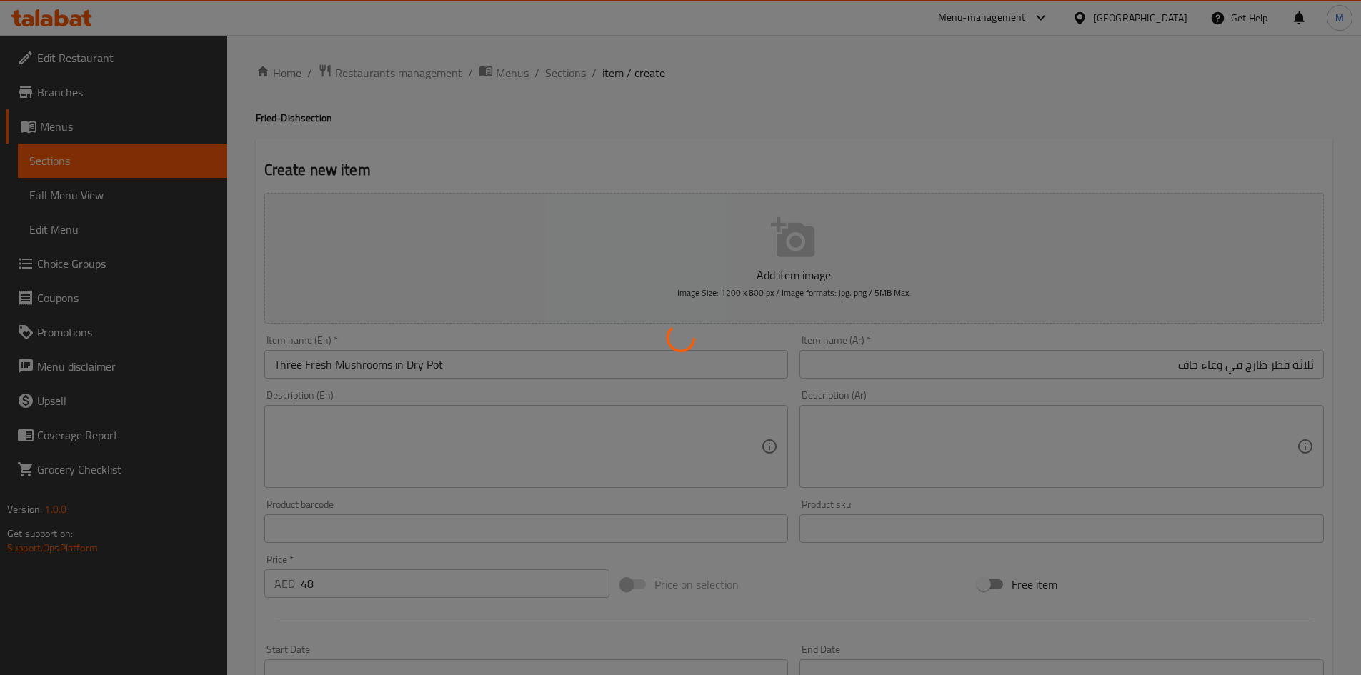
type input "0"
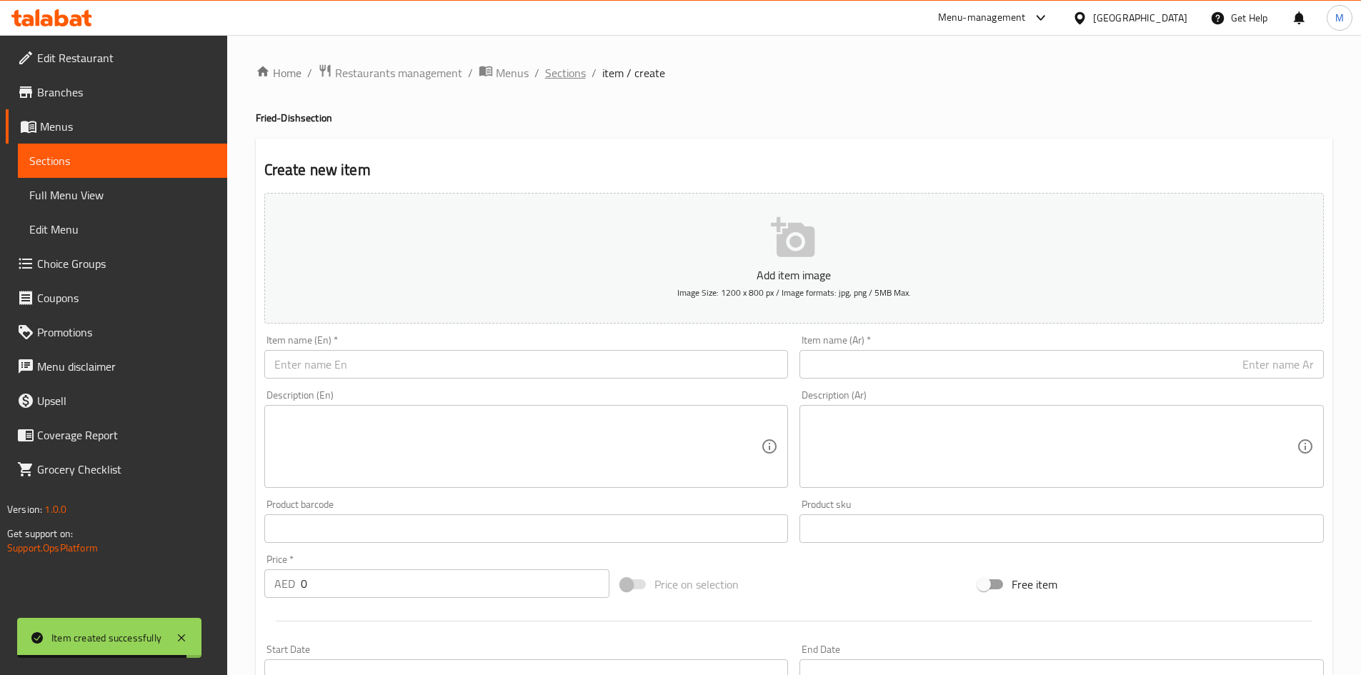
click at [562, 78] on span "Sections" at bounding box center [565, 72] width 41 height 17
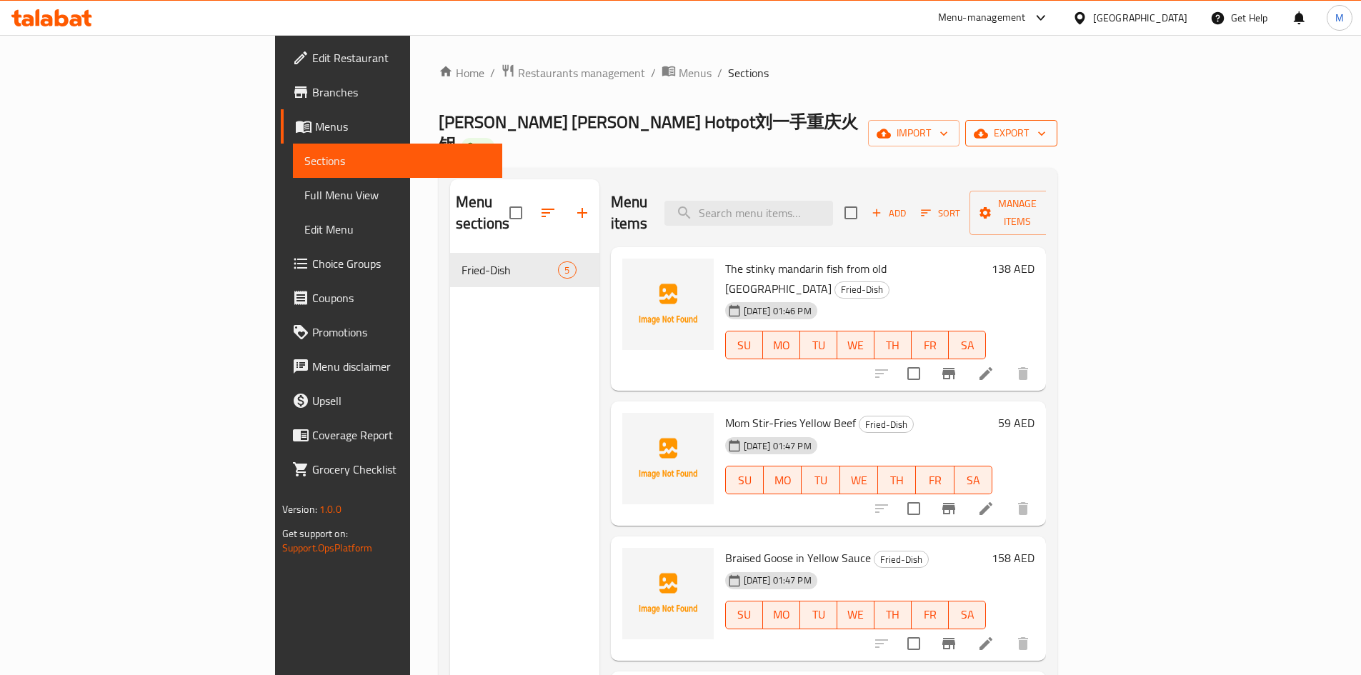
click at [1046, 124] on span "export" at bounding box center [1010, 133] width 69 height 18
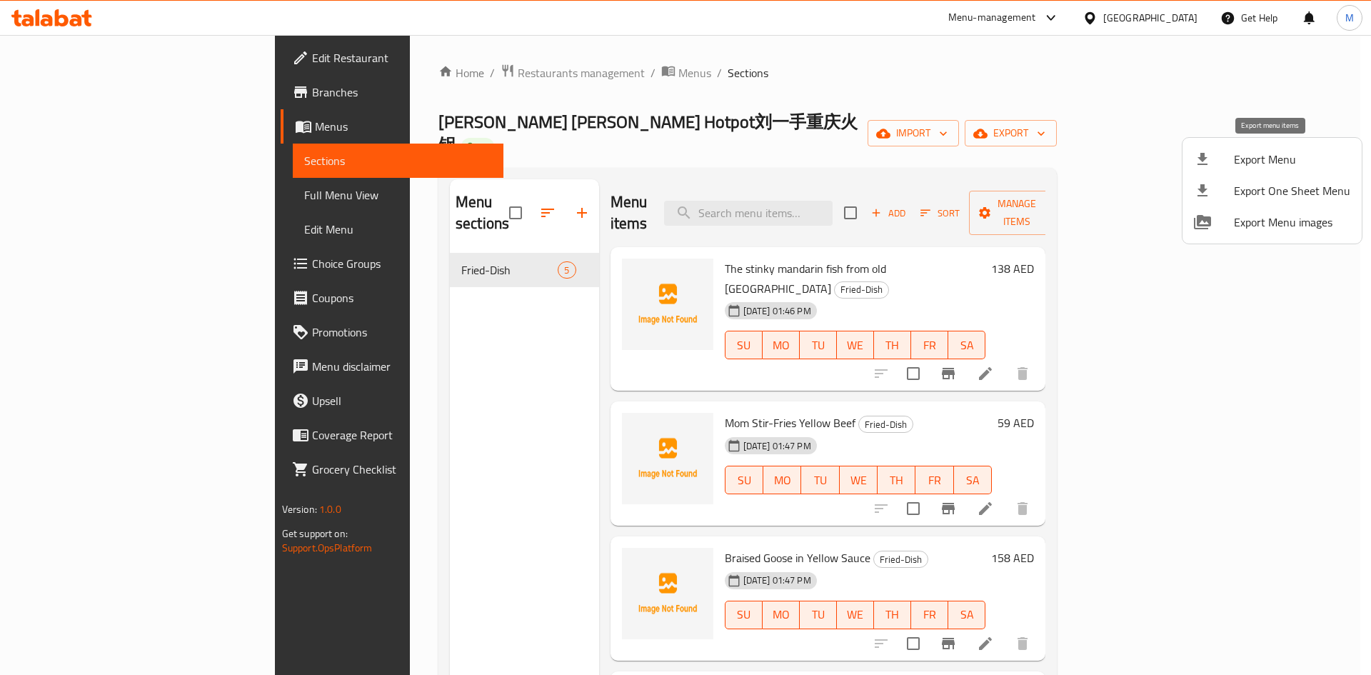
click at [1250, 158] on span "Export Menu" at bounding box center [1292, 159] width 116 height 17
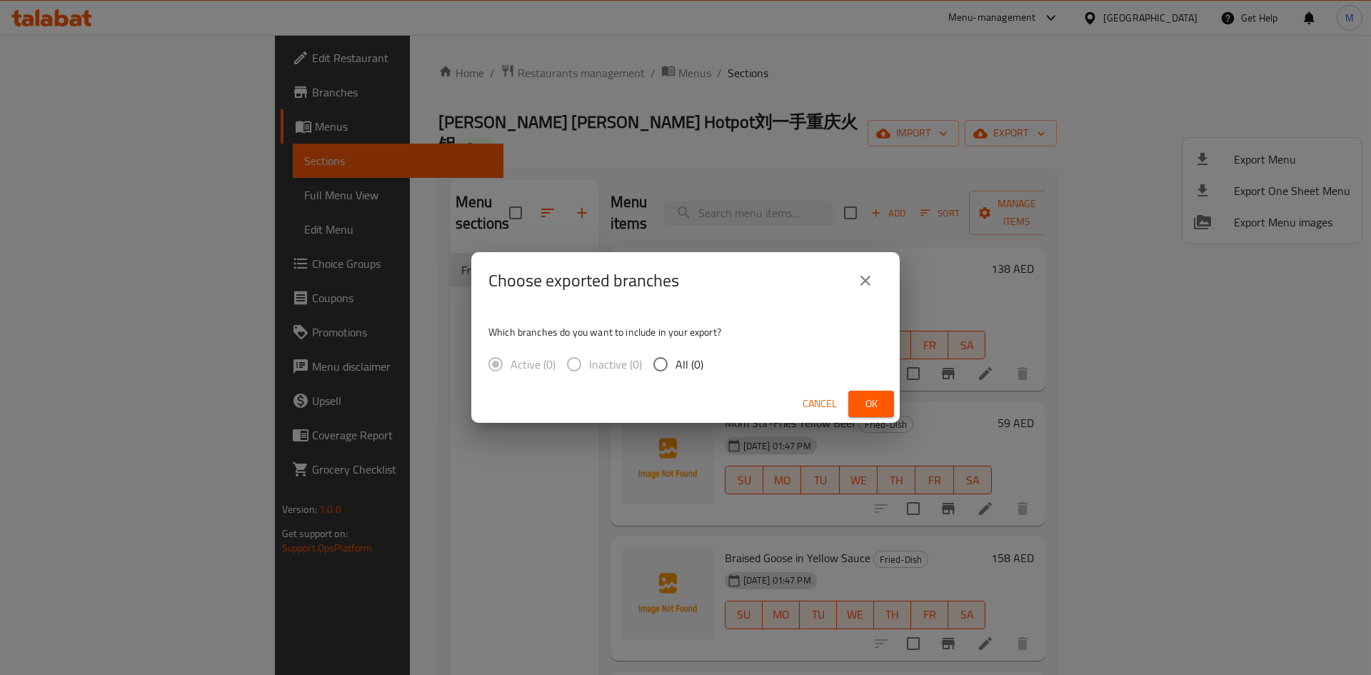
click at [870, 276] on icon "close" at bounding box center [865, 280] width 17 height 17
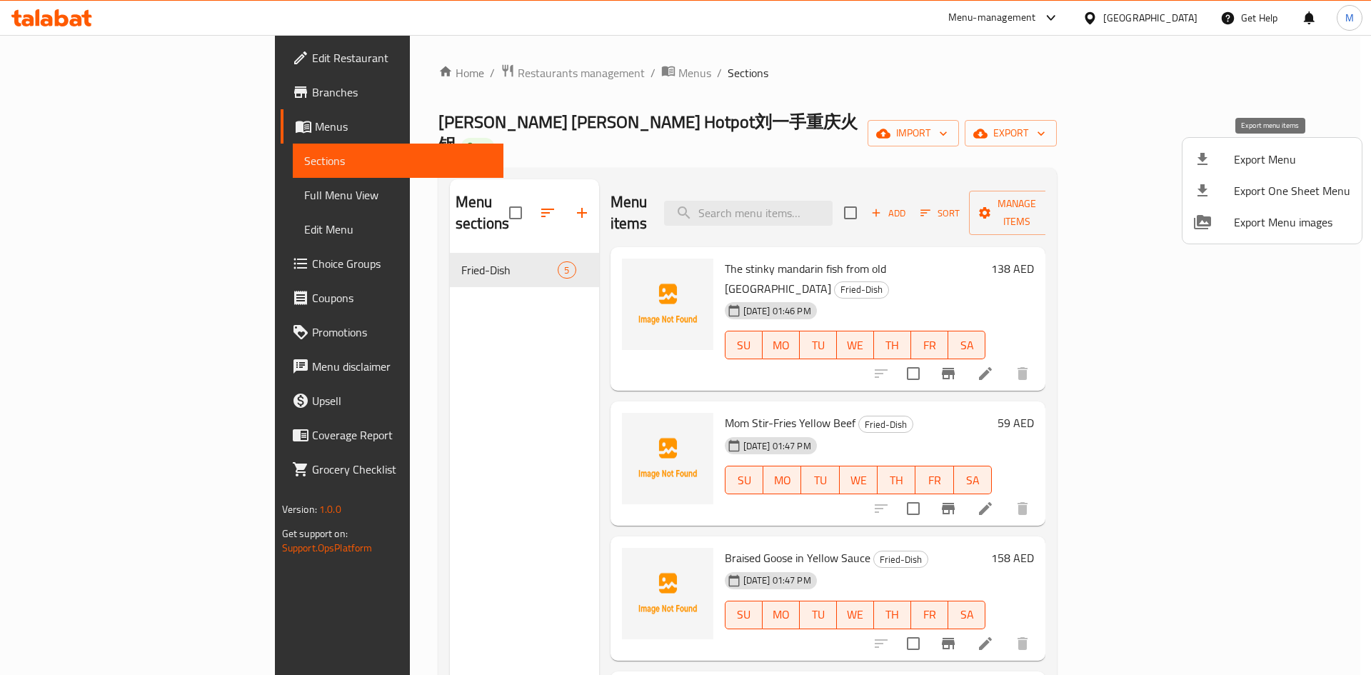
click at [1293, 153] on span "Export Menu" at bounding box center [1292, 159] width 116 height 17
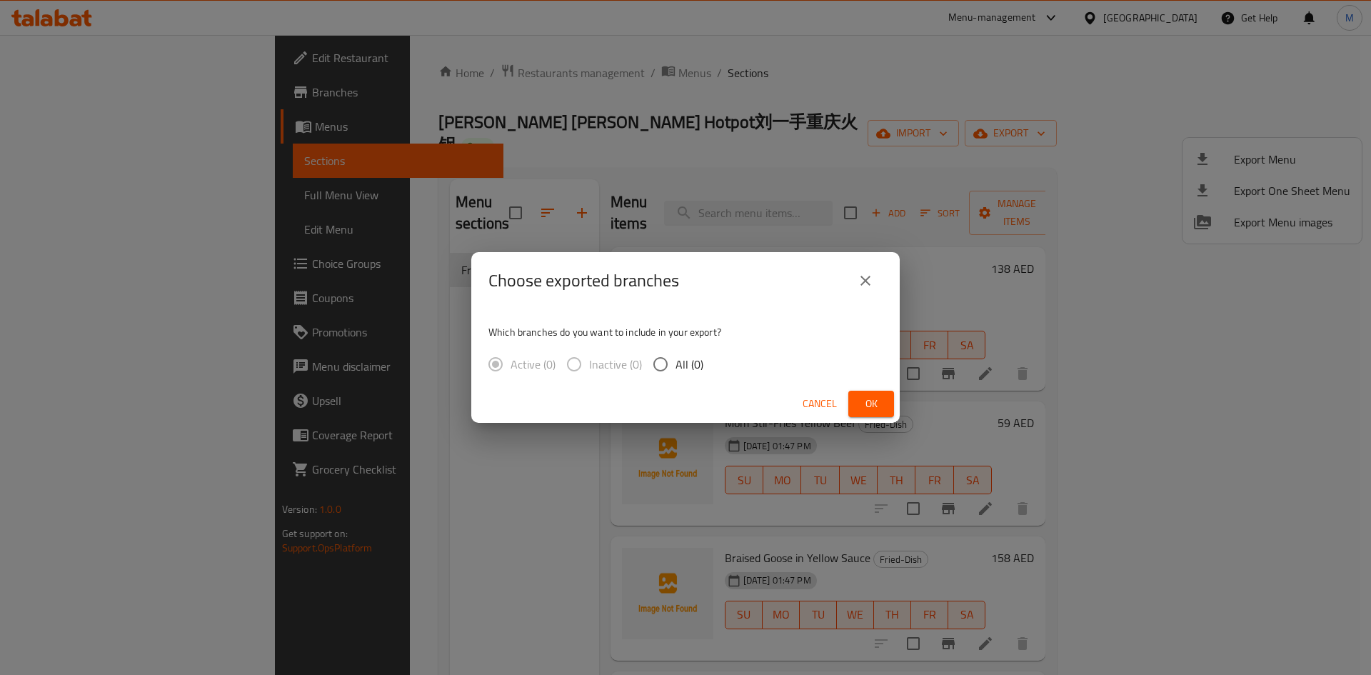
drag, startPoint x: 658, startPoint y: 364, endPoint x: 665, endPoint y: 373, distance: 11.3
click at [658, 363] on input "All (0)" at bounding box center [661, 364] width 30 height 30
radio input "true"
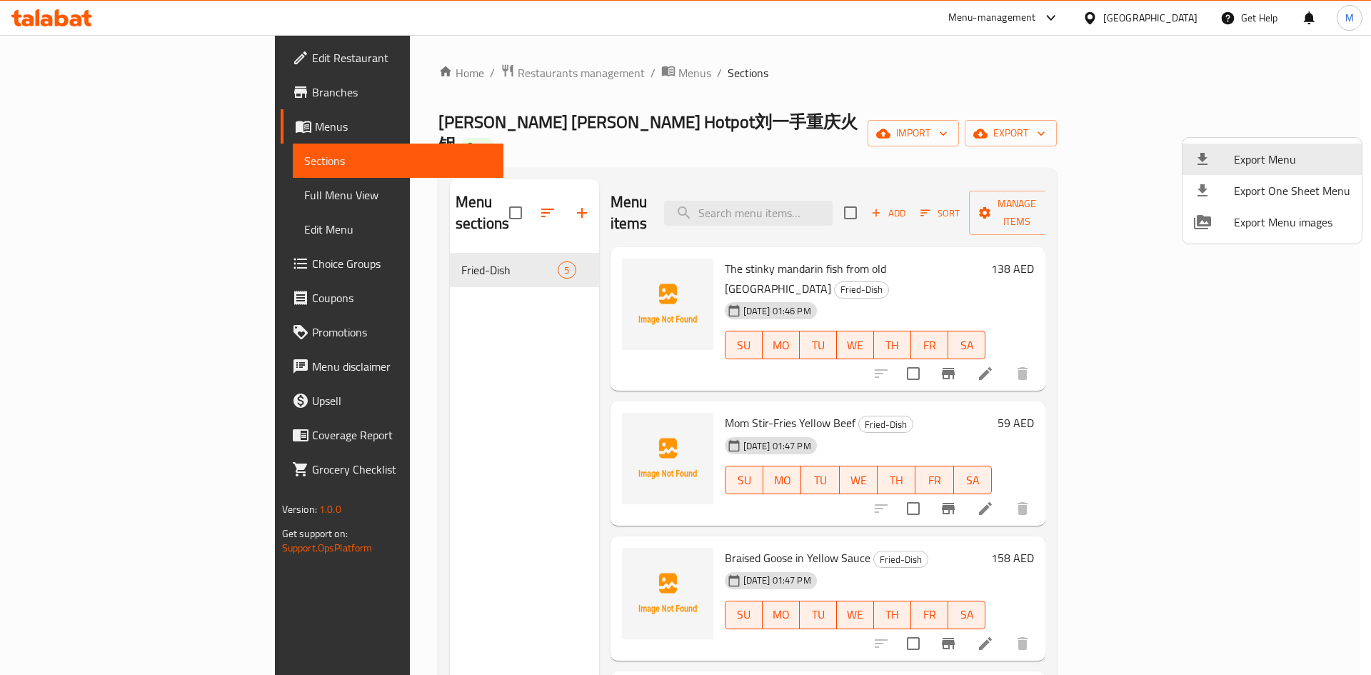
click at [1080, 111] on div at bounding box center [685, 337] width 1371 height 675
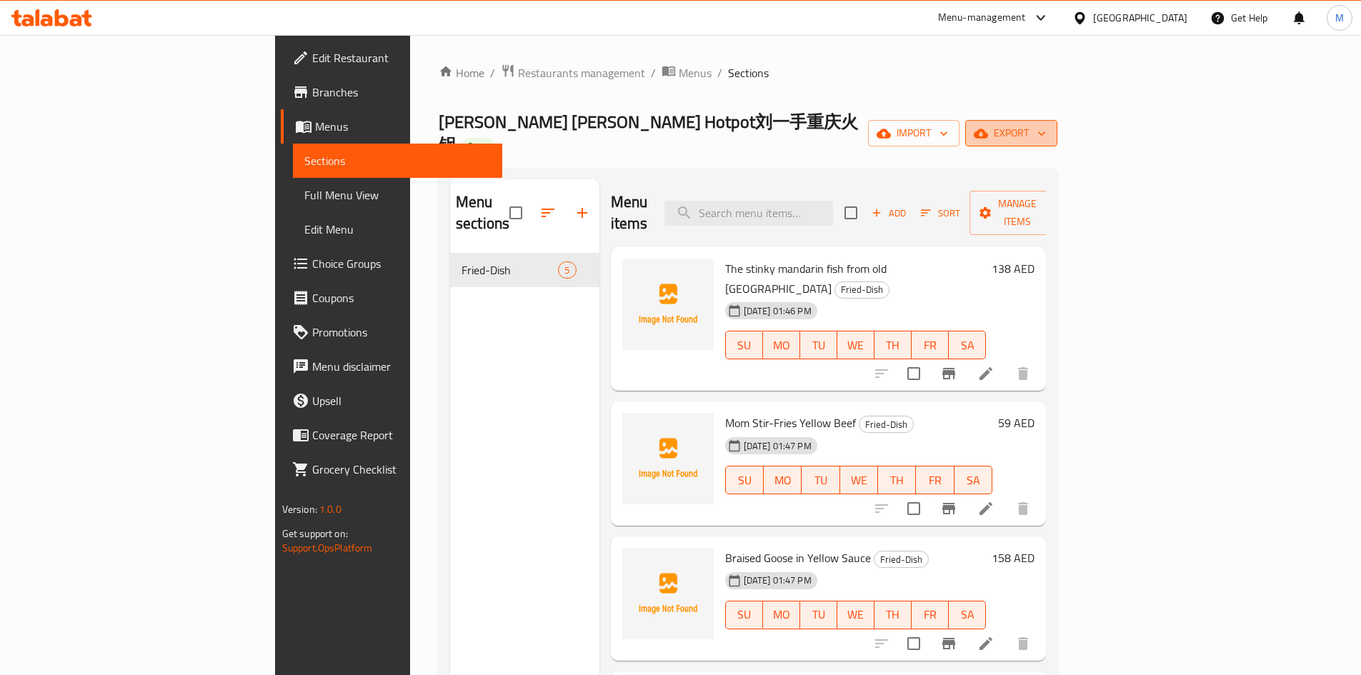
click at [1046, 124] on span "export" at bounding box center [1010, 133] width 69 height 18
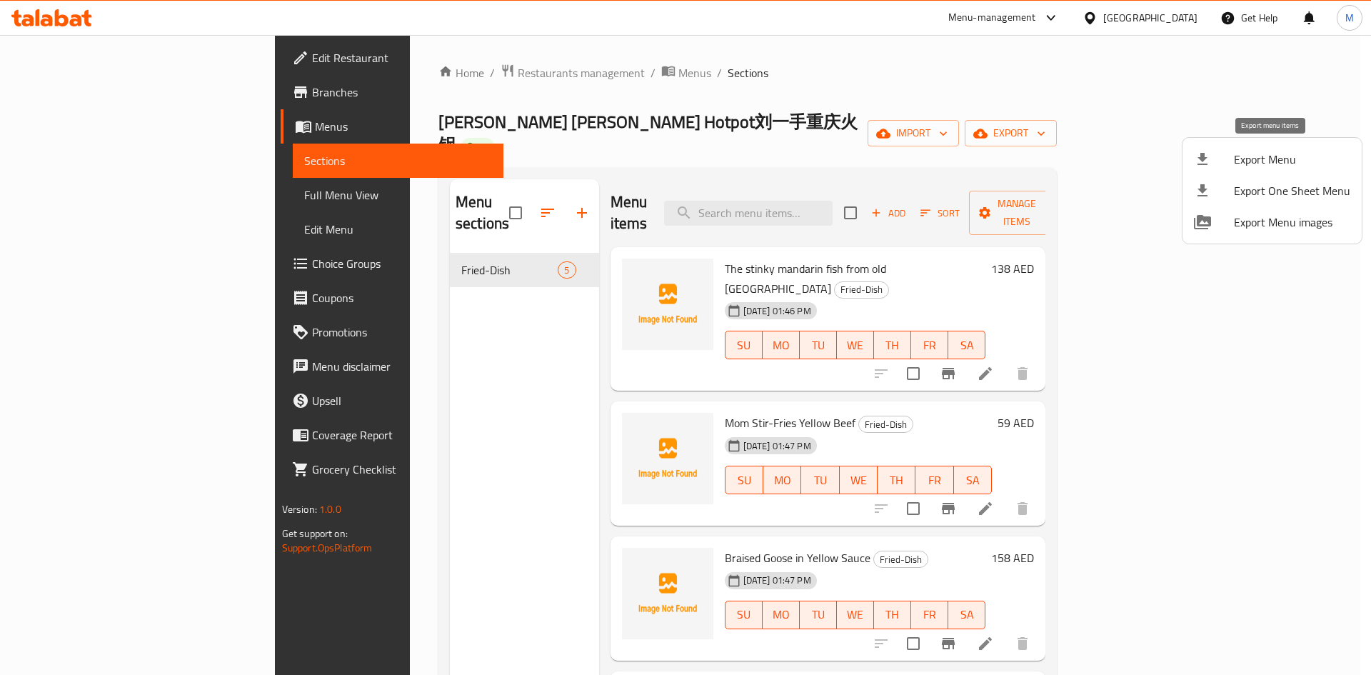
click at [1219, 169] on li "Export Menu" at bounding box center [1272, 159] width 179 height 31
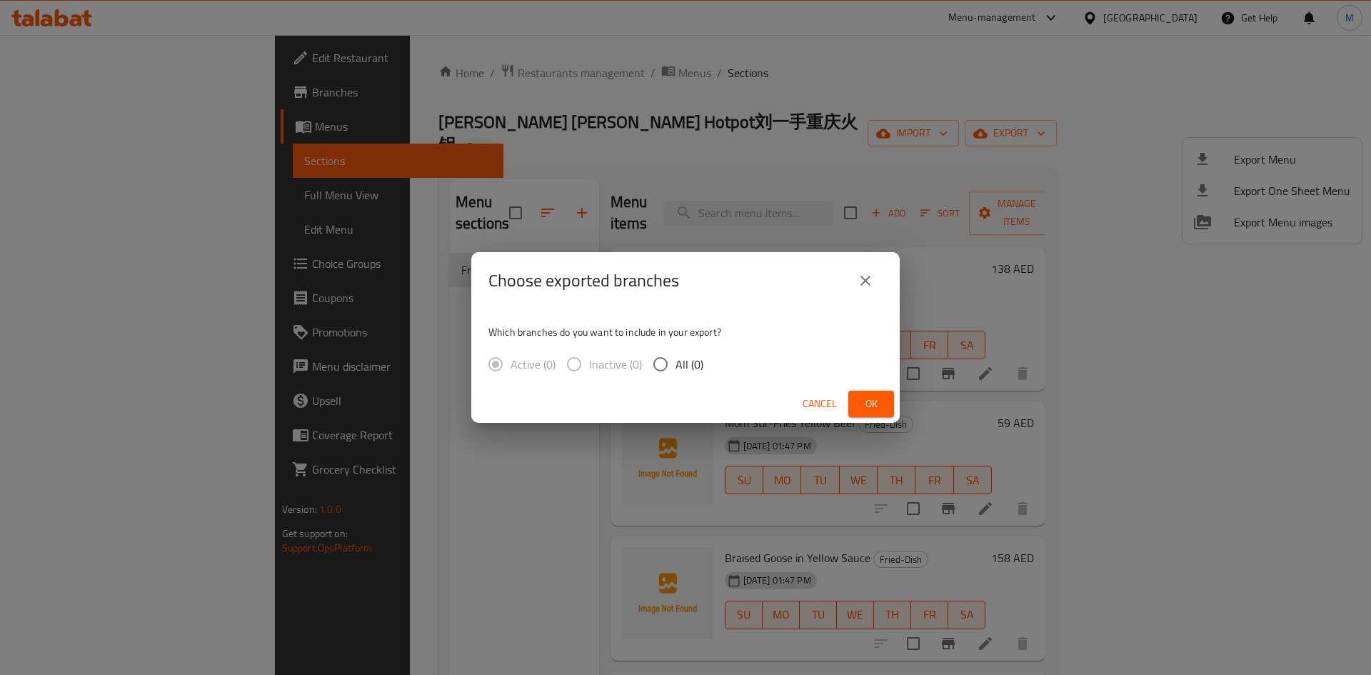
click at [644, 364] on div "Active (0) Inactive (0) All (0)" at bounding box center [602, 364] width 226 height 30
click at [657, 367] on input "All (0)" at bounding box center [661, 364] width 30 height 30
radio input "true"
click at [720, 311] on div "Which branches do you want to include in your export? Active (0) Inactive (0) A…" at bounding box center [685, 347] width 429 height 76
click at [760, 157] on div "Choose exported branches Which branches do you want to include in your export? …" at bounding box center [685, 337] width 1371 height 675
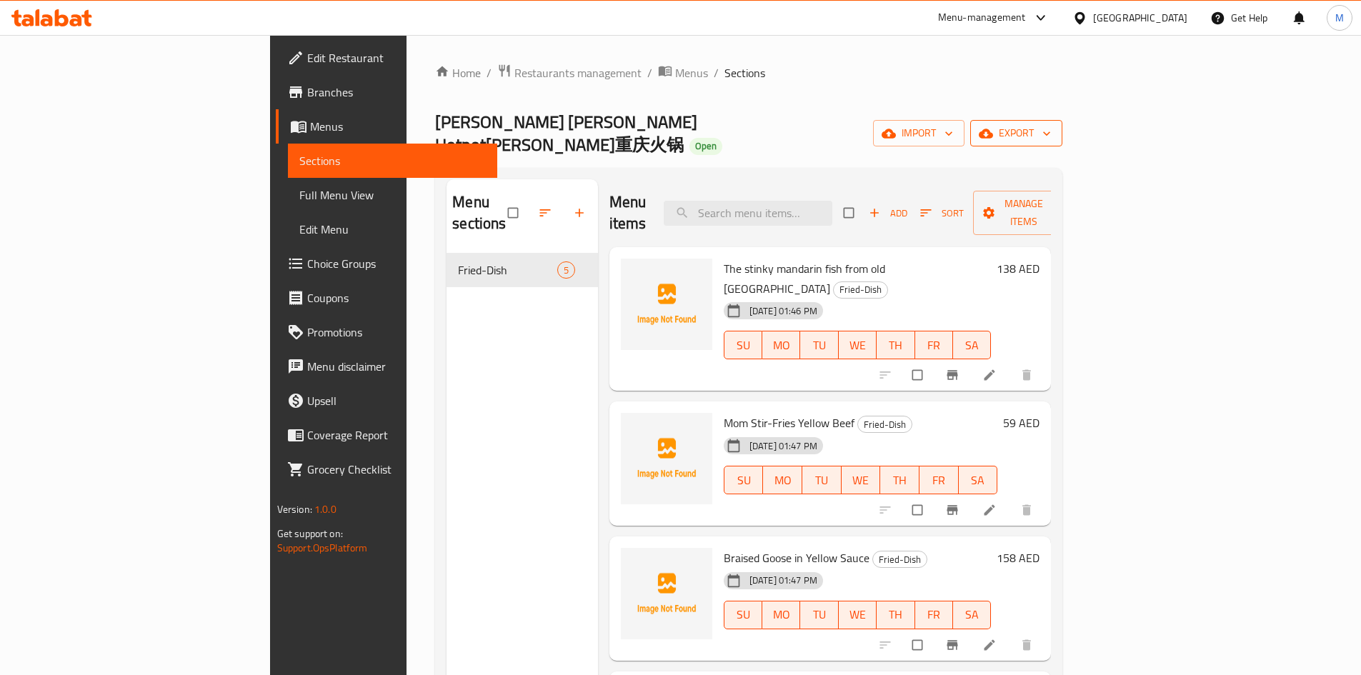
click at [1051, 124] on span "export" at bounding box center [1015, 133] width 69 height 18
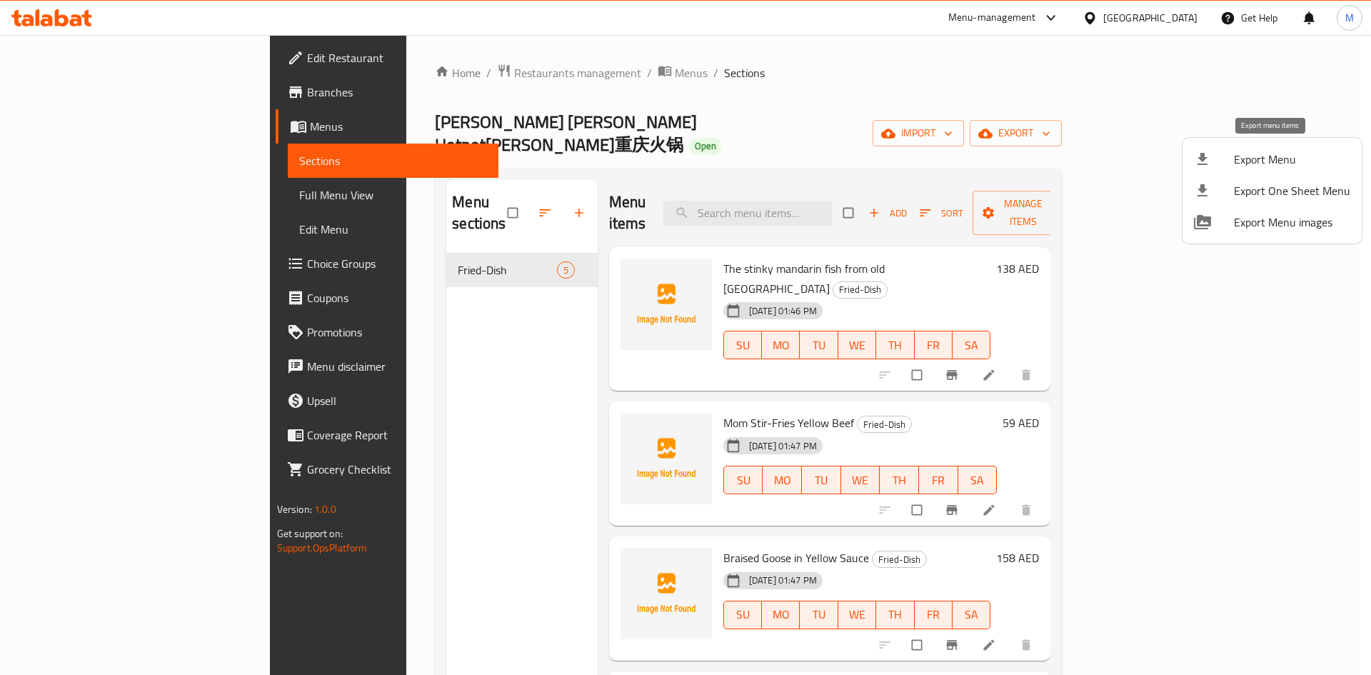
click at [1234, 151] on span "Export Menu" at bounding box center [1292, 159] width 116 height 17
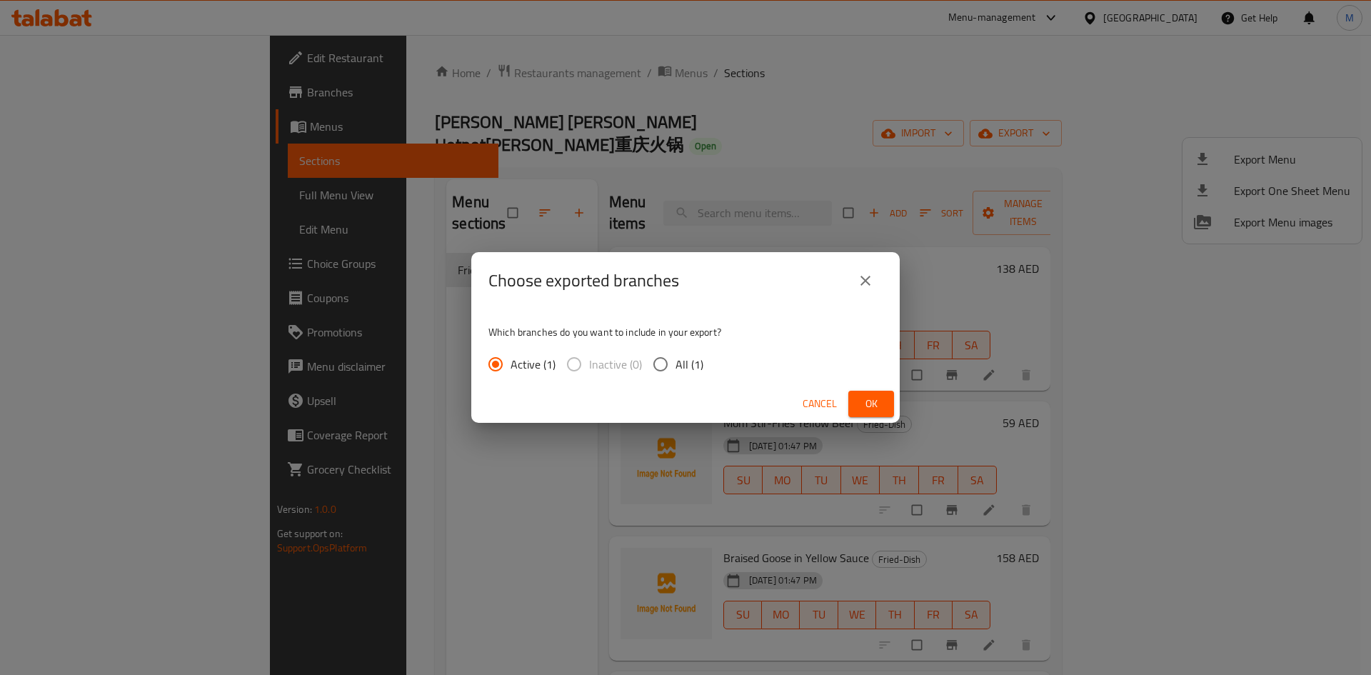
click at [656, 369] on input "All (1)" at bounding box center [661, 364] width 30 height 30
radio input "true"
click at [870, 400] on span "Ok" at bounding box center [871, 404] width 23 height 18
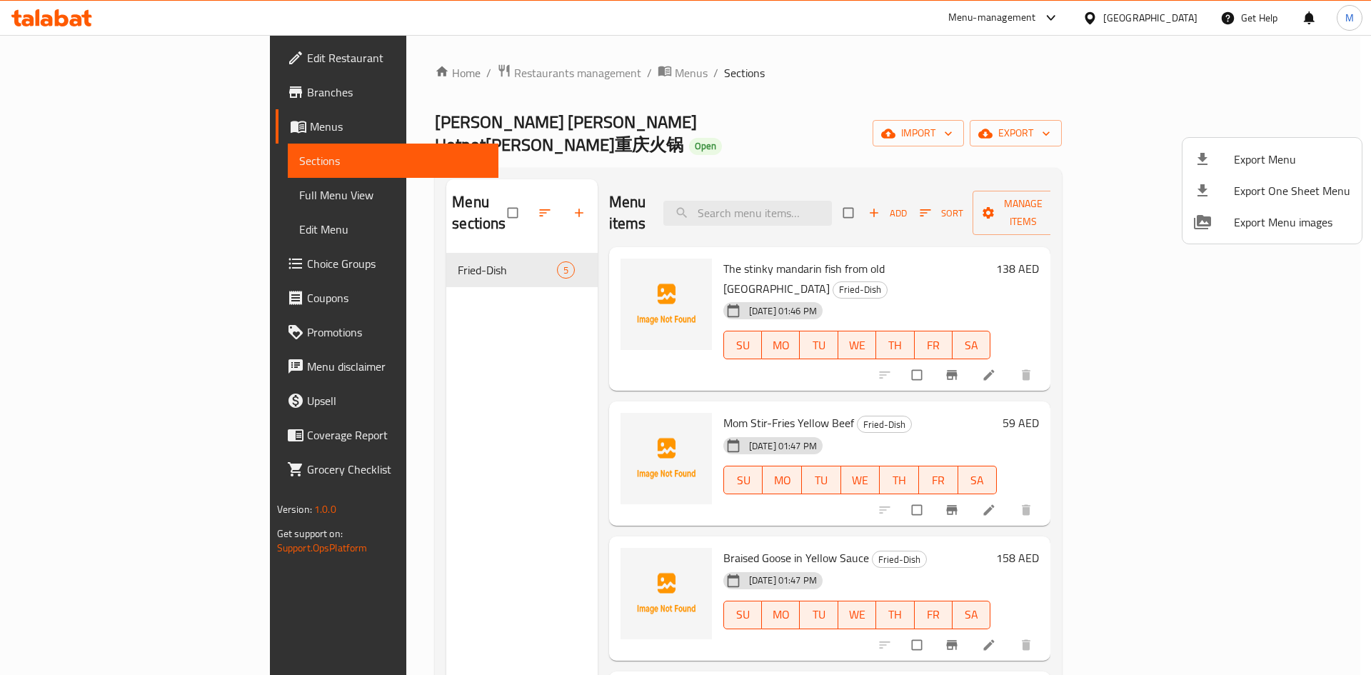
click at [799, 111] on div at bounding box center [685, 337] width 1371 height 675
